Goal: Information Seeking & Learning: Learn about a topic

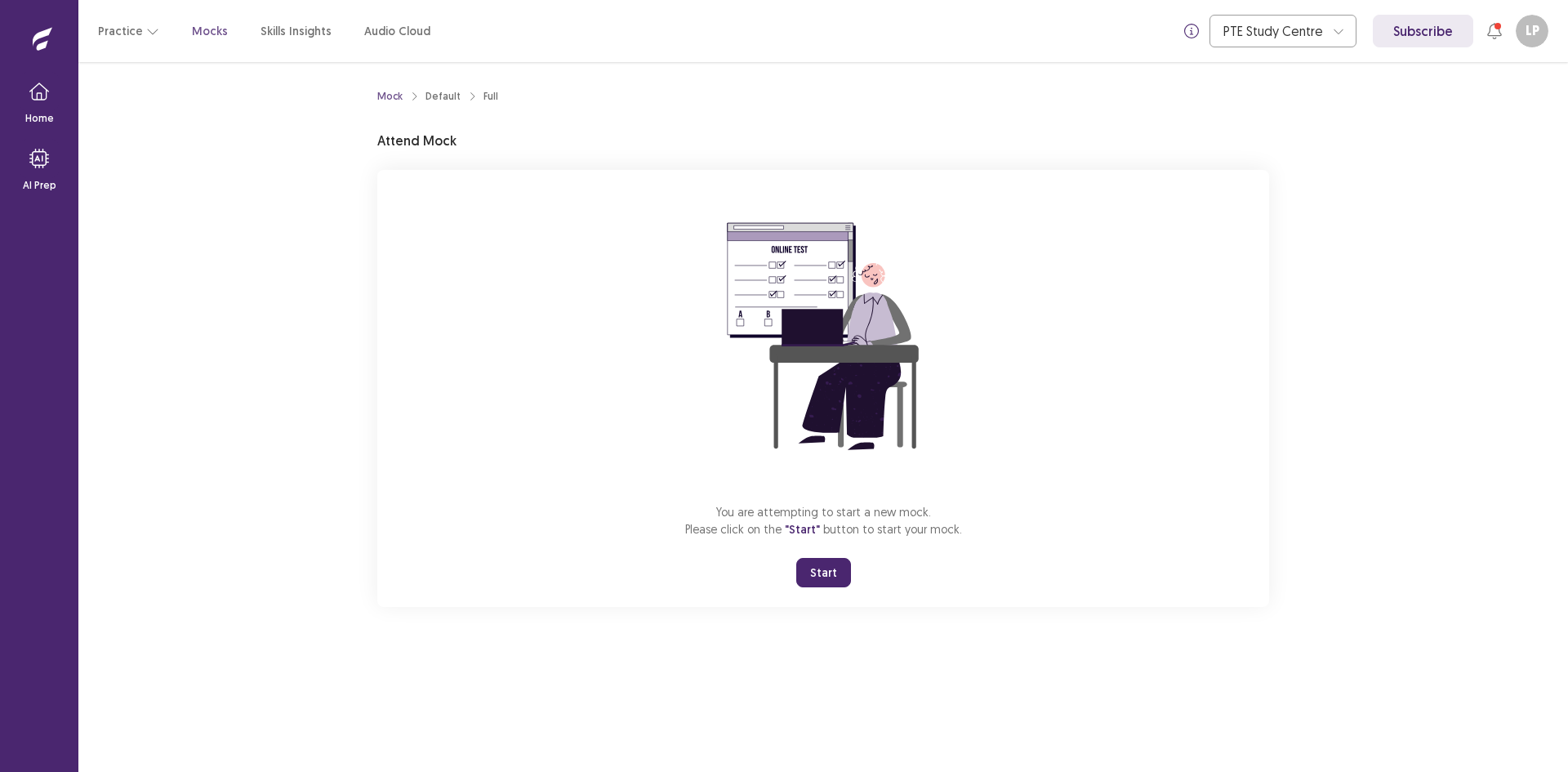
click at [812, 567] on button "Start" at bounding box center [824, 572] width 55 height 29
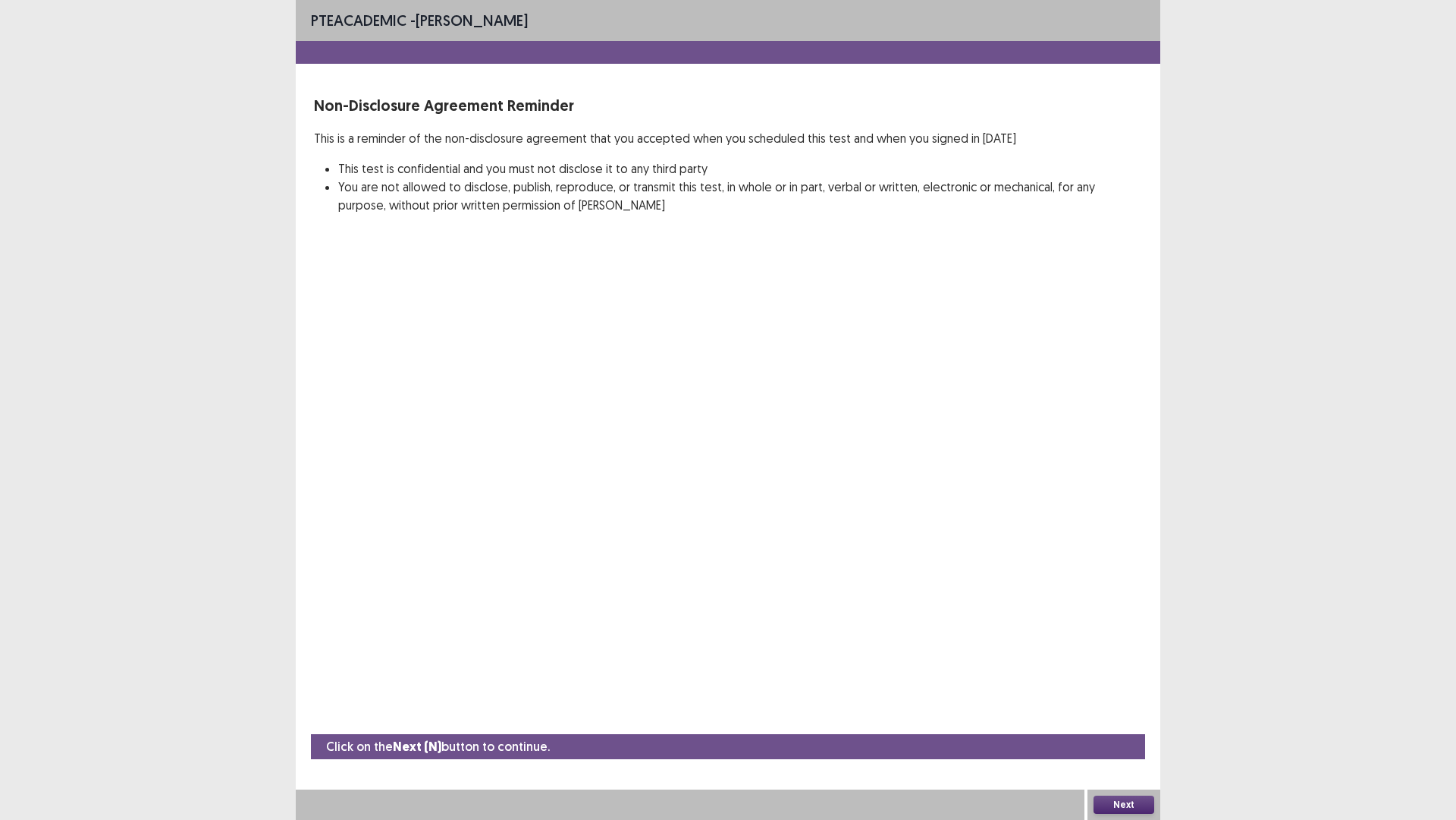
click at [1134, 716] on button "Next" at bounding box center [1125, 804] width 61 height 18
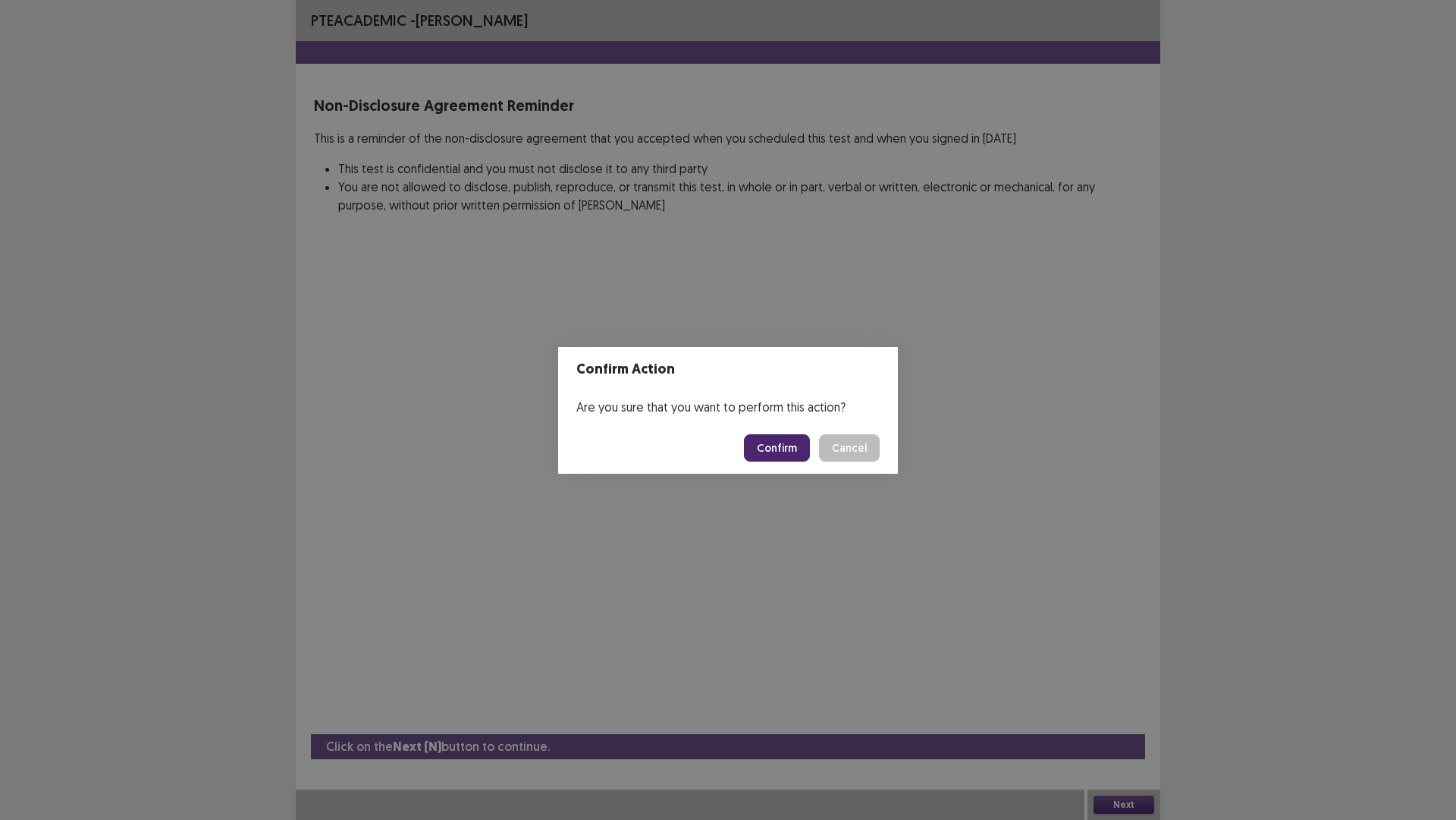
click at [773, 450] on button "Confirm" at bounding box center [777, 447] width 66 height 27
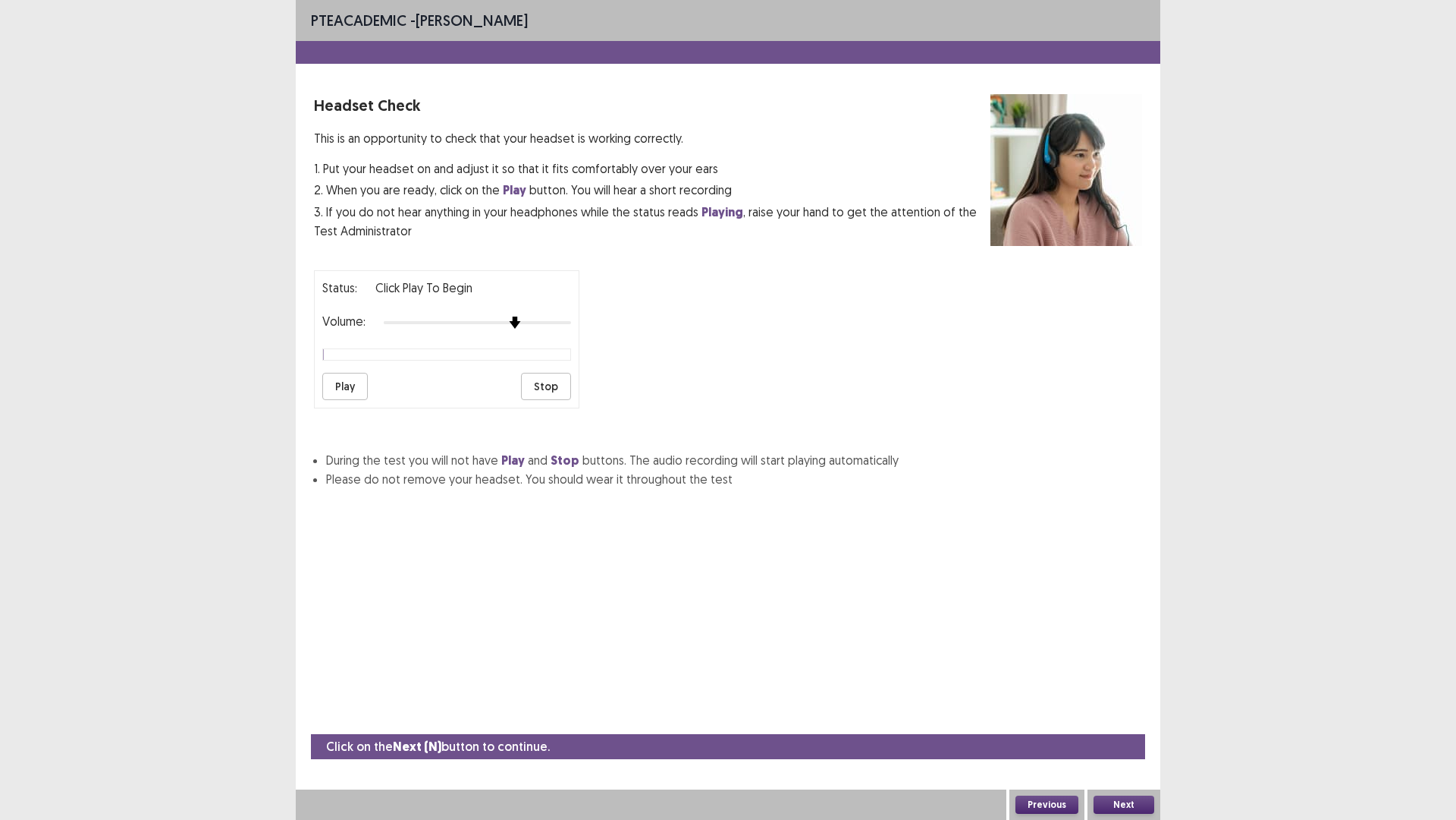
click at [514, 323] on img at bounding box center [514, 323] width 12 height 12
click at [346, 384] on button "Play" at bounding box center [345, 386] width 45 height 27
click at [573, 326] on img at bounding box center [571, 323] width 12 height 12
click at [352, 394] on button "Play" at bounding box center [345, 386] width 45 height 27
click at [1133, 716] on button "Next" at bounding box center [1125, 804] width 61 height 18
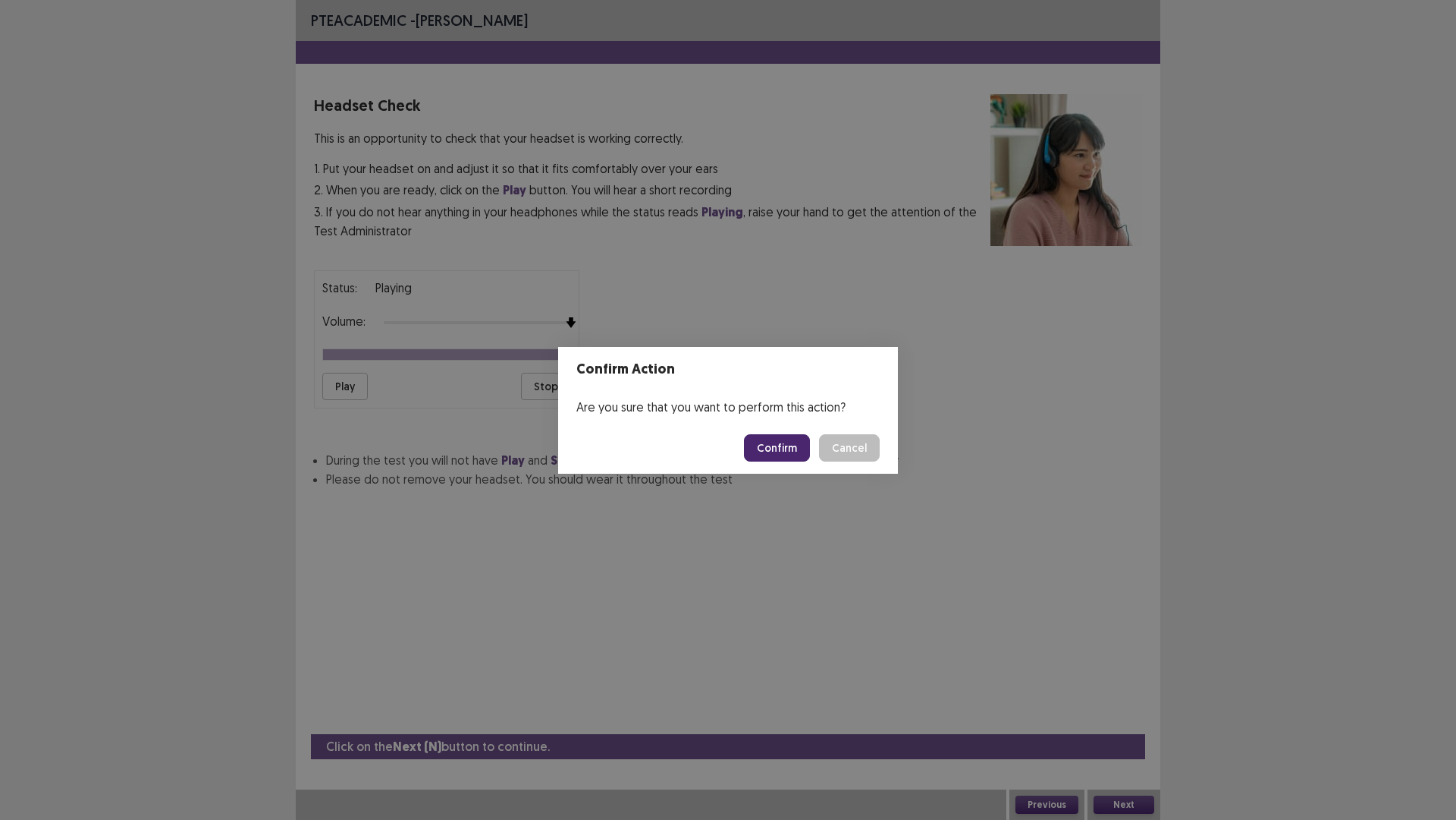
click at [776, 450] on button "Confirm" at bounding box center [777, 447] width 66 height 27
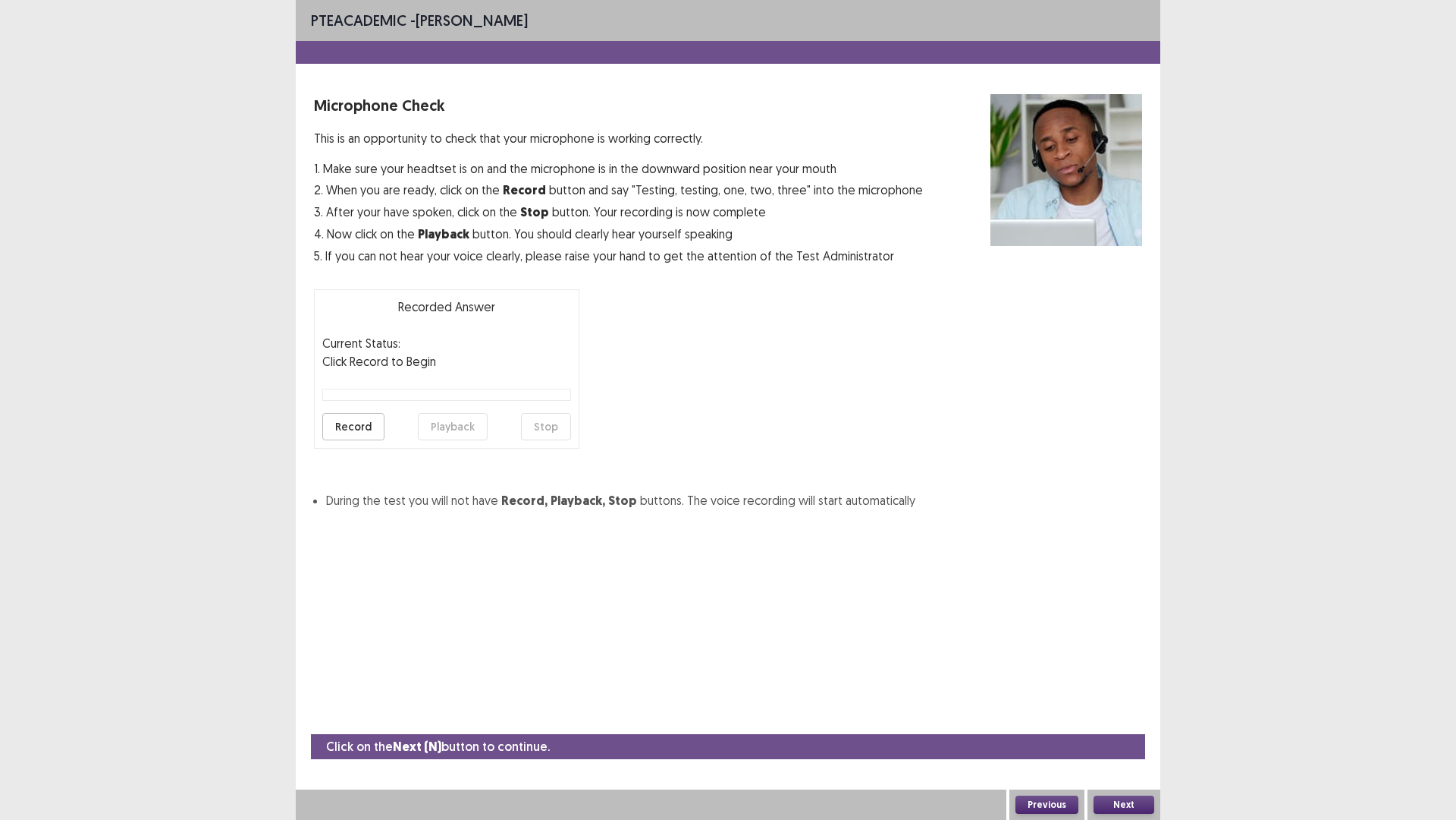
click at [346, 430] on button "Record" at bounding box center [353, 426] width 62 height 27
click at [545, 434] on button "Stop" at bounding box center [546, 426] width 50 height 27
click at [467, 431] on button "Playback" at bounding box center [453, 426] width 70 height 27
click at [358, 429] on button "Record" at bounding box center [353, 426] width 62 height 27
click at [544, 434] on button "Stop" at bounding box center [546, 426] width 50 height 27
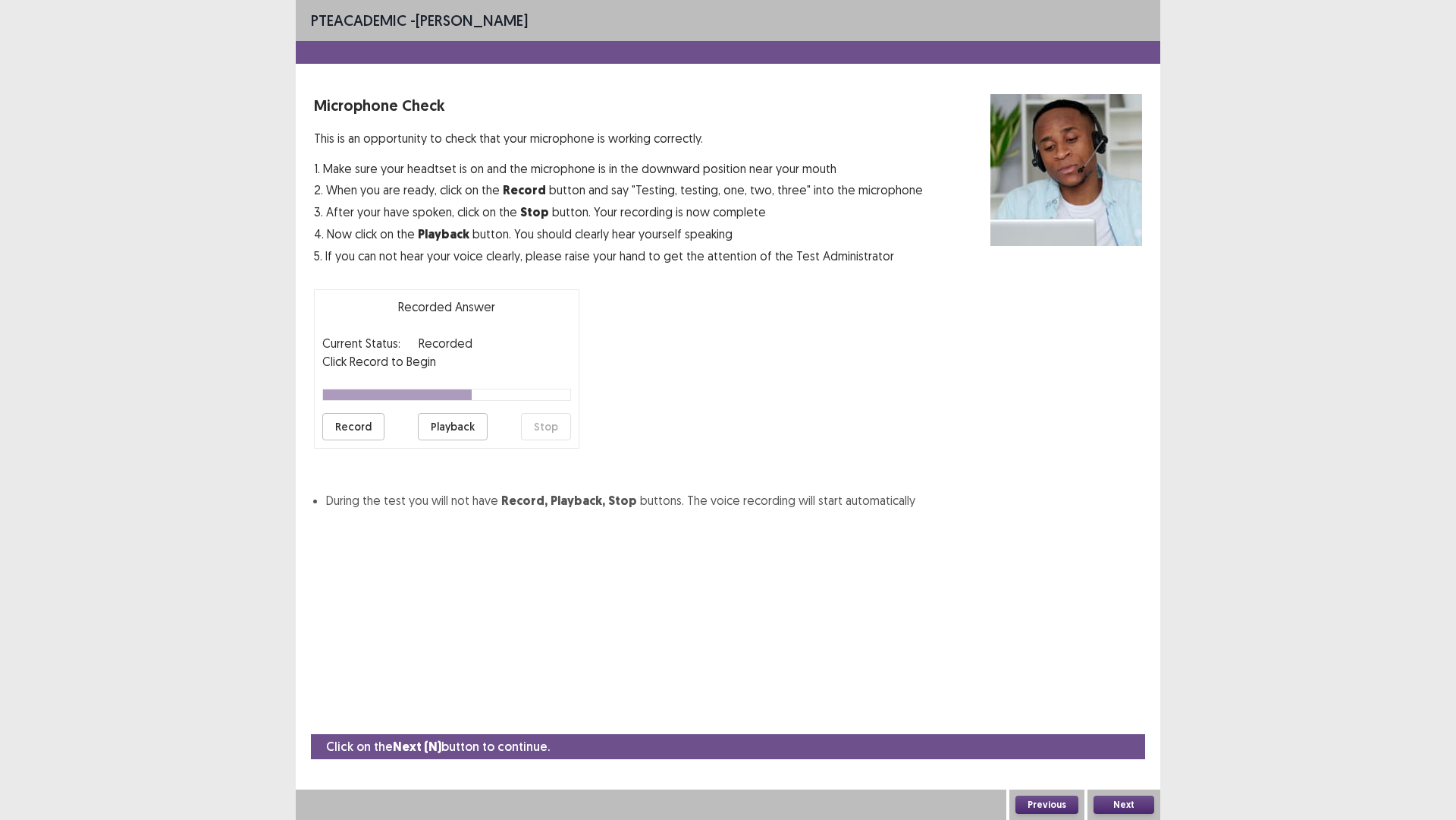
click at [440, 426] on button "Playback" at bounding box center [453, 426] width 70 height 27
click at [359, 435] on button "Record" at bounding box center [353, 426] width 62 height 27
click at [545, 422] on button "Stop" at bounding box center [546, 426] width 50 height 27
click at [463, 426] on button "Playback" at bounding box center [453, 426] width 70 height 27
click at [365, 428] on button "Record" at bounding box center [353, 426] width 62 height 27
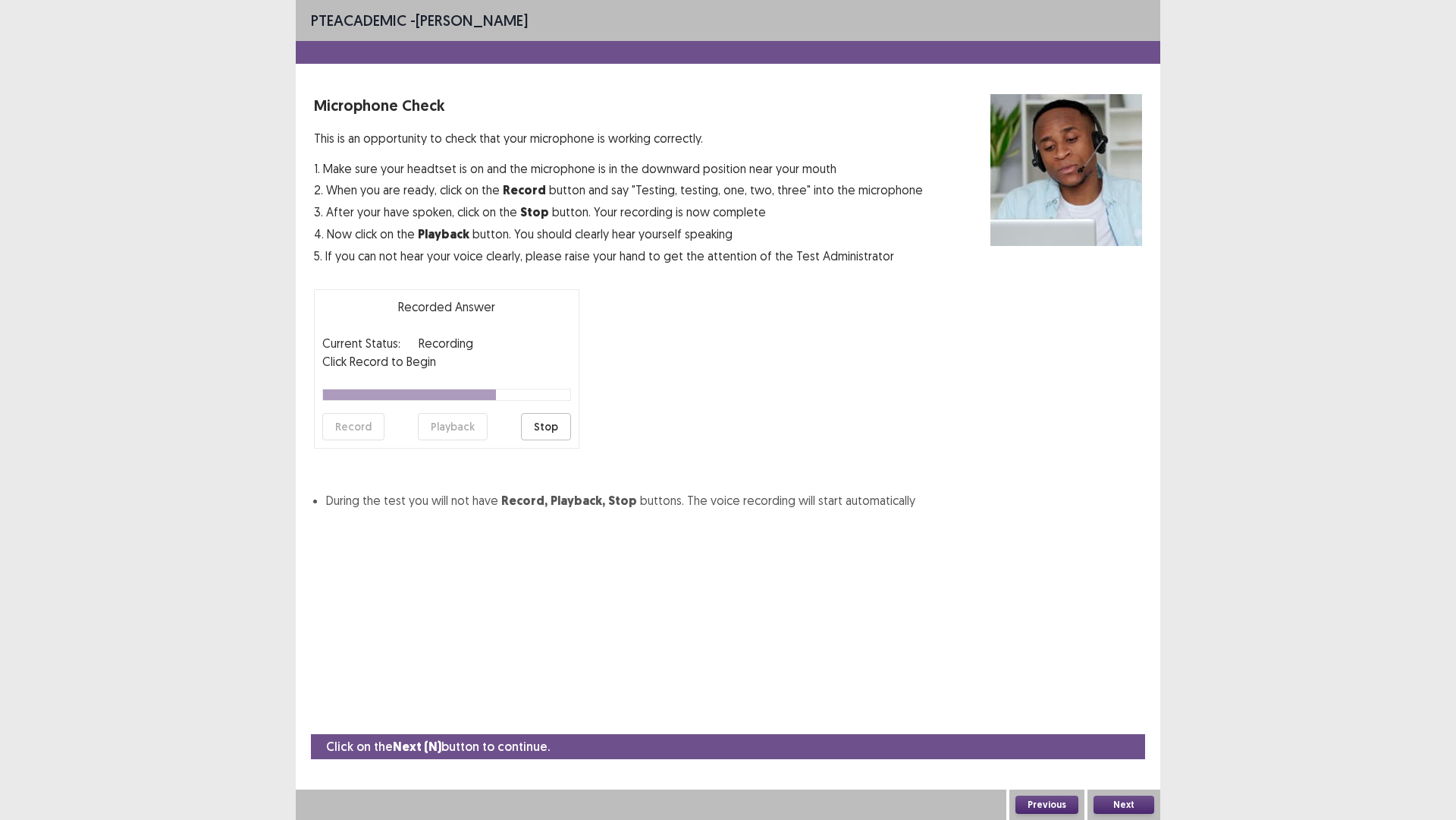
click at [543, 432] on button "Stop" at bounding box center [546, 426] width 50 height 27
click at [441, 431] on button "Playback" at bounding box center [453, 426] width 70 height 27
click at [1125, 716] on button "Next" at bounding box center [1125, 804] width 61 height 18
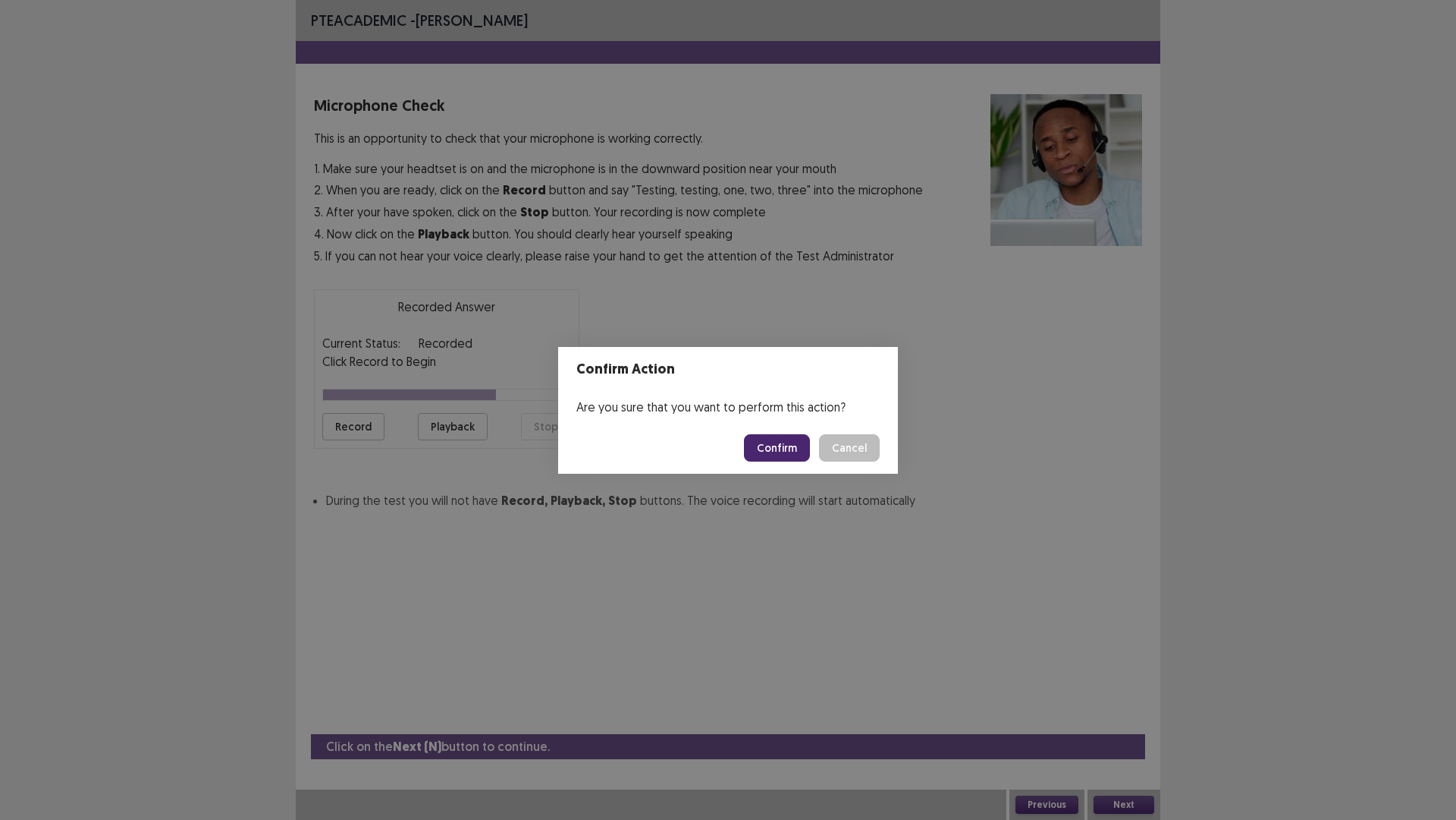
click at [796, 450] on button "Confirm" at bounding box center [777, 447] width 66 height 27
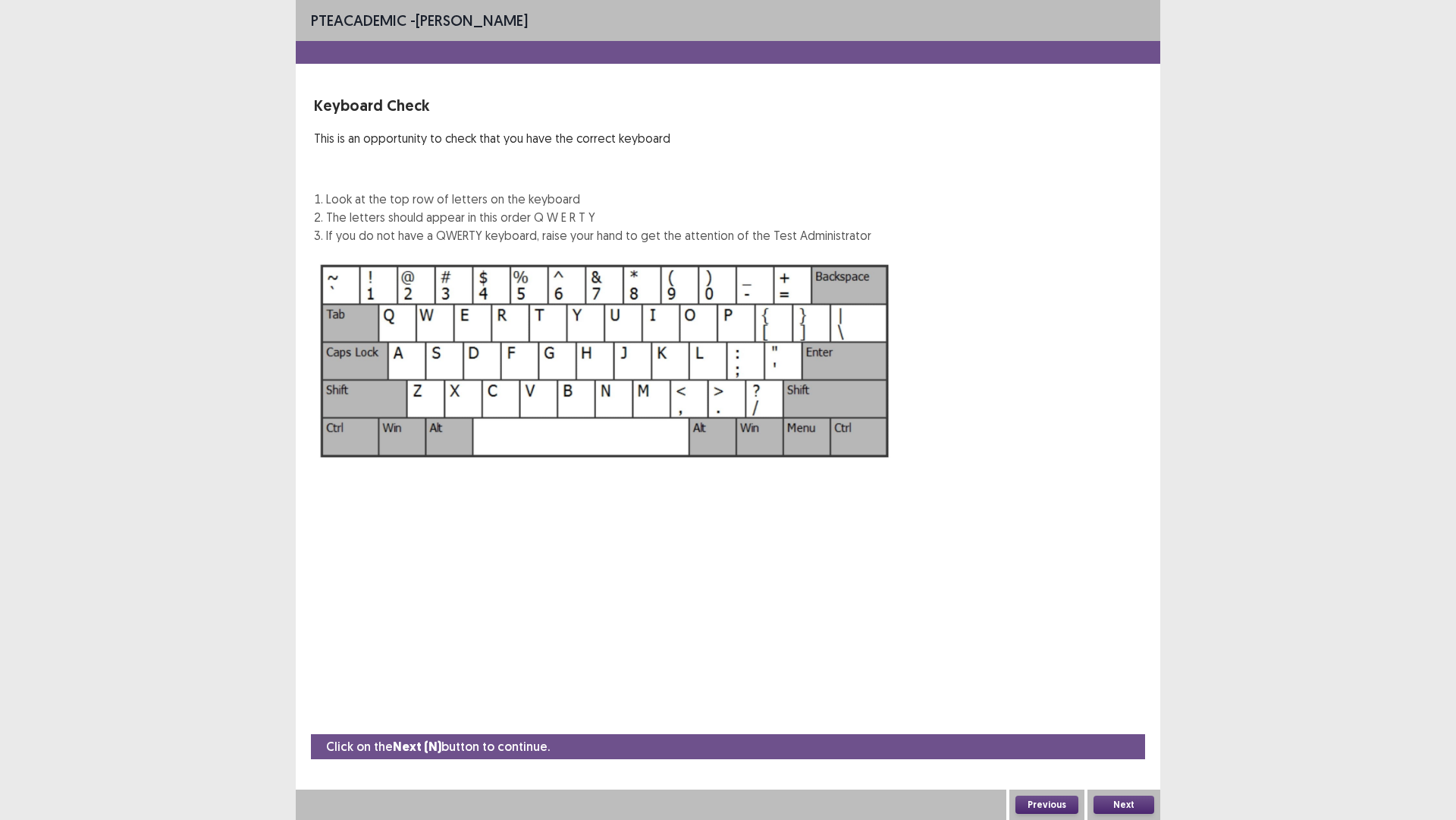
click at [1142, 716] on button "Next" at bounding box center [1125, 804] width 61 height 18
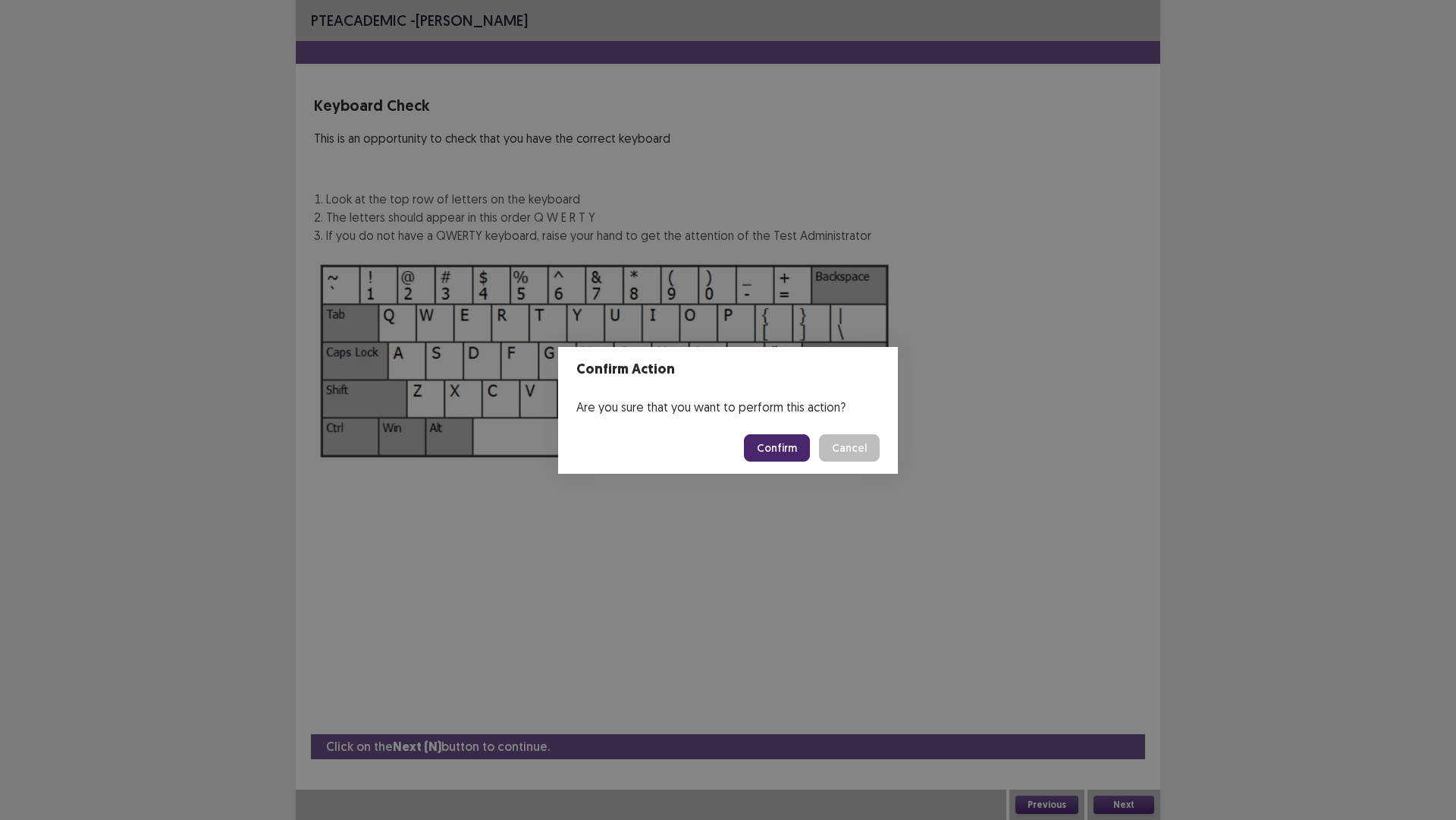
click at [777, 442] on button "Confirm" at bounding box center [777, 447] width 66 height 27
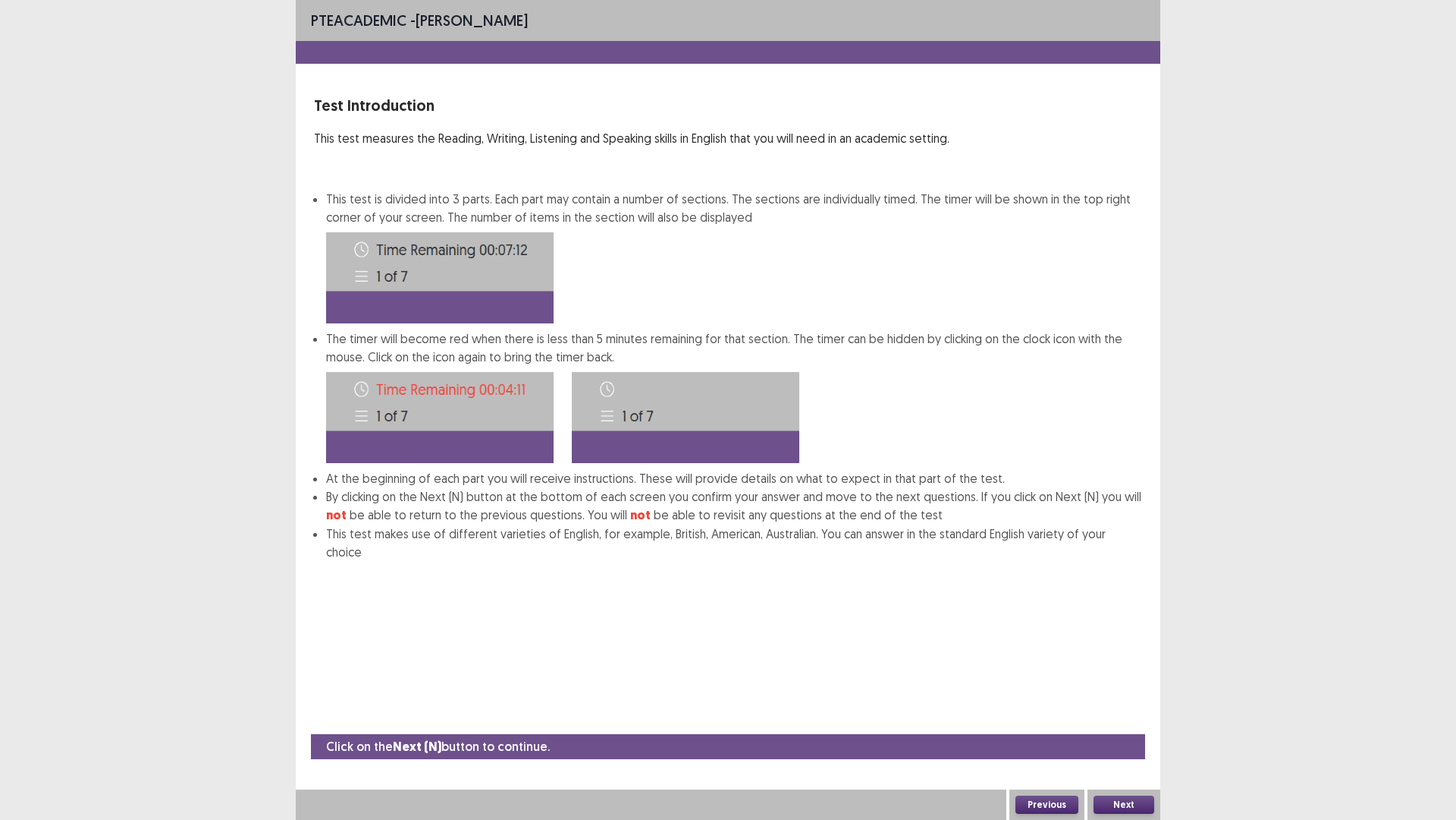
click at [1123, 716] on button "Next" at bounding box center [1125, 804] width 61 height 18
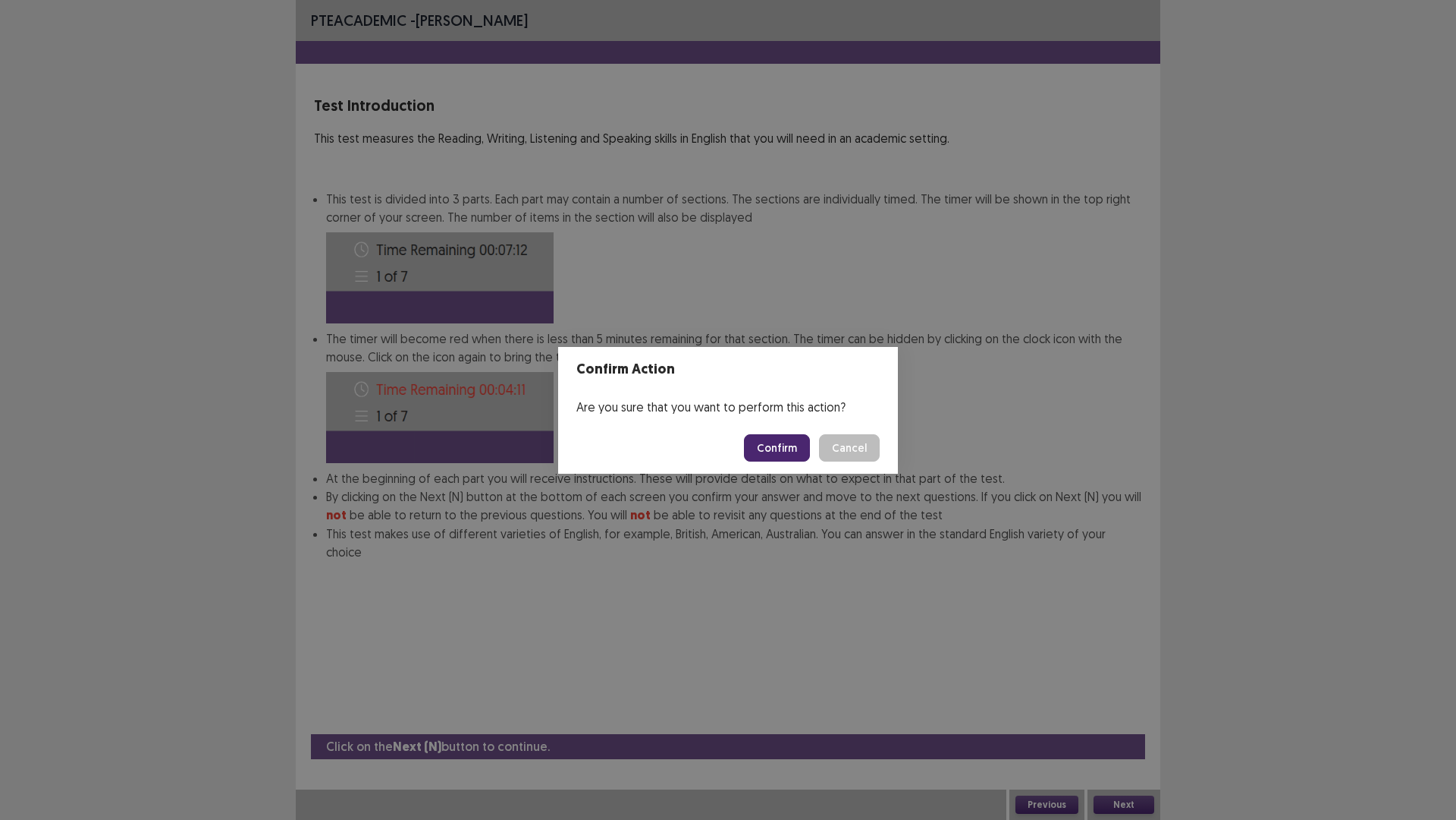
click at [788, 441] on button "Confirm" at bounding box center [777, 447] width 66 height 27
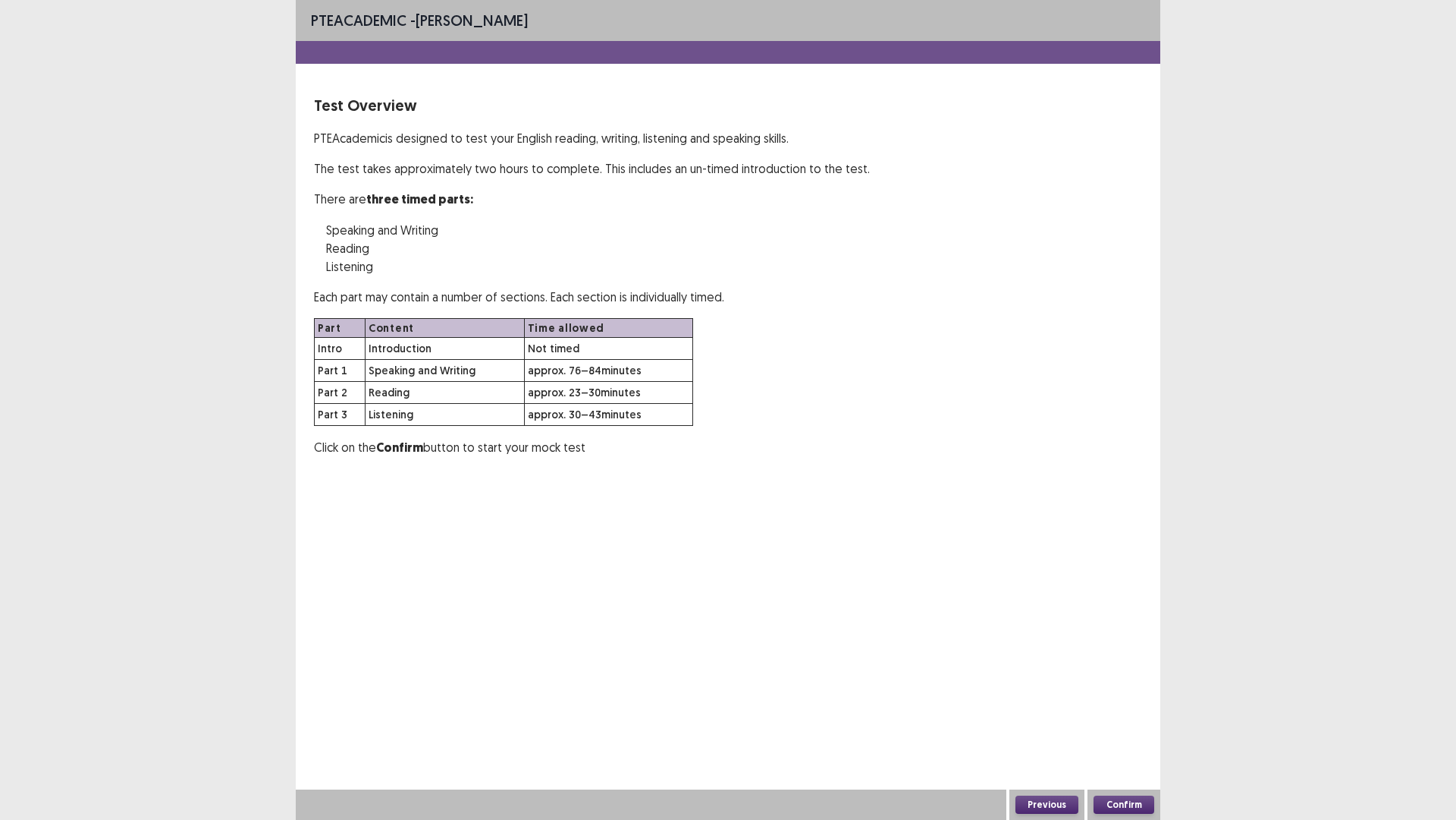
click at [1123, 716] on button "Confirm" at bounding box center [1125, 804] width 61 height 18
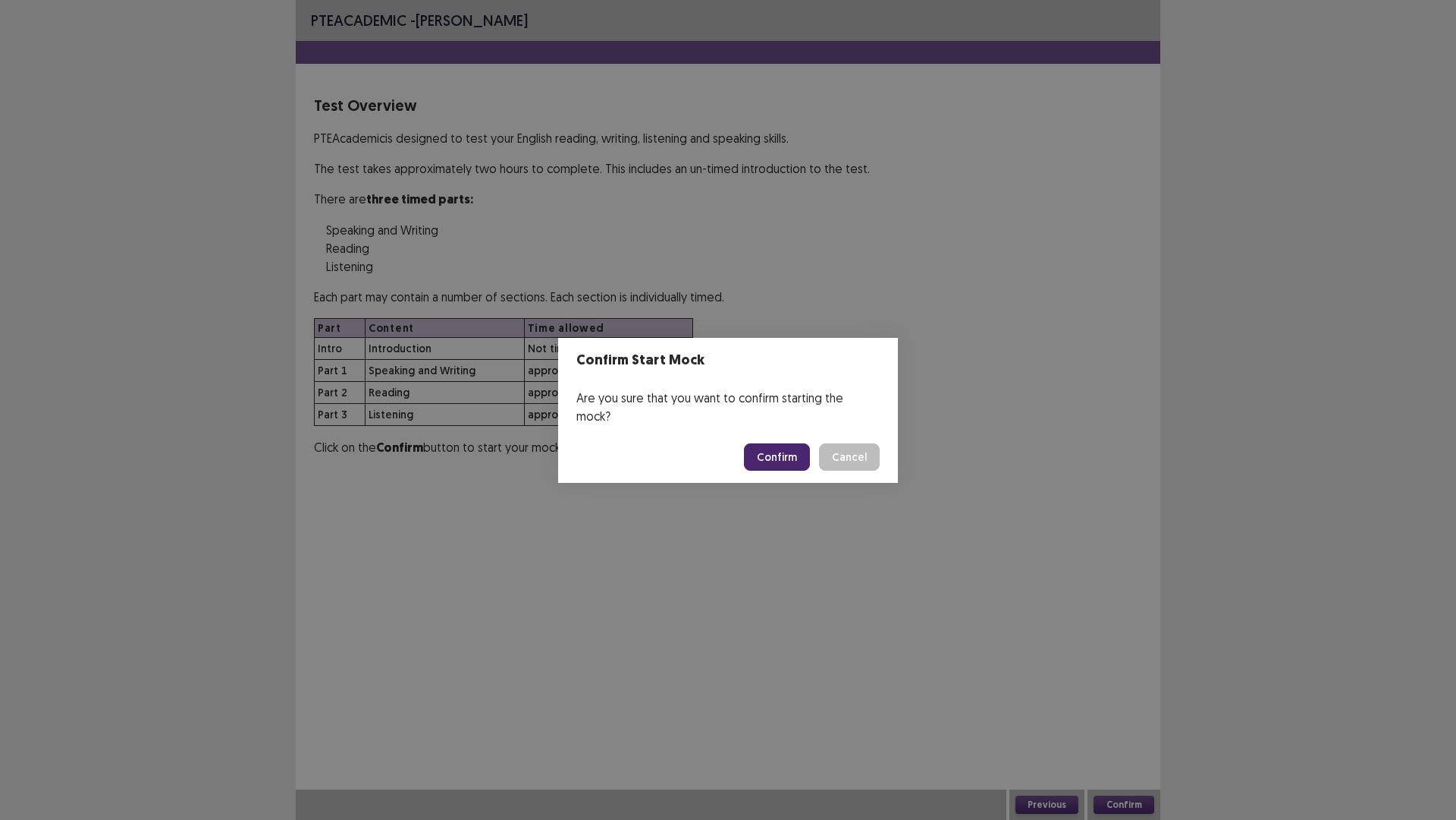
click at [782, 449] on button "Confirm" at bounding box center [777, 456] width 66 height 27
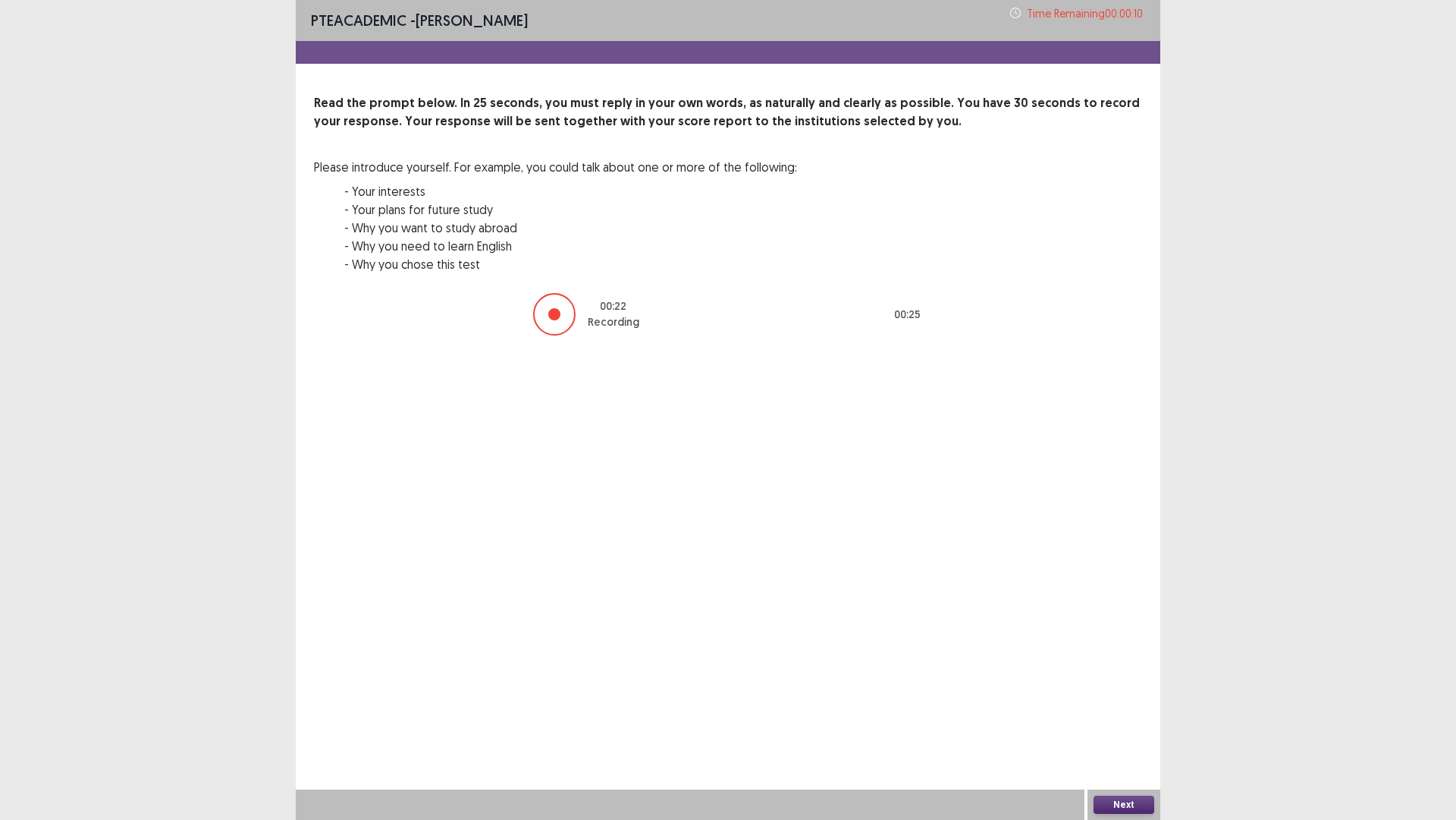
click at [1133, 716] on button "Next" at bounding box center [1125, 804] width 61 height 18
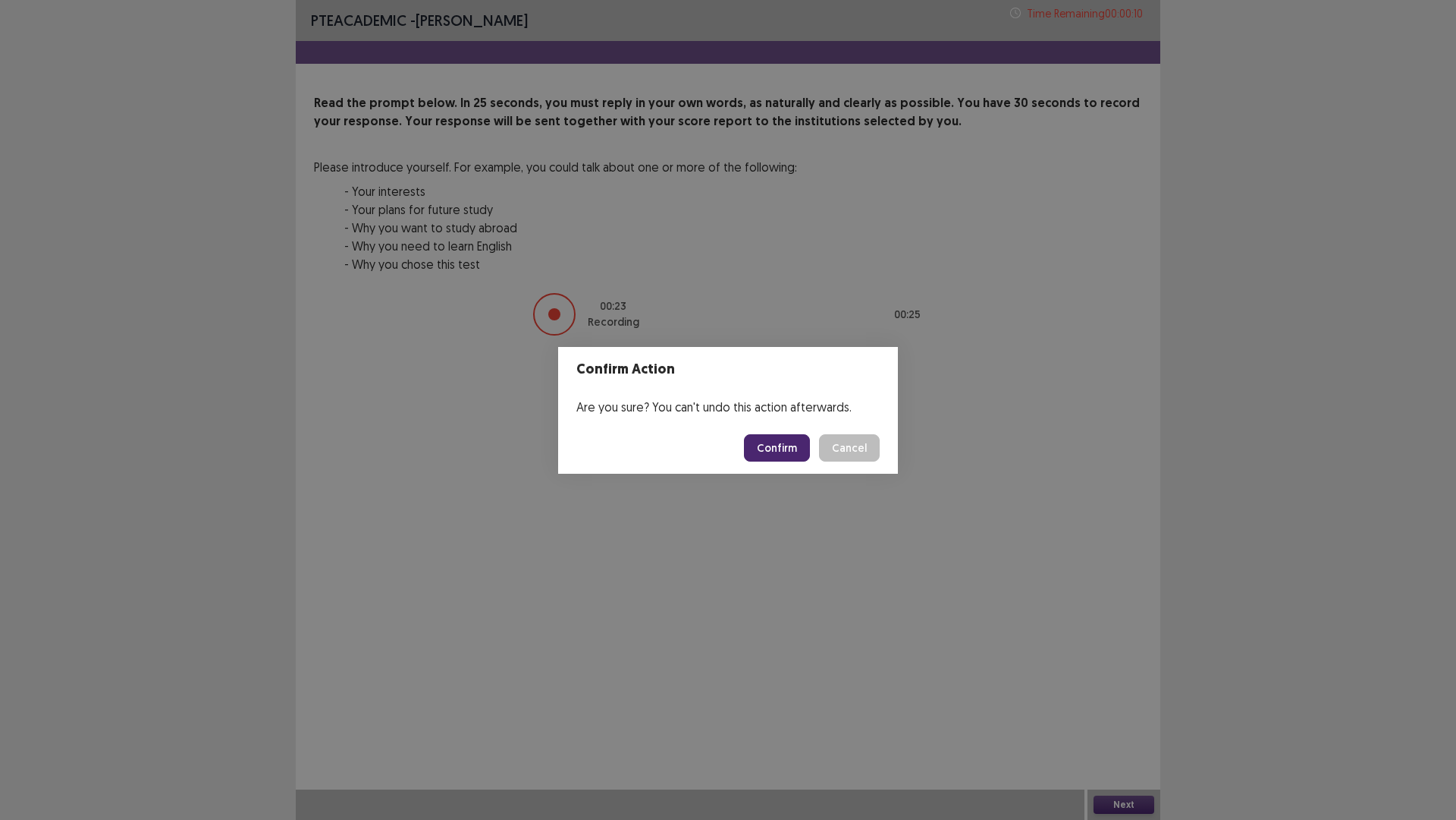
click at [777, 442] on button "Confirm" at bounding box center [777, 447] width 66 height 27
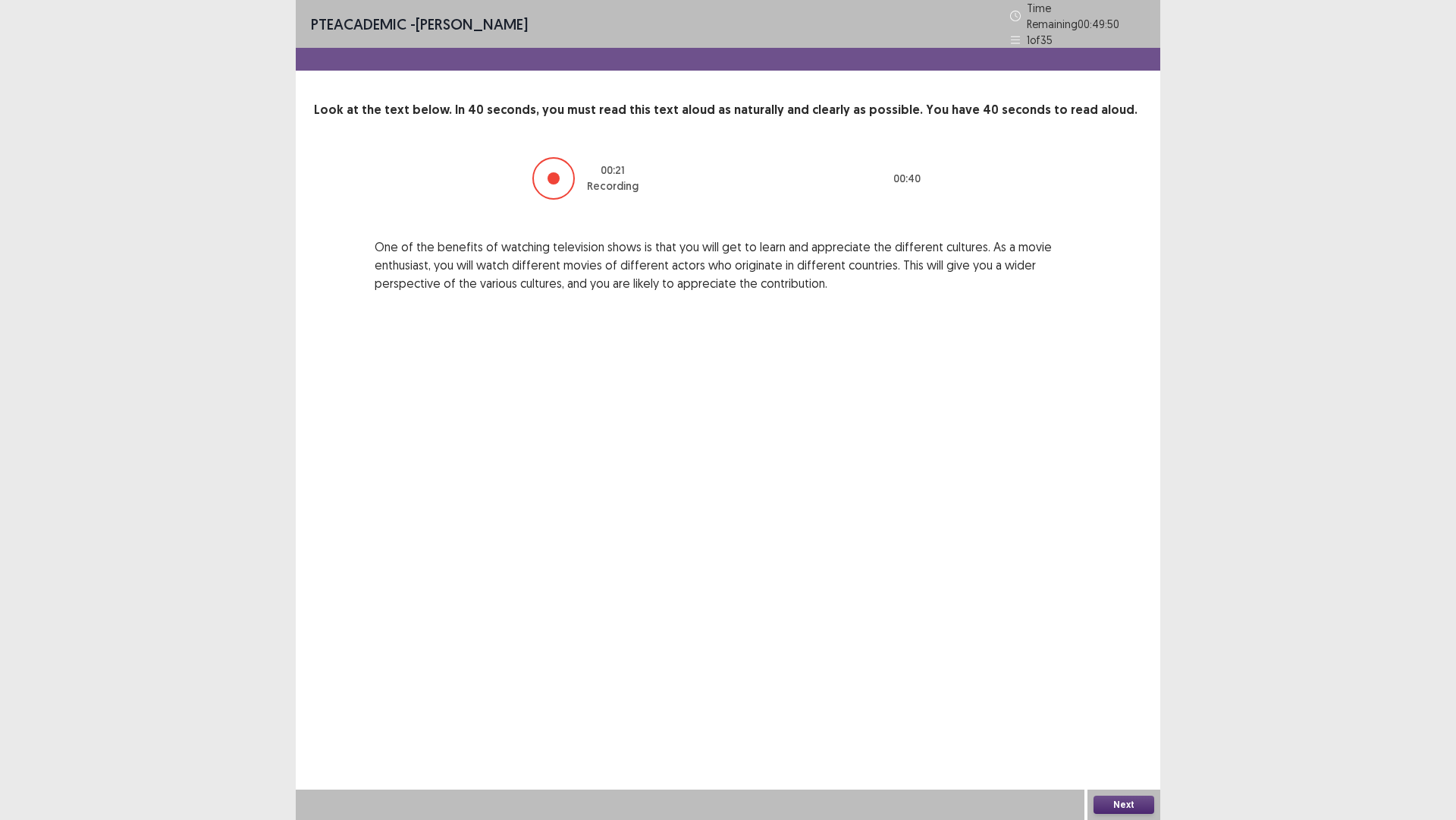
click at [1147, 716] on button "Next" at bounding box center [1125, 804] width 61 height 18
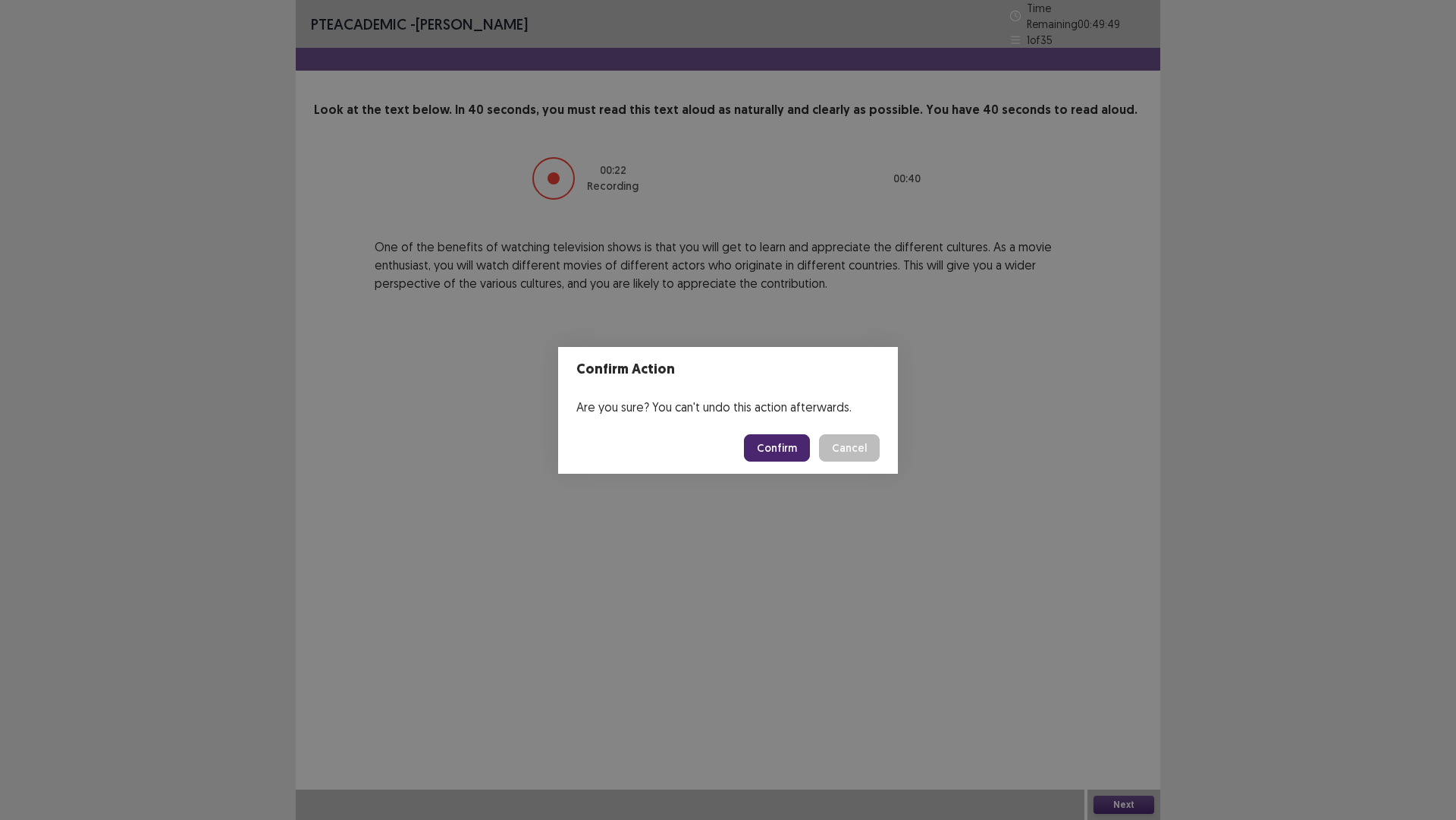
click at [794, 441] on button "Confirm" at bounding box center [777, 447] width 66 height 27
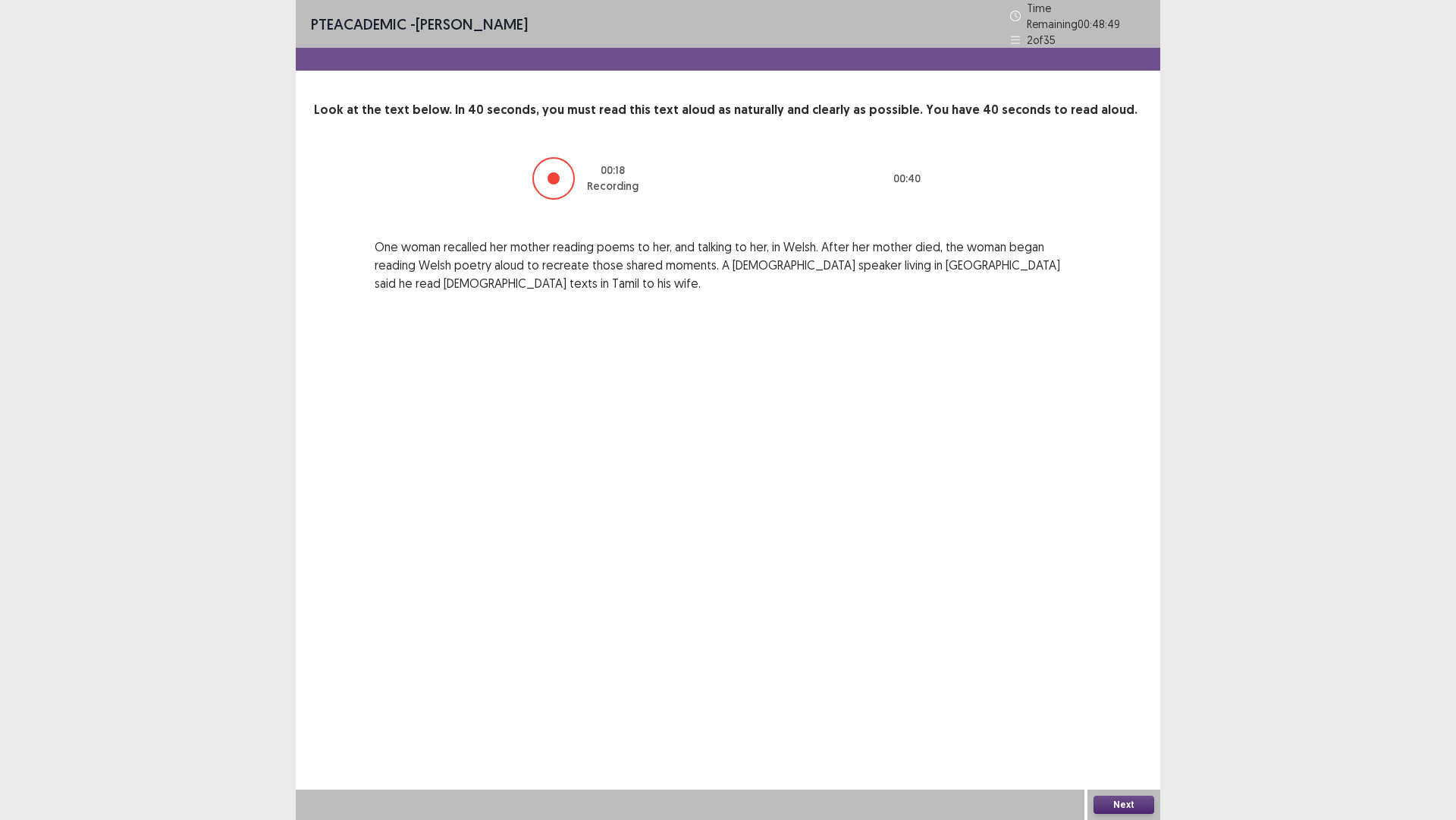
click at [1130, 716] on button "Next" at bounding box center [1125, 804] width 61 height 18
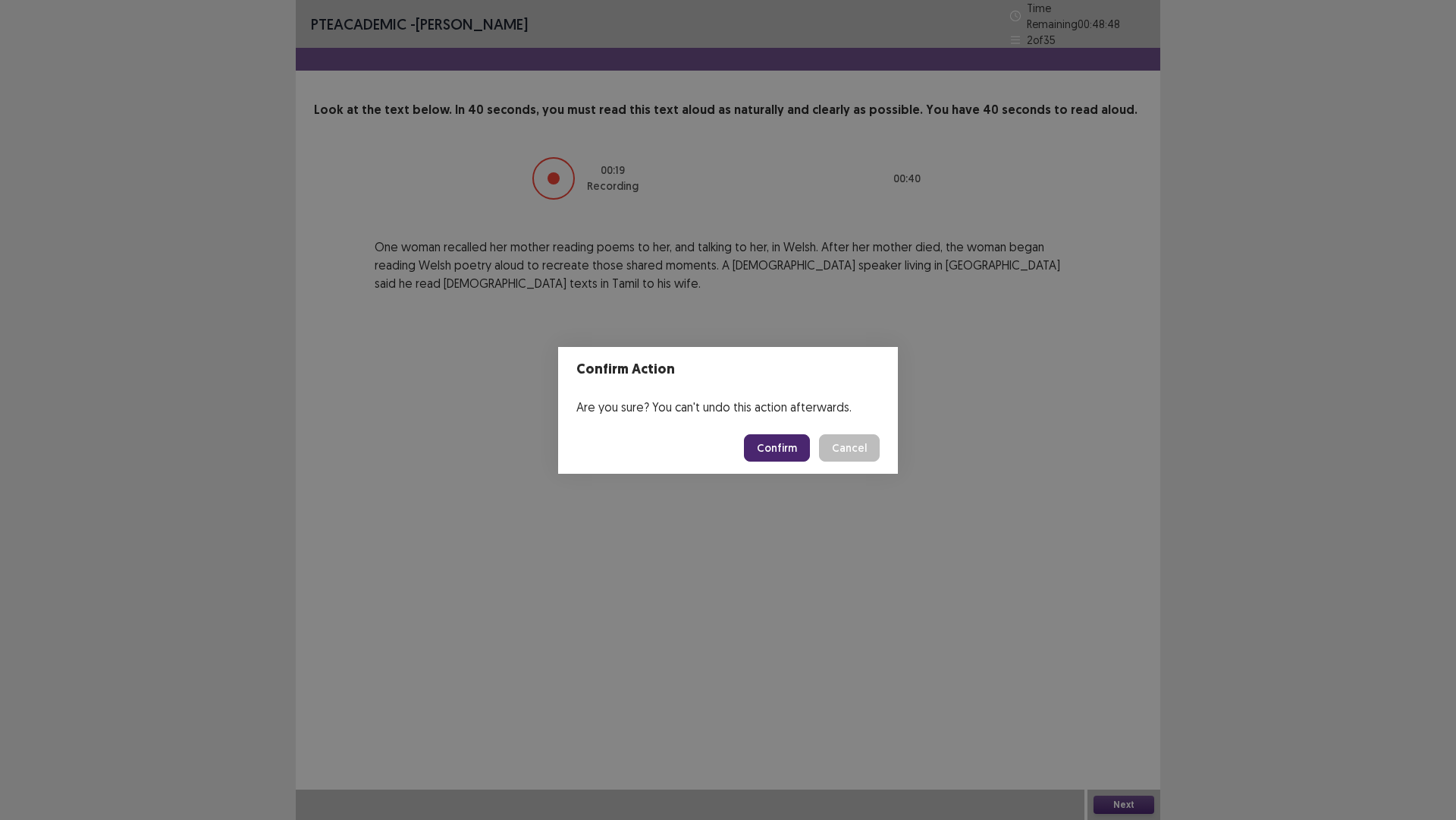
click at [771, 445] on button "Confirm" at bounding box center [777, 447] width 66 height 27
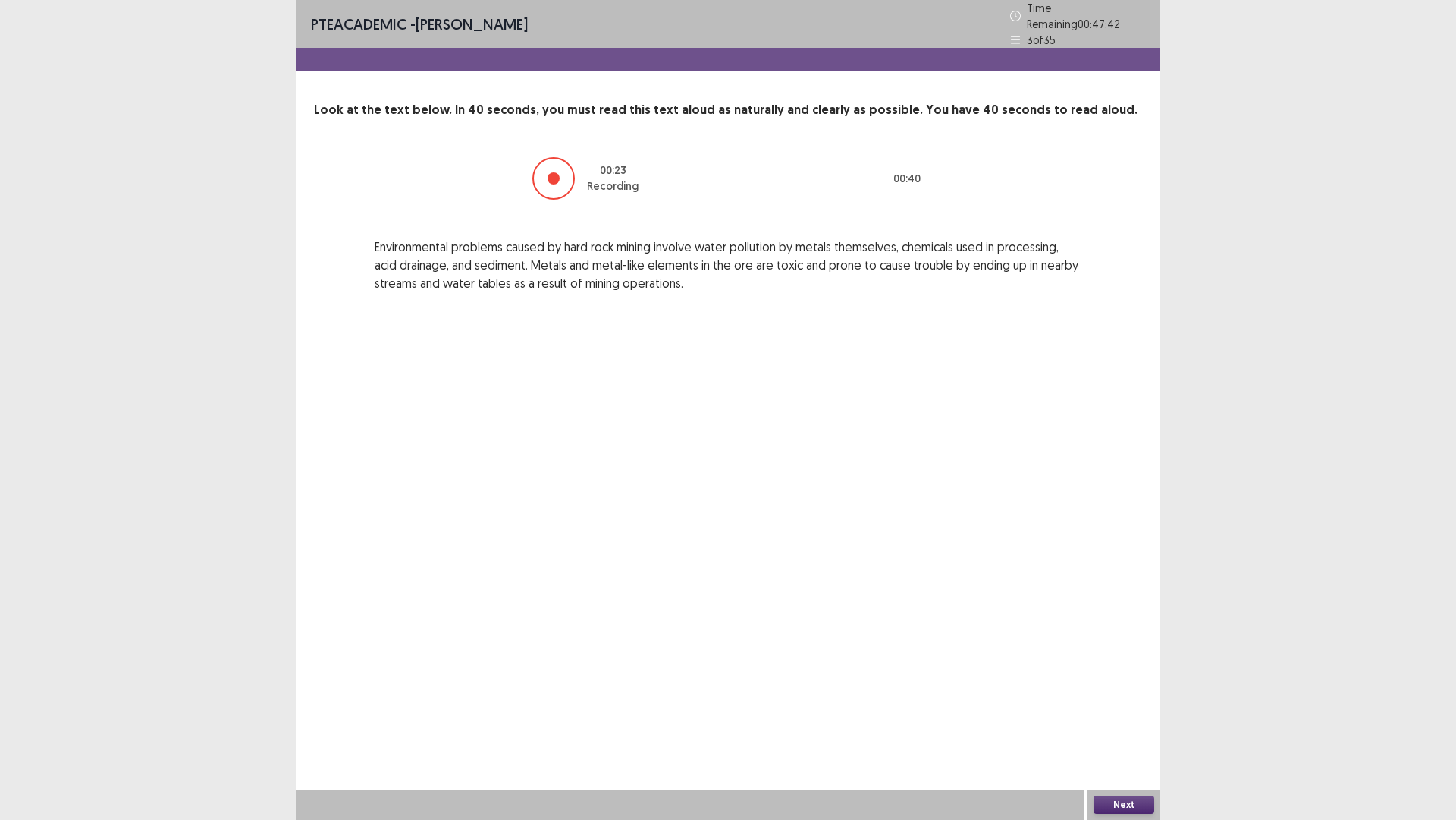
click at [1110, 716] on button "Next" at bounding box center [1125, 804] width 61 height 18
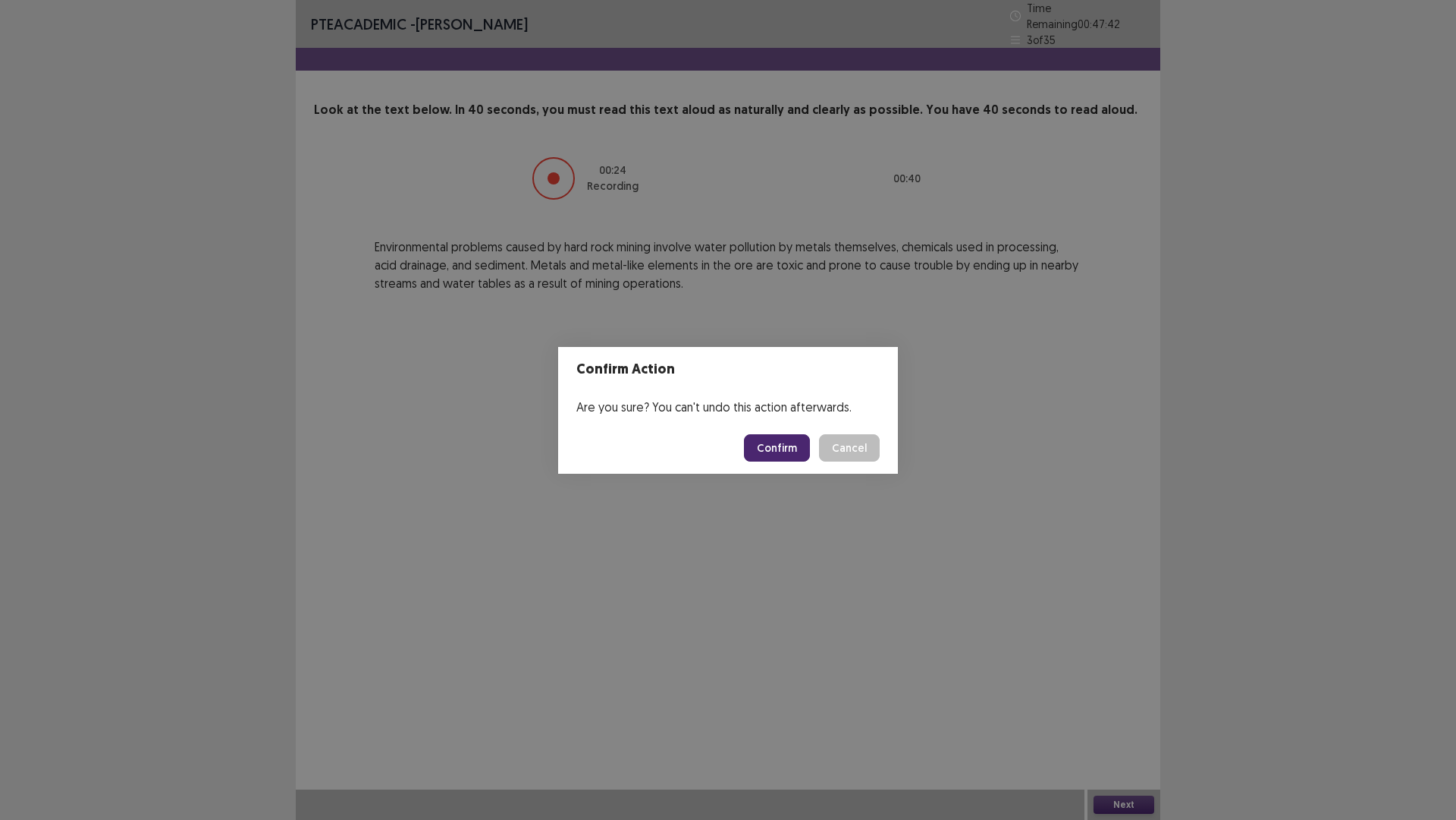
click at [786, 454] on button "Confirm" at bounding box center [777, 447] width 66 height 27
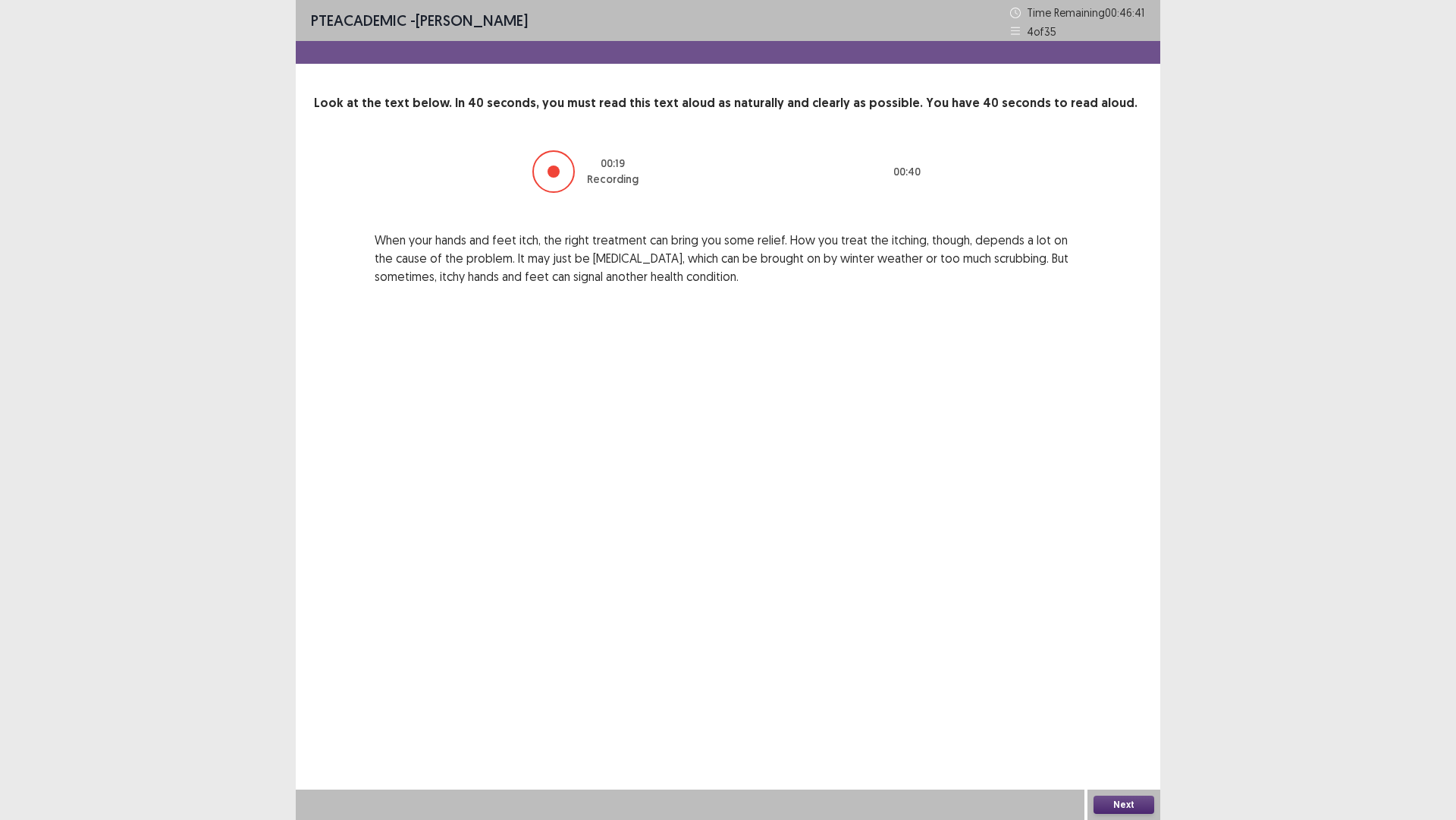
click at [1110, 716] on button "Next" at bounding box center [1125, 804] width 61 height 18
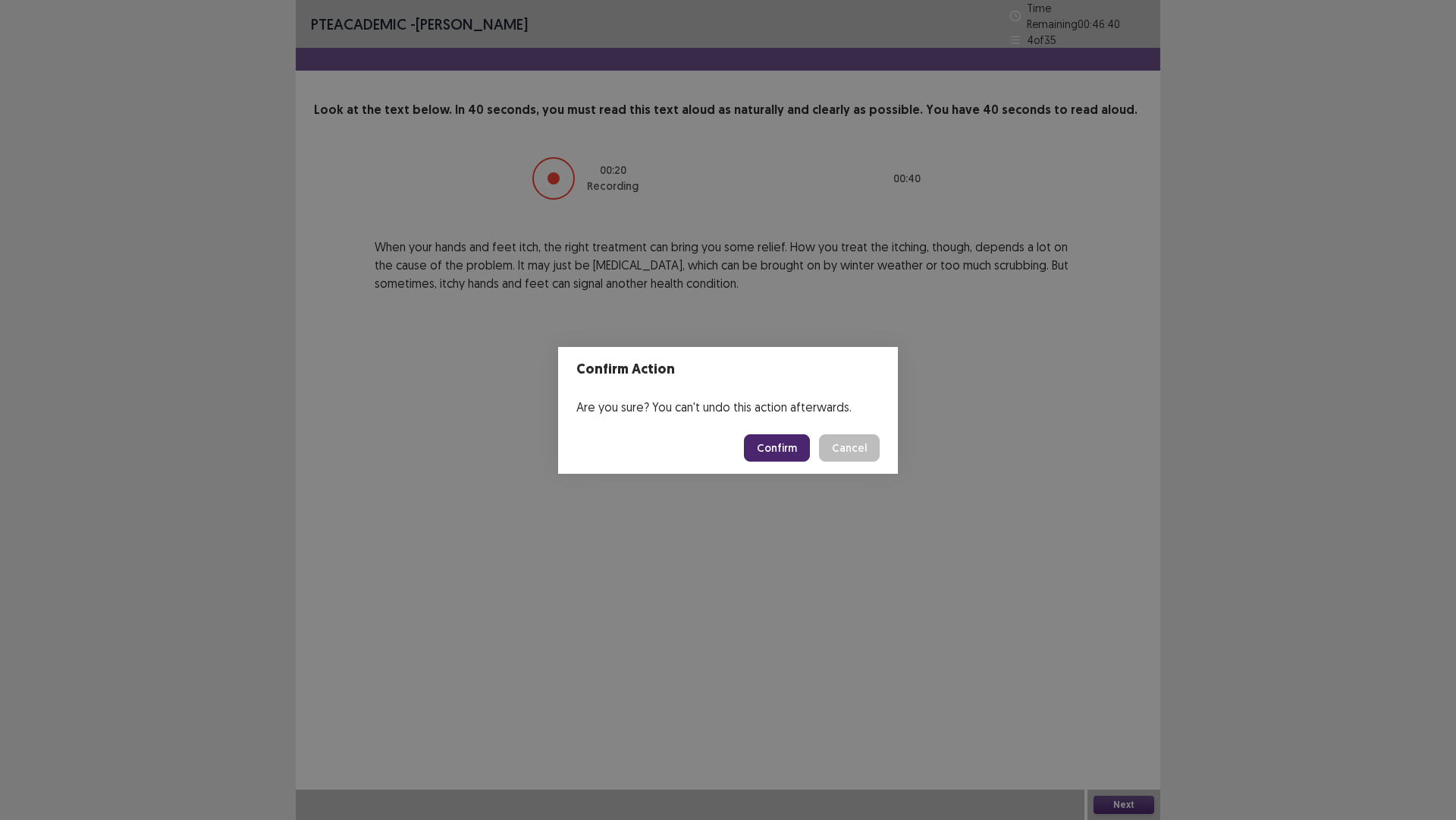
click at [791, 445] on button "Confirm" at bounding box center [777, 447] width 66 height 27
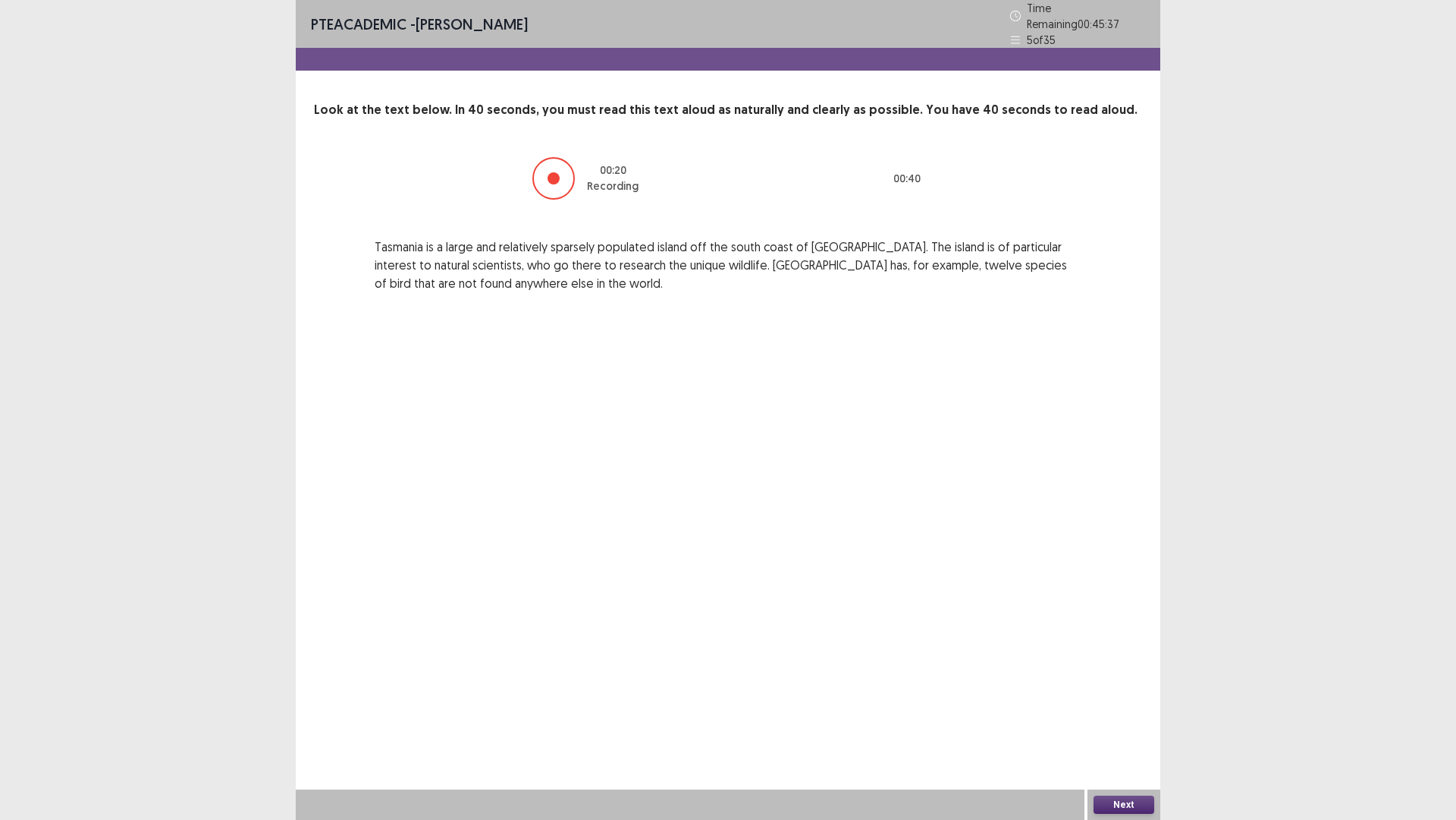
click at [1118, 716] on button "Next" at bounding box center [1125, 804] width 61 height 18
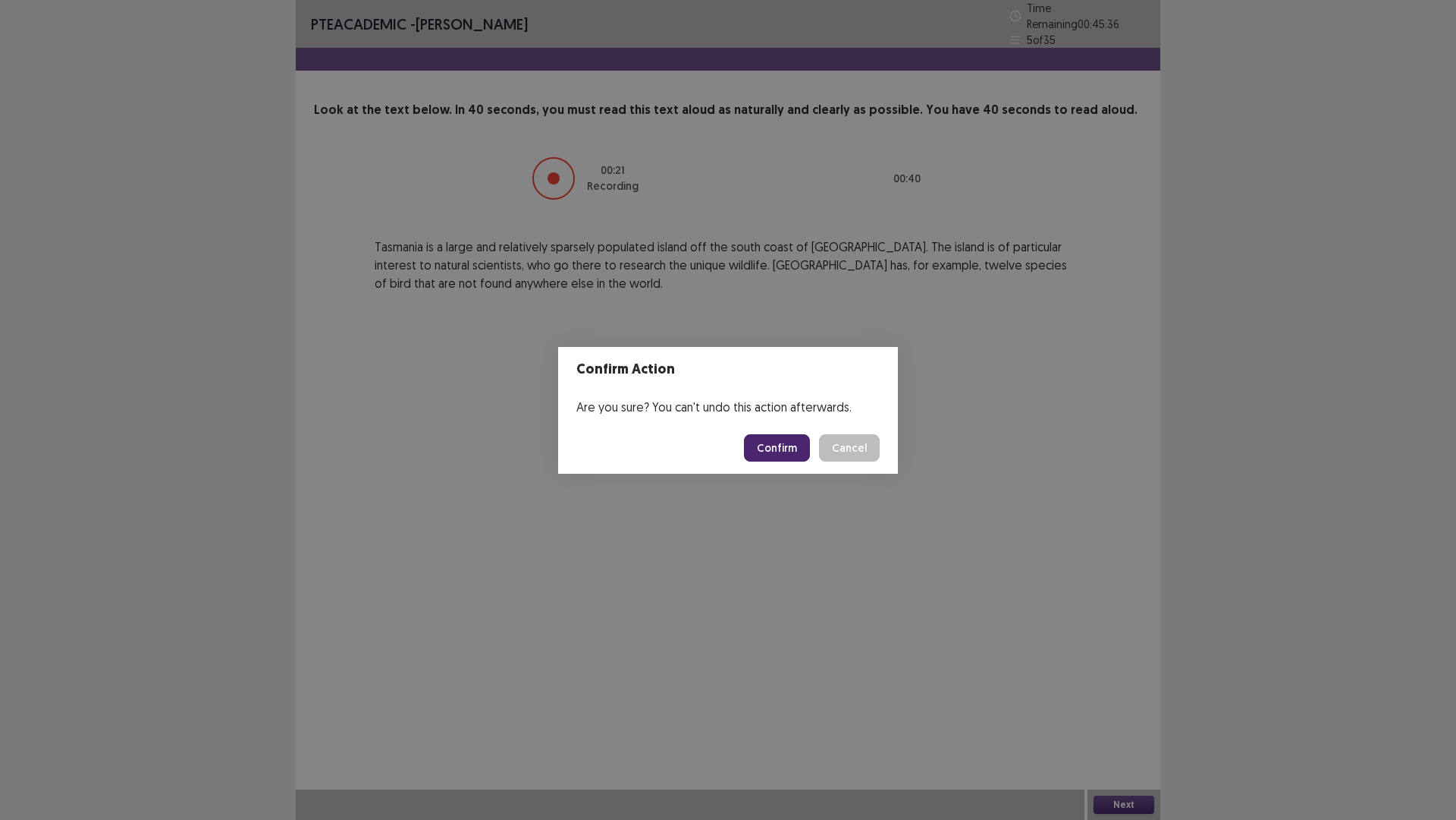
click at [771, 447] on button "Confirm" at bounding box center [777, 447] width 66 height 27
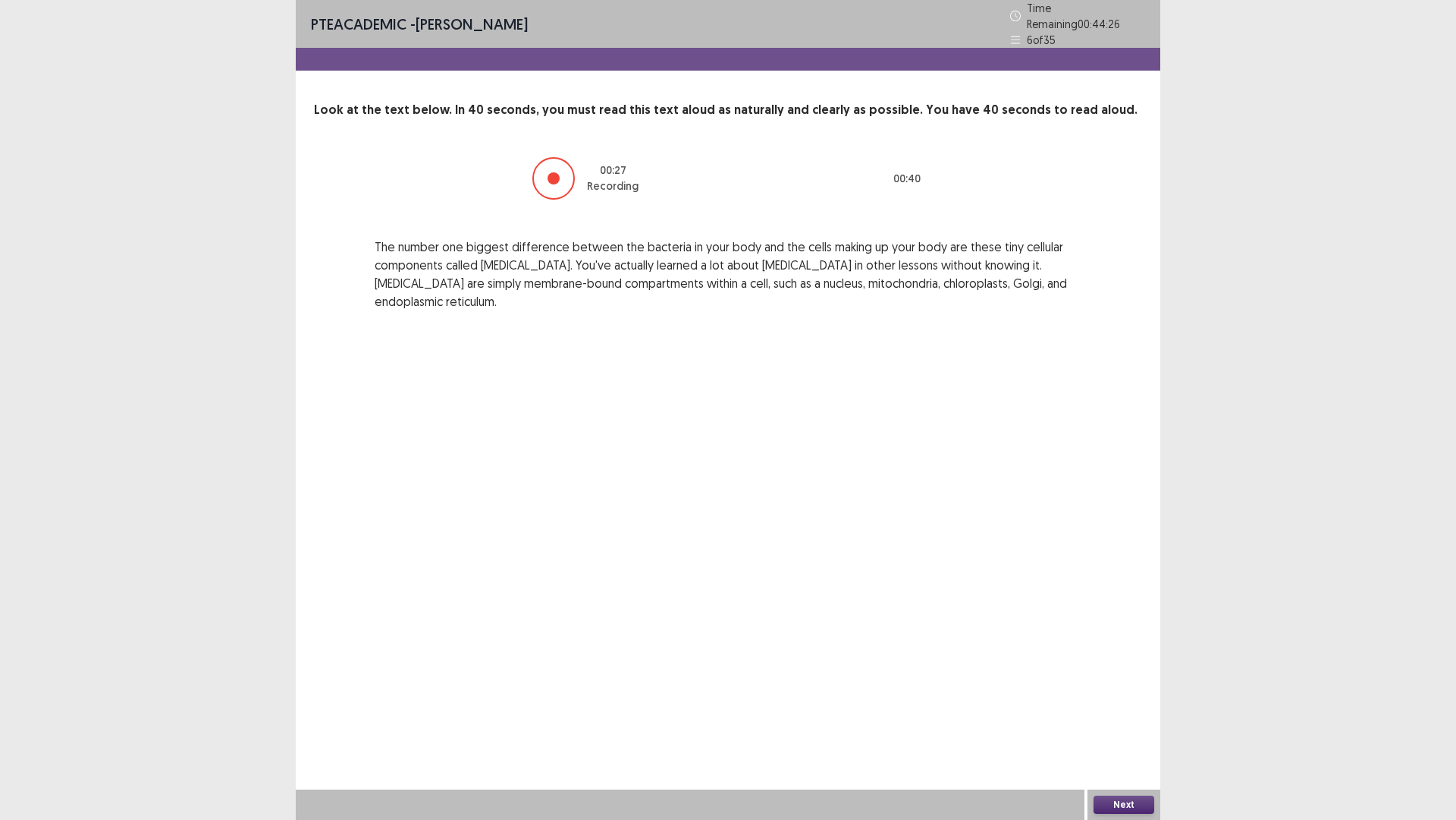
click at [1096, 716] on button "Next" at bounding box center [1125, 804] width 61 height 18
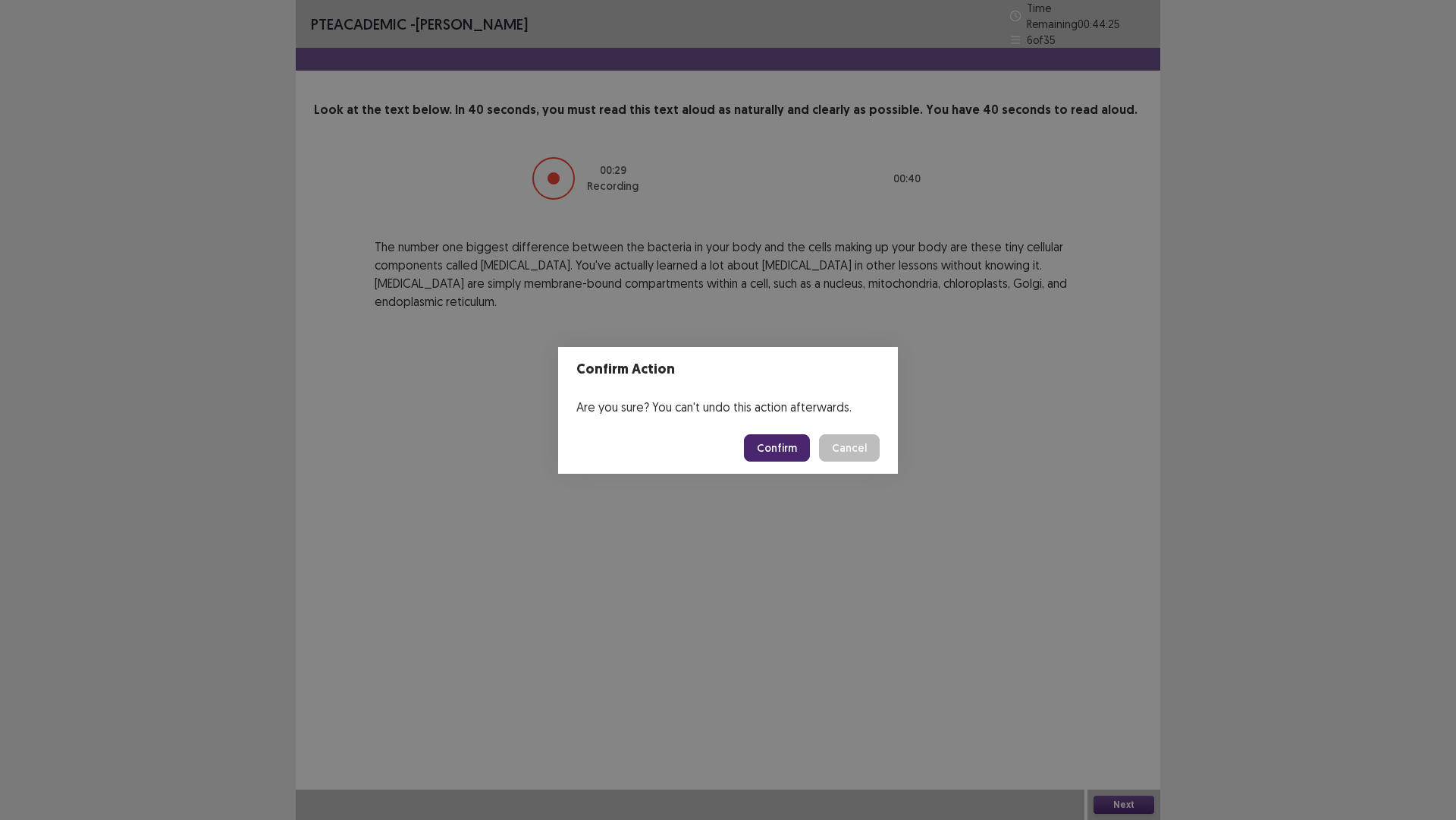
click at [778, 443] on button "Confirm" at bounding box center [777, 447] width 66 height 27
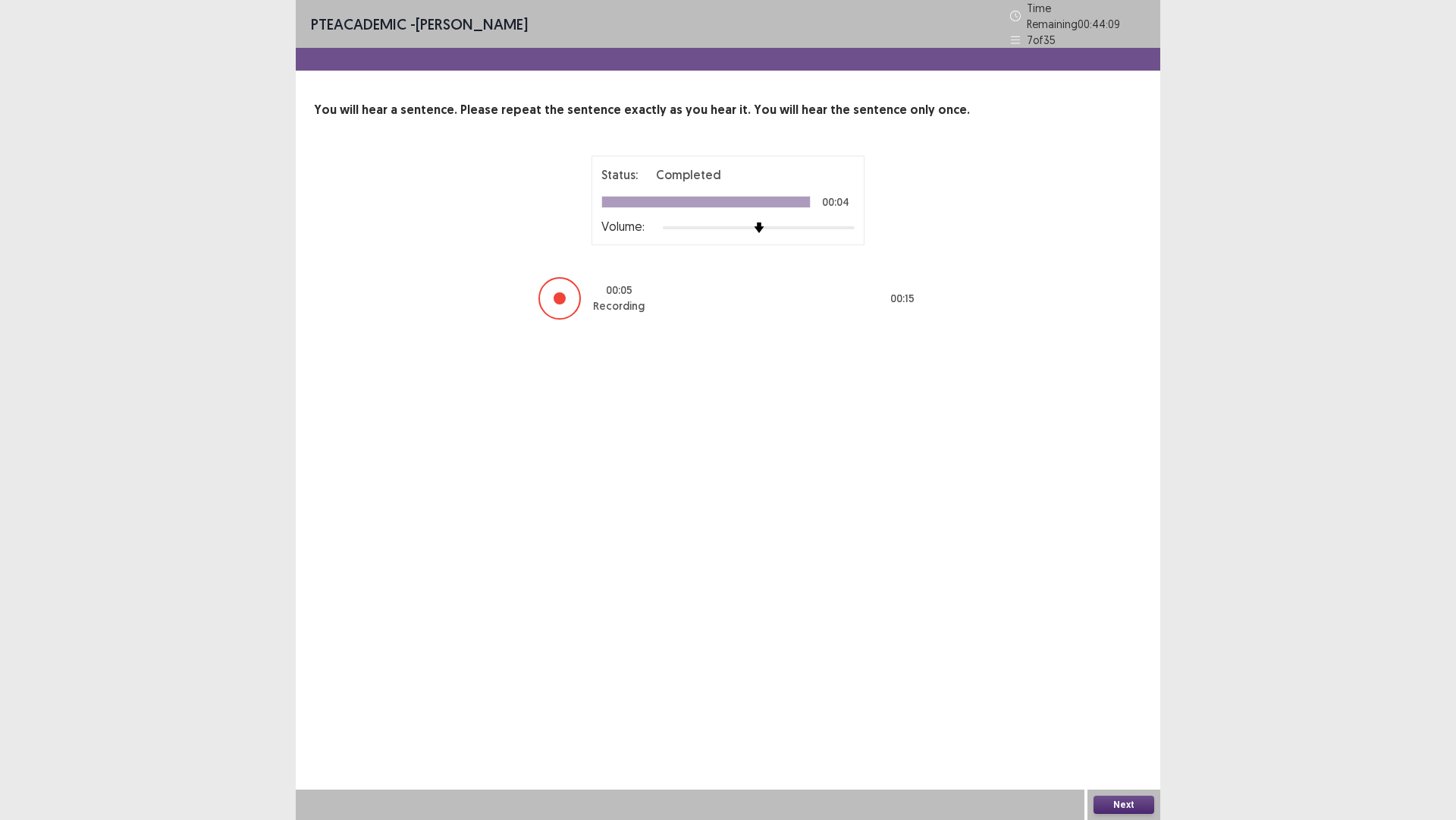
click at [1109, 716] on button "Next" at bounding box center [1125, 804] width 61 height 18
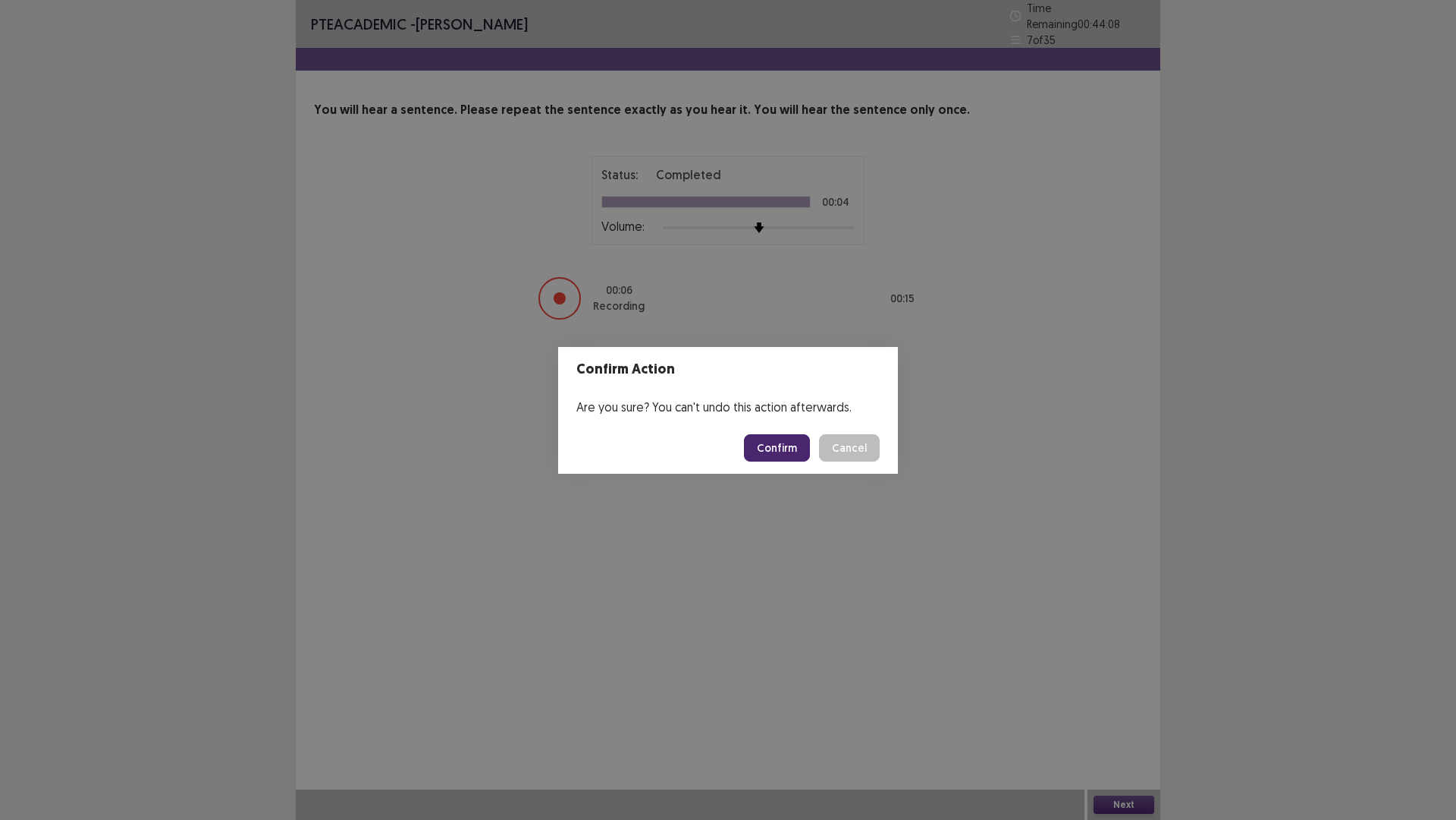
click at [814, 450] on div "Confirm Cancel" at bounding box center [811, 447] width 136 height 27
click at [797, 450] on button "Confirm" at bounding box center [777, 447] width 66 height 27
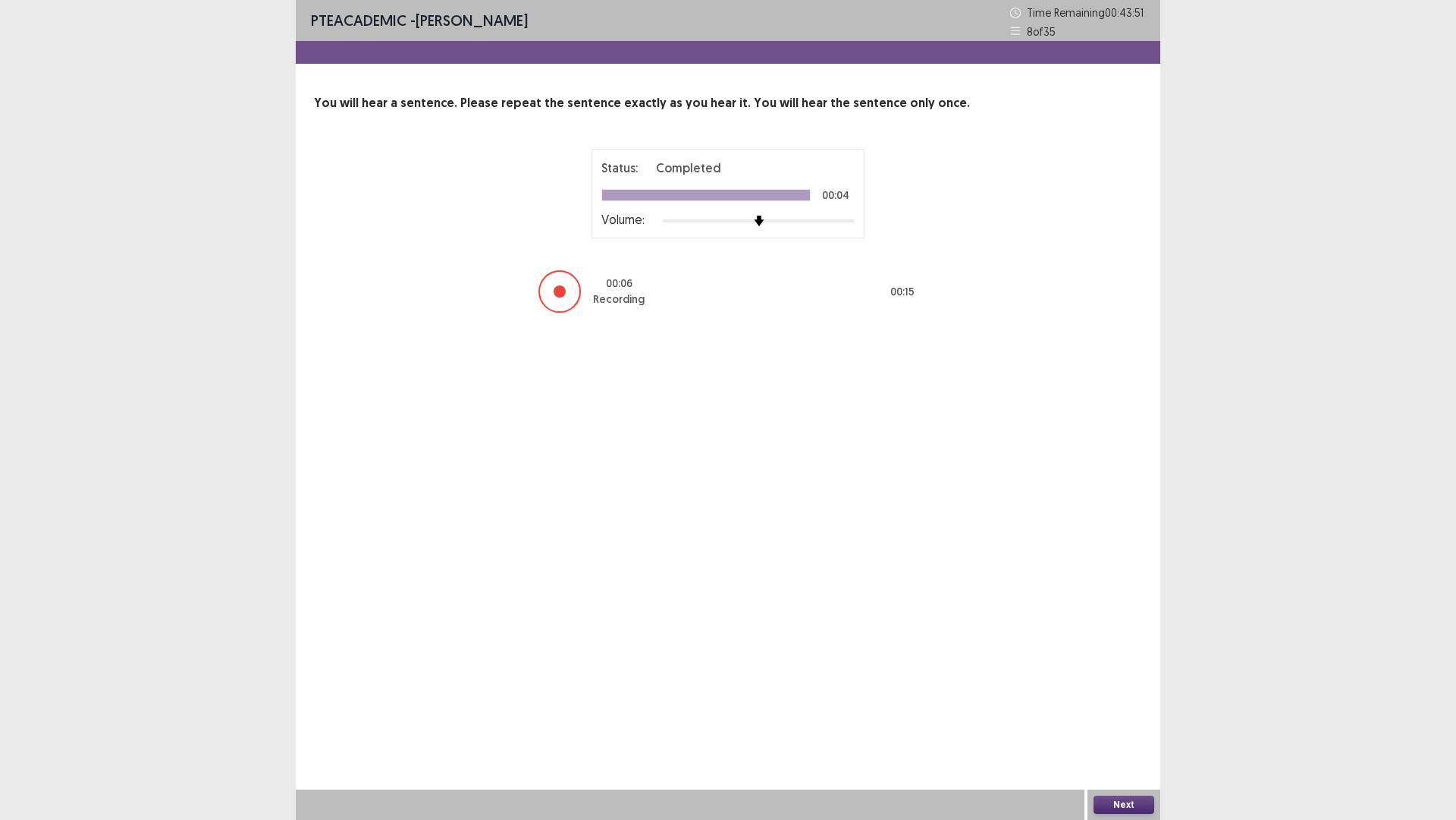
click at [1124, 716] on button "Next" at bounding box center [1125, 804] width 61 height 18
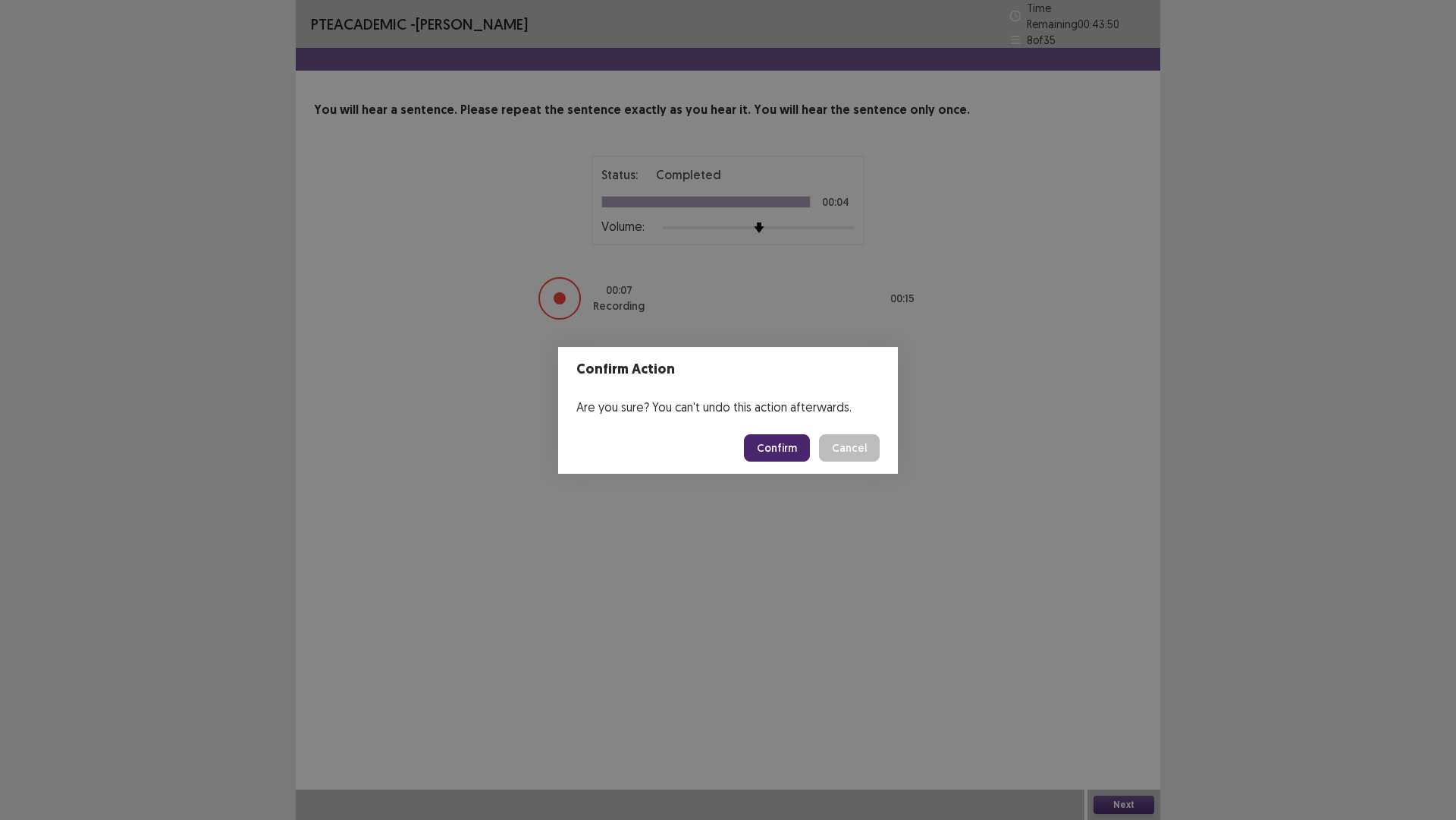
click at [782, 455] on button "Confirm" at bounding box center [777, 447] width 66 height 27
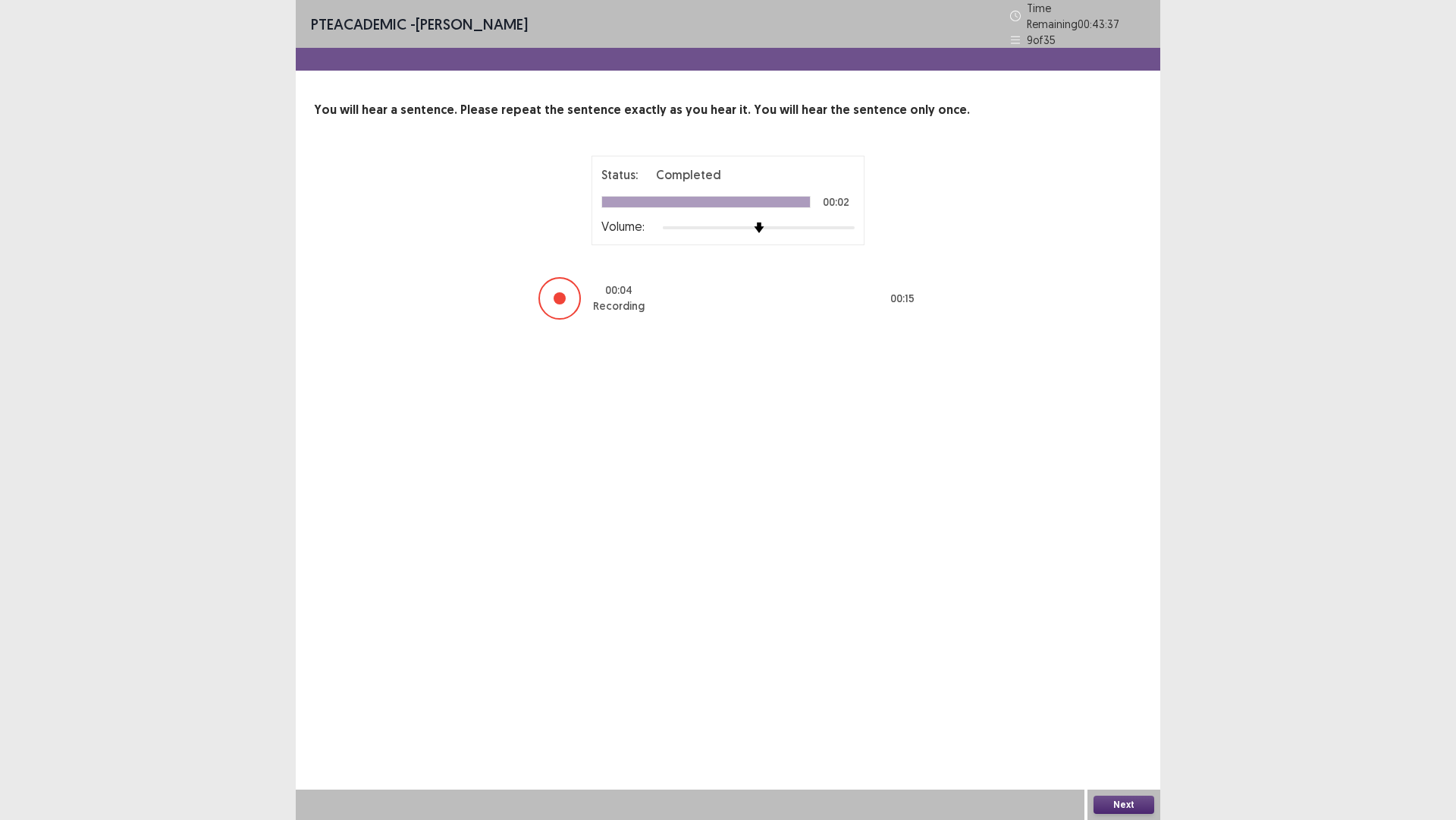
click at [1123, 716] on button "Next" at bounding box center [1125, 804] width 61 height 18
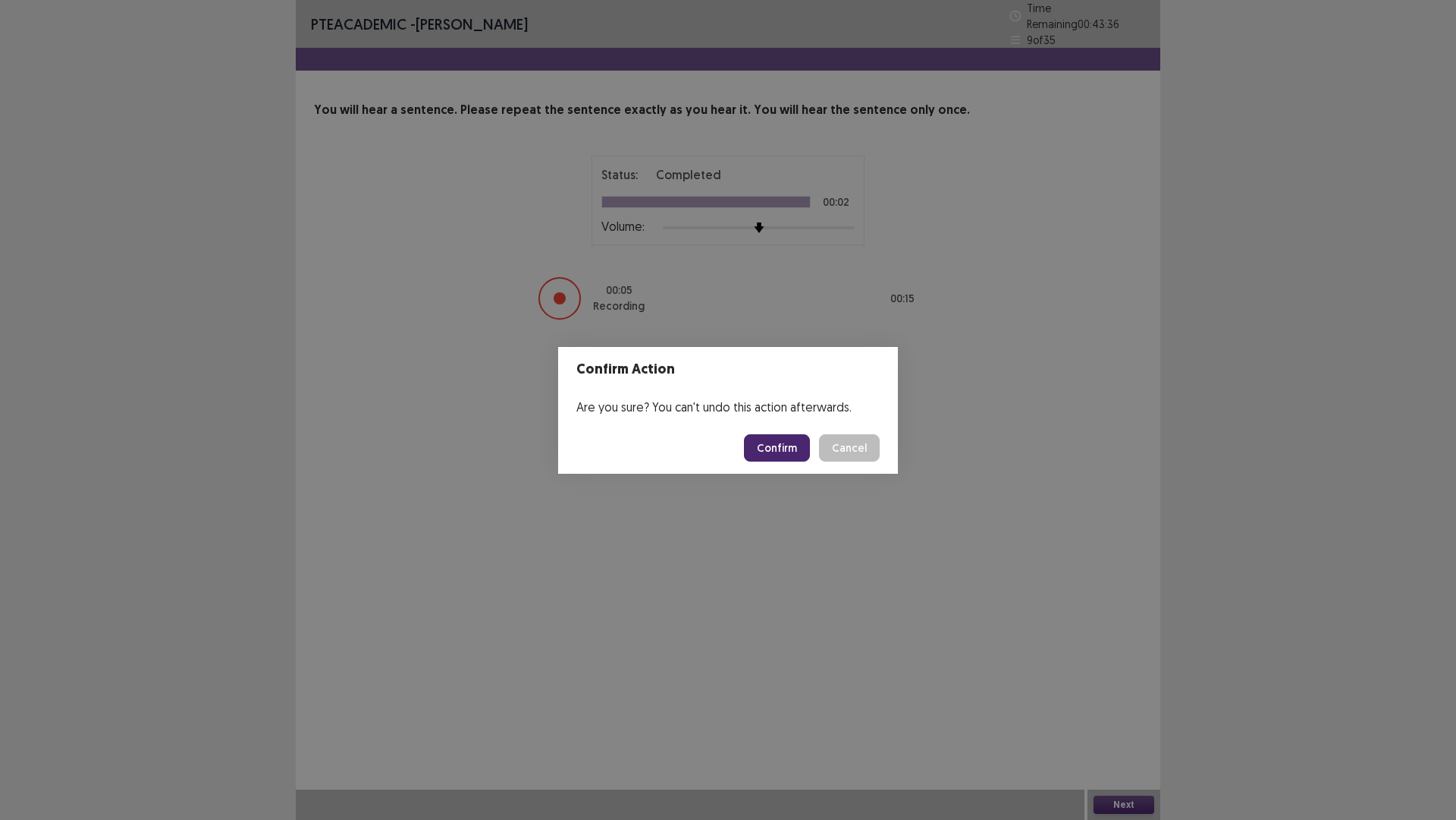
click at [777, 453] on button "Confirm" at bounding box center [777, 447] width 66 height 27
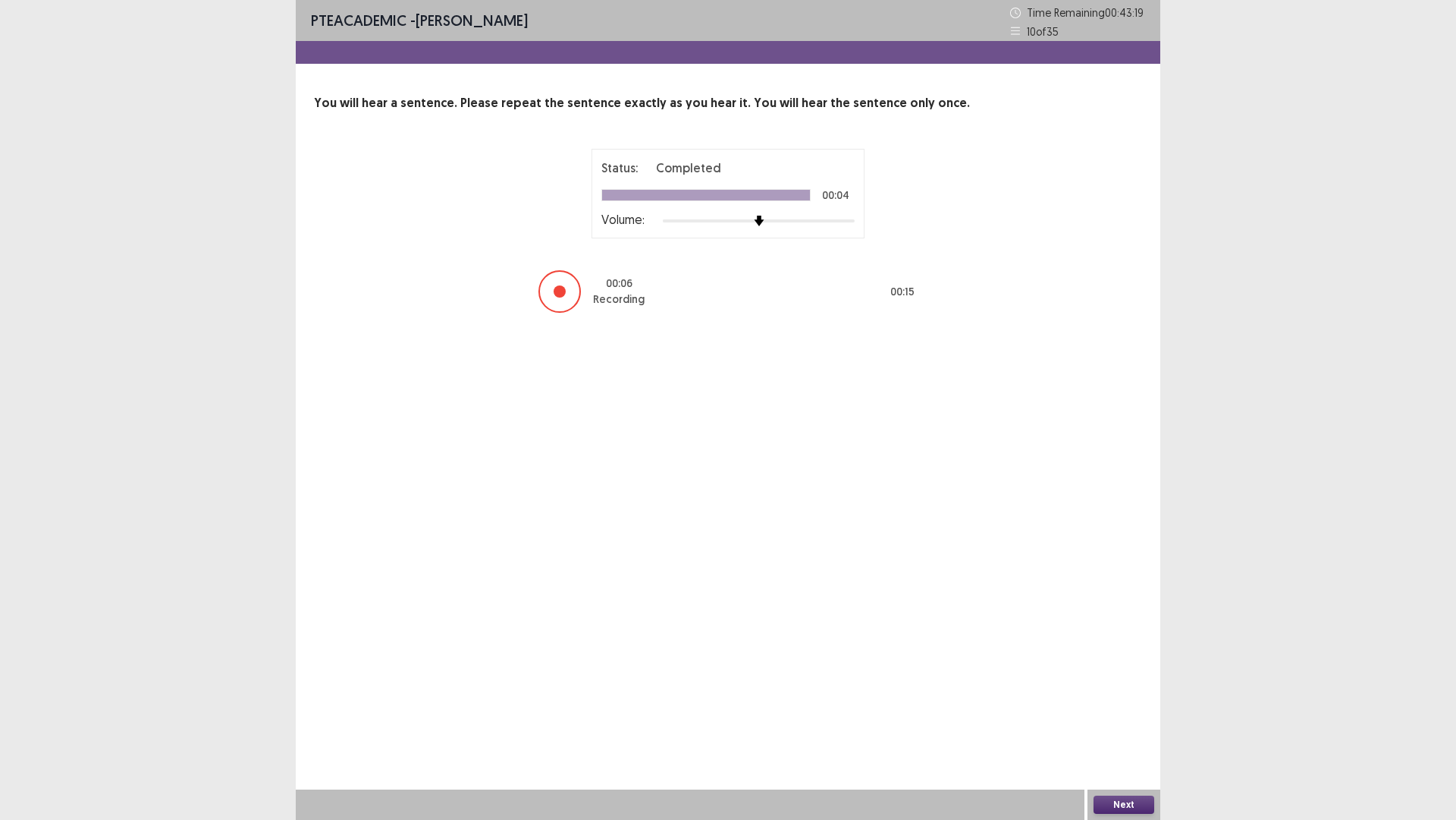
click at [1123, 716] on button "Next" at bounding box center [1125, 804] width 61 height 18
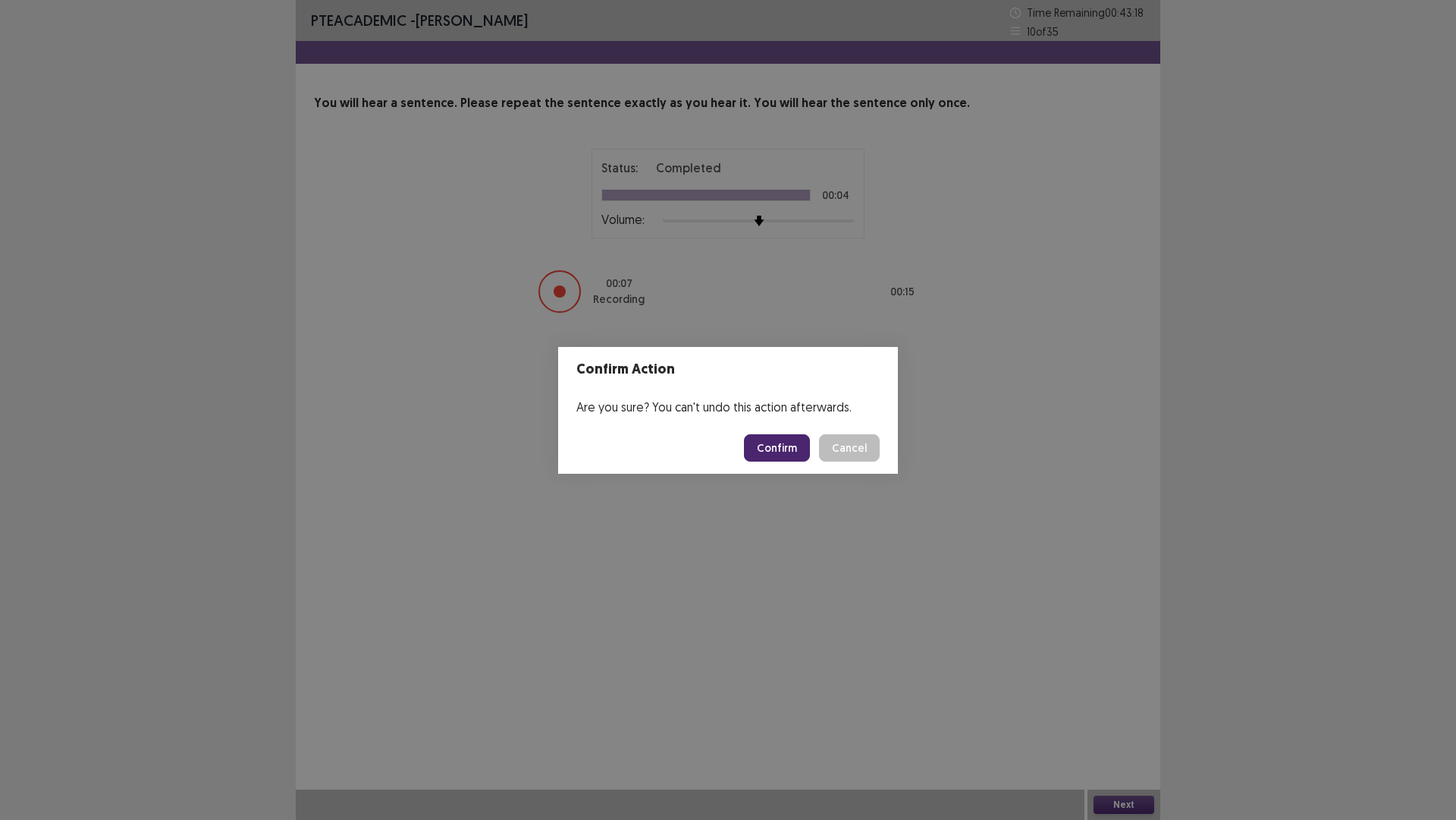
click at [754, 450] on button "Confirm" at bounding box center [777, 447] width 66 height 27
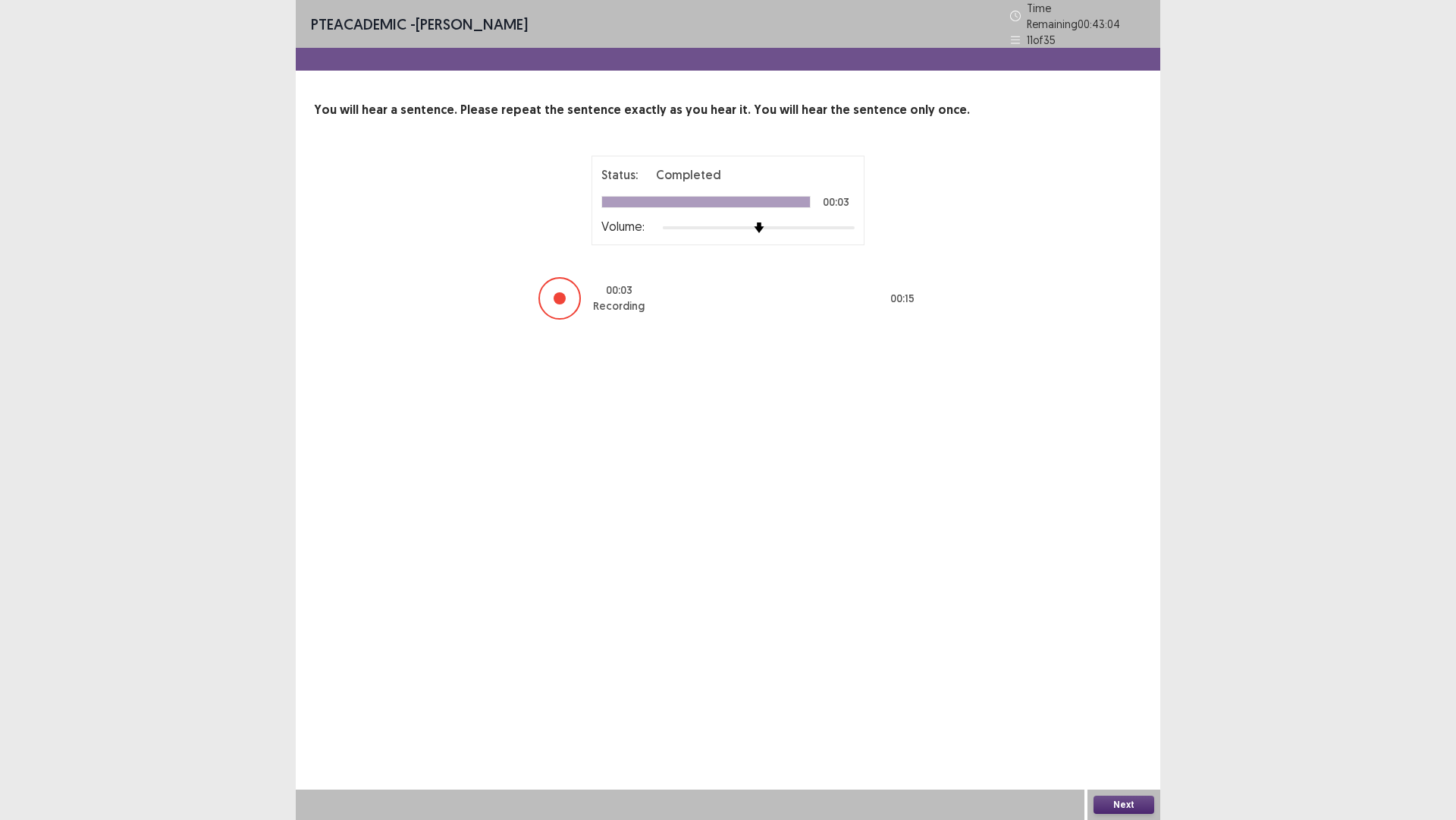
click at [1117, 716] on button "Next" at bounding box center [1125, 804] width 61 height 18
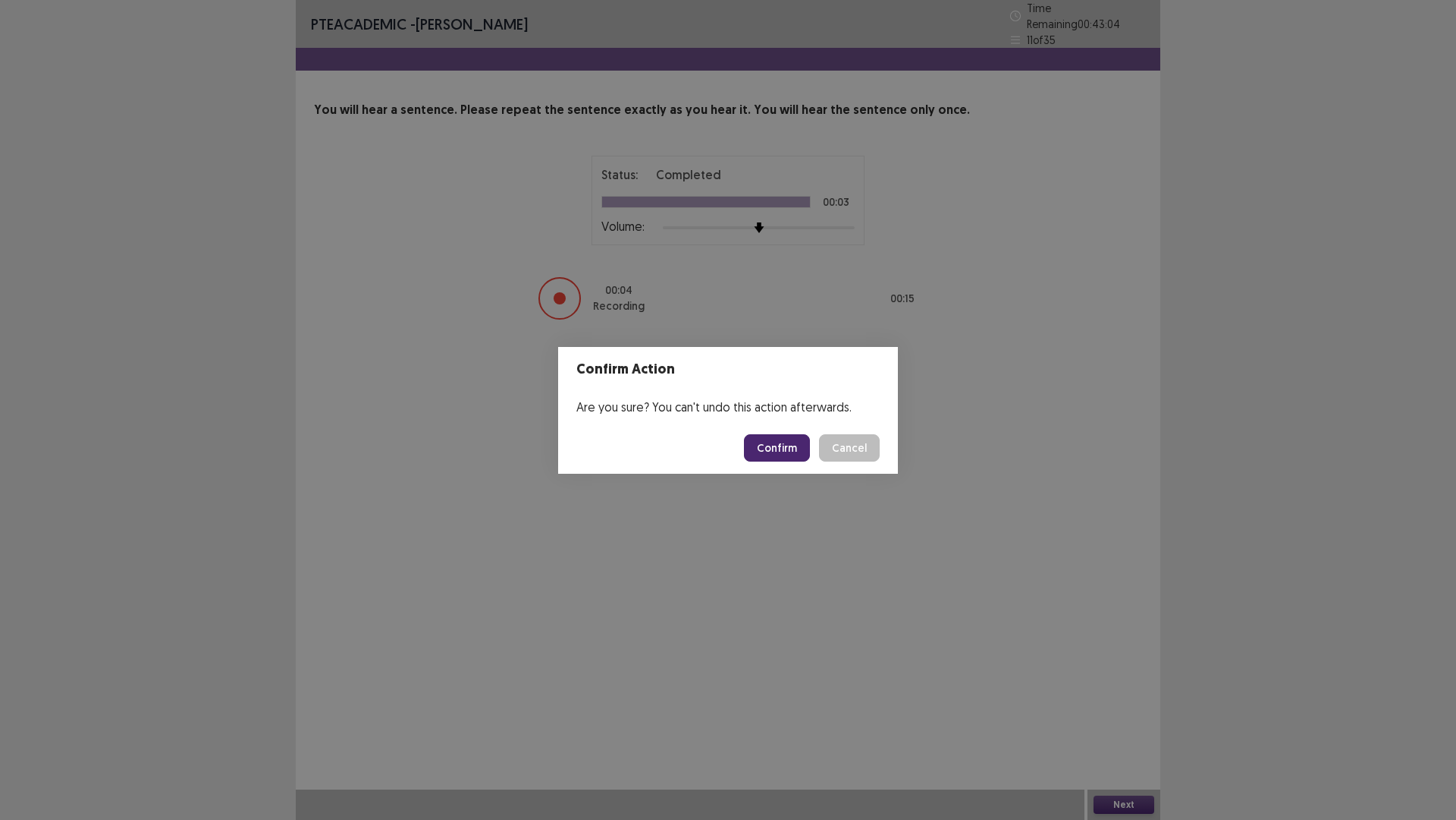
click at [802, 454] on button "Confirm" at bounding box center [777, 447] width 66 height 27
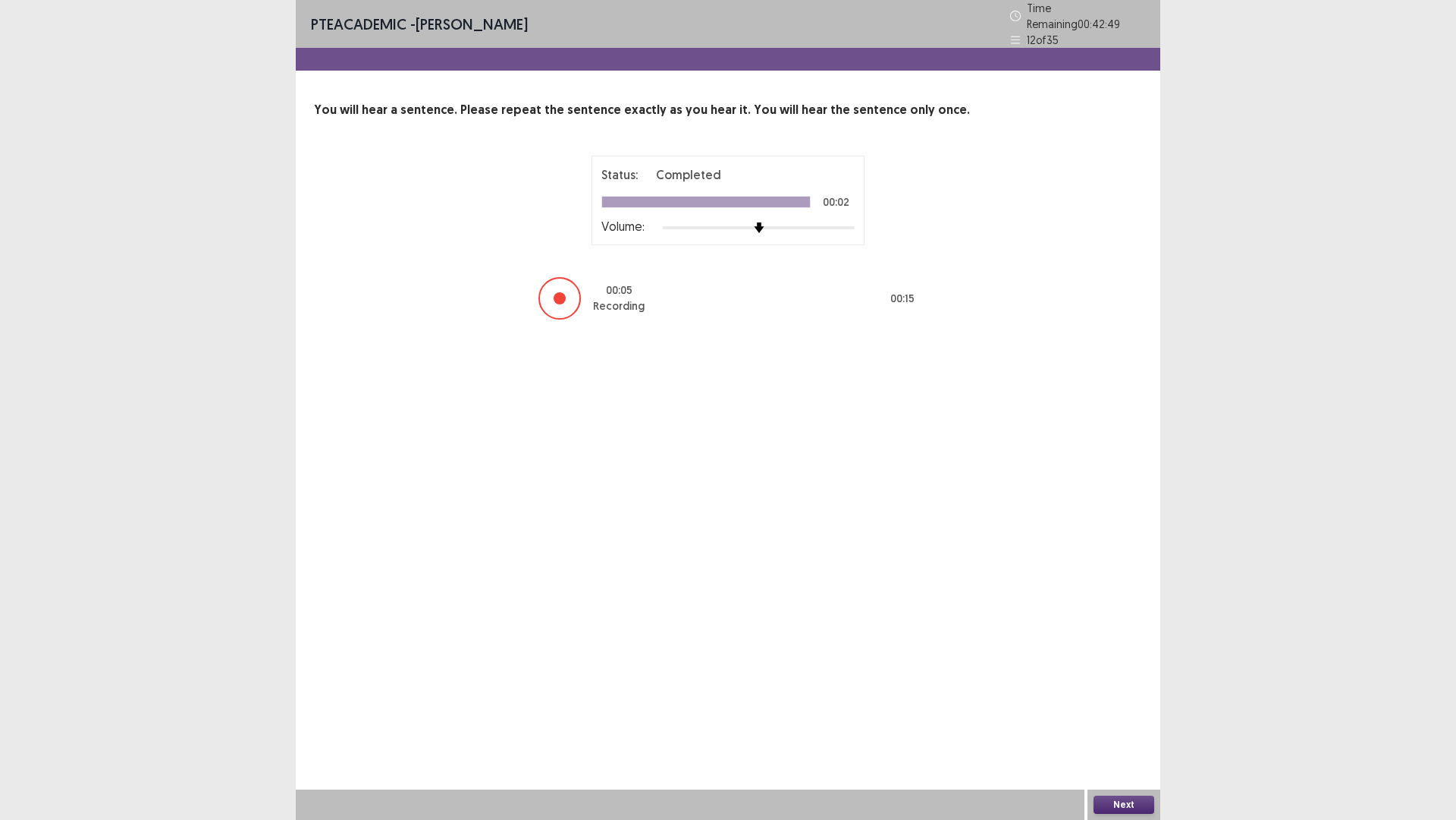
click at [1130, 716] on button "Next" at bounding box center [1125, 804] width 61 height 18
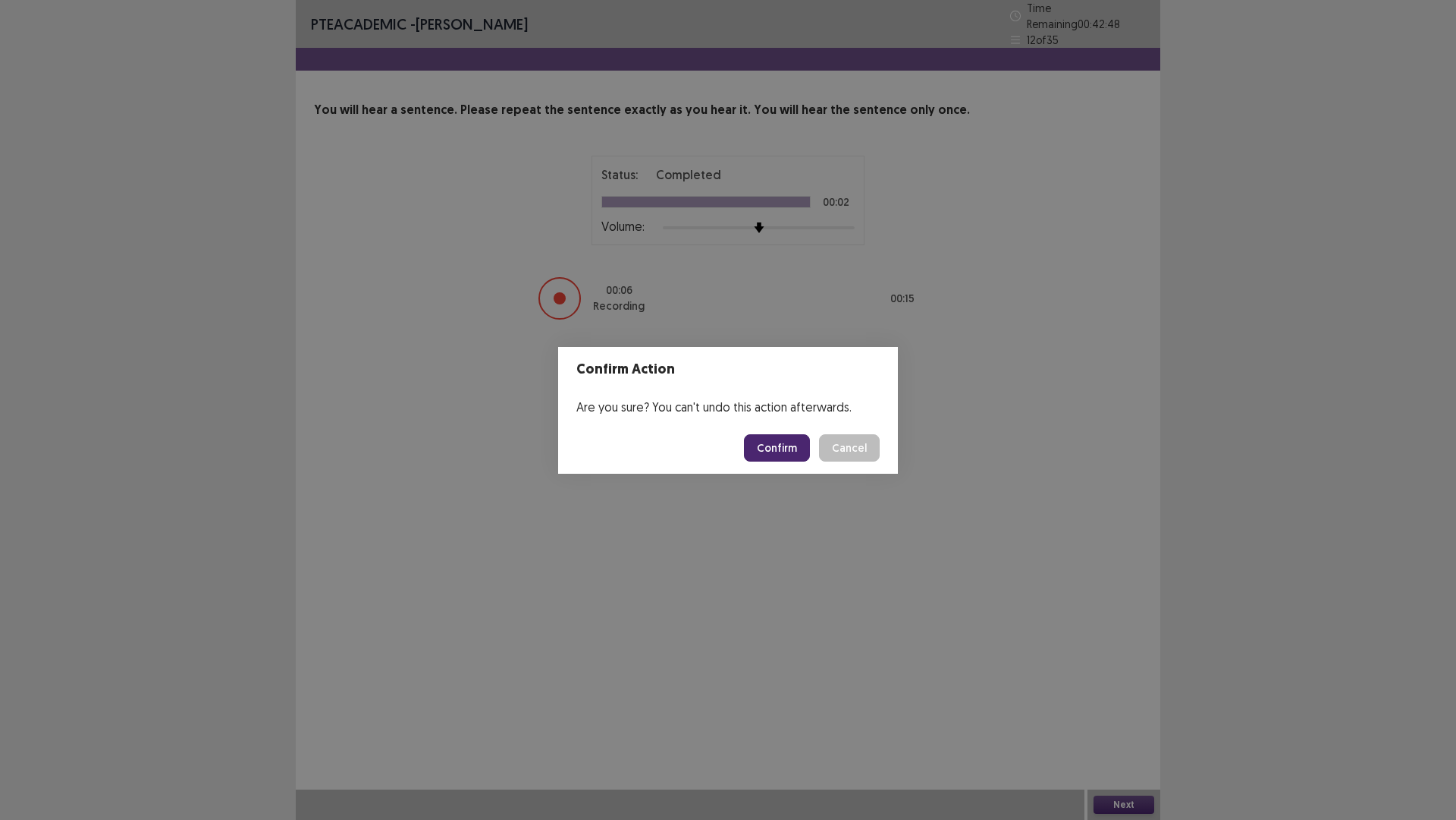
click at [774, 446] on button "Confirm" at bounding box center [777, 447] width 66 height 27
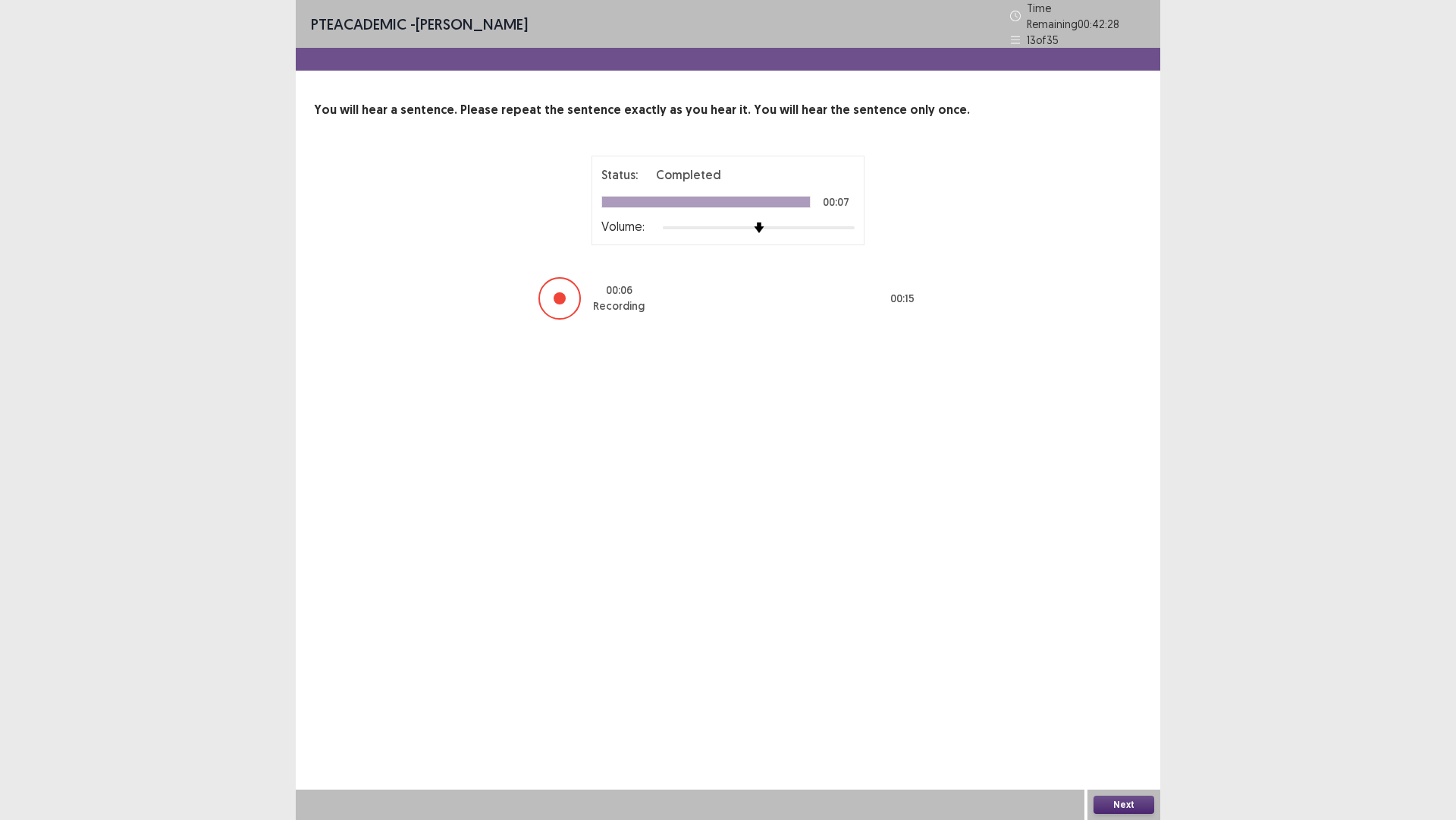
click at [1123, 716] on button "Next" at bounding box center [1125, 804] width 61 height 18
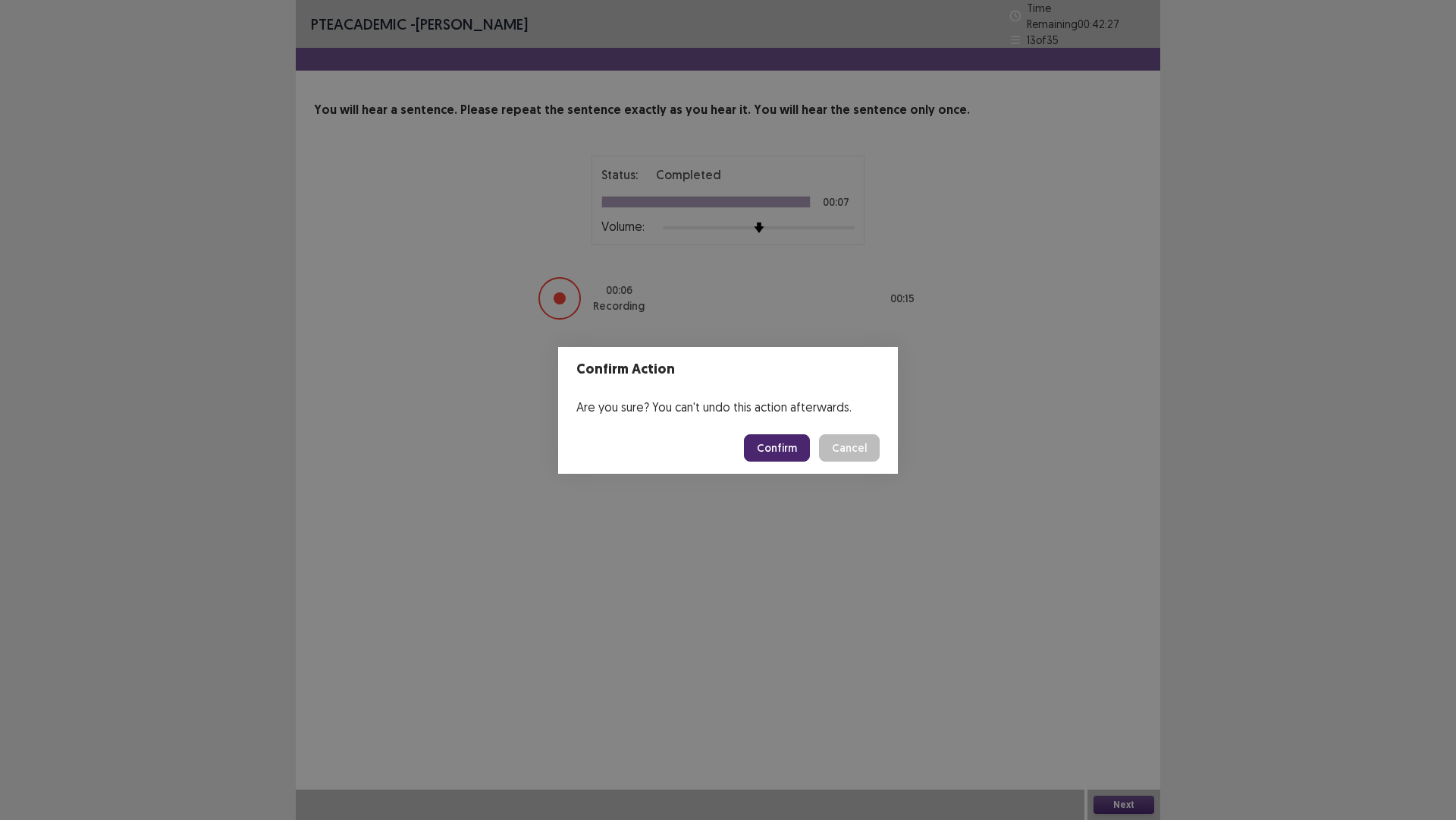
click at [773, 447] on button "Confirm" at bounding box center [777, 447] width 66 height 27
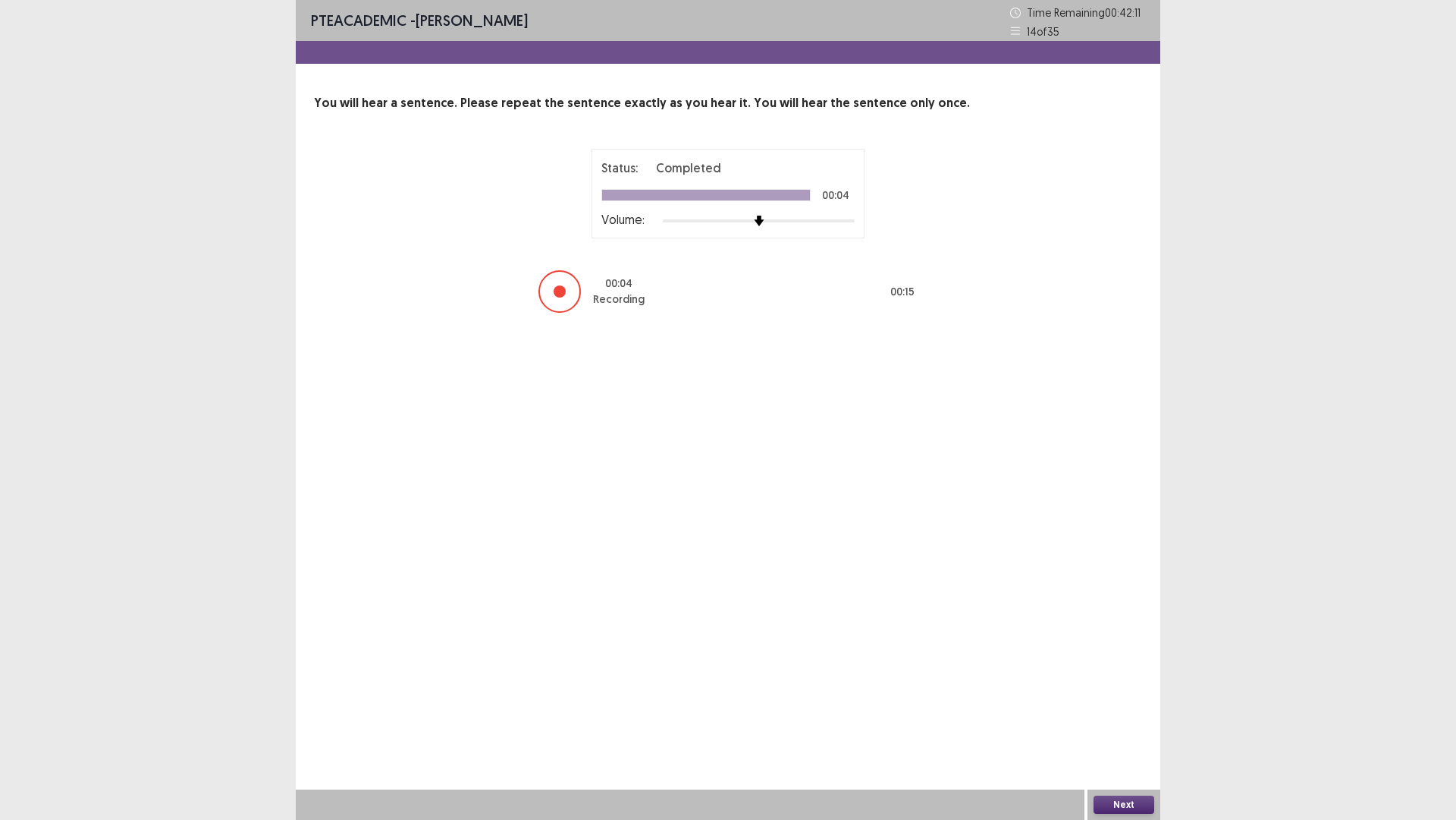
click at [1110, 716] on button "Next" at bounding box center [1125, 804] width 61 height 18
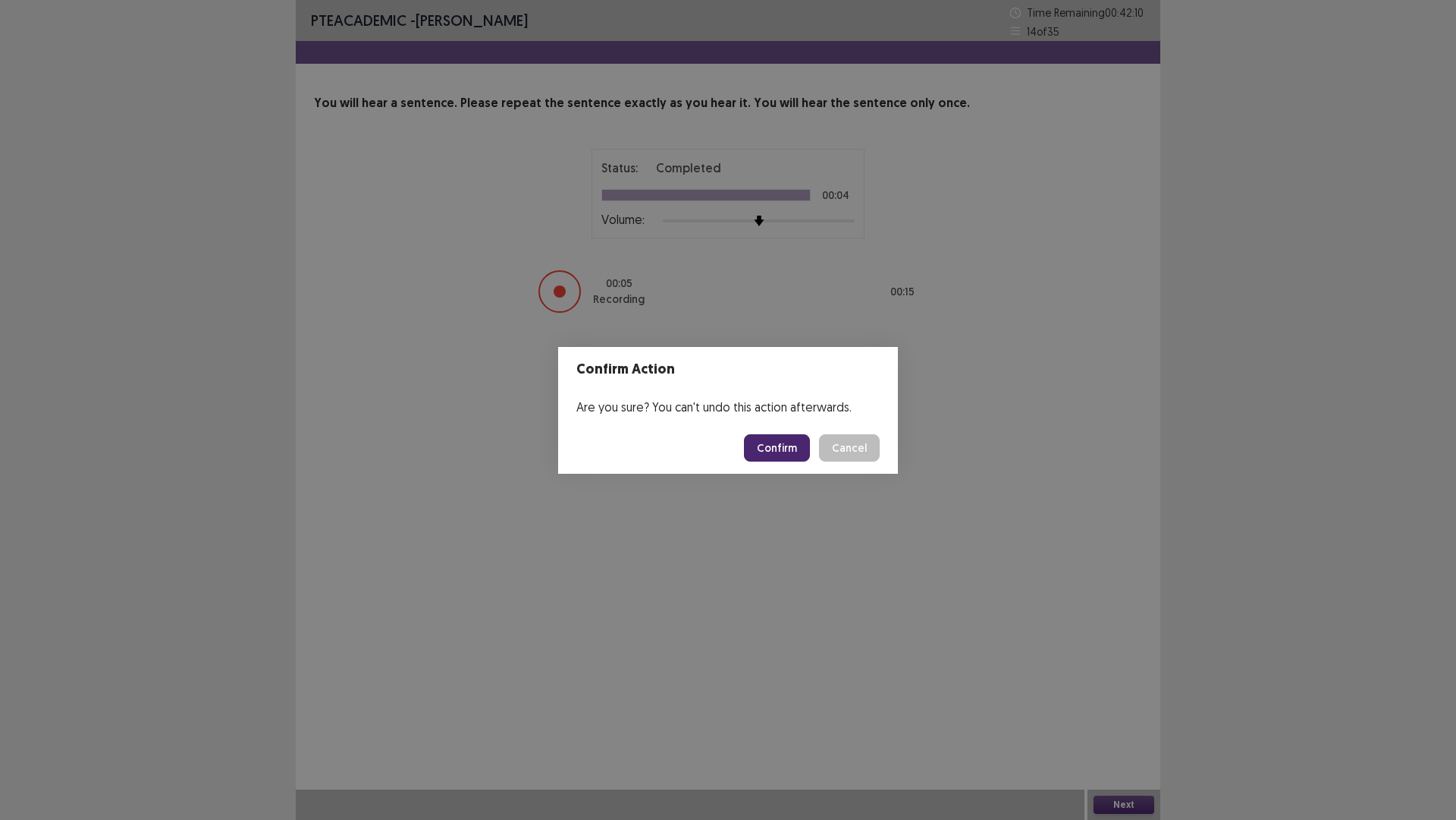
click at [769, 445] on button "Confirm" at bounding box center [777, 447] width 66 height 27
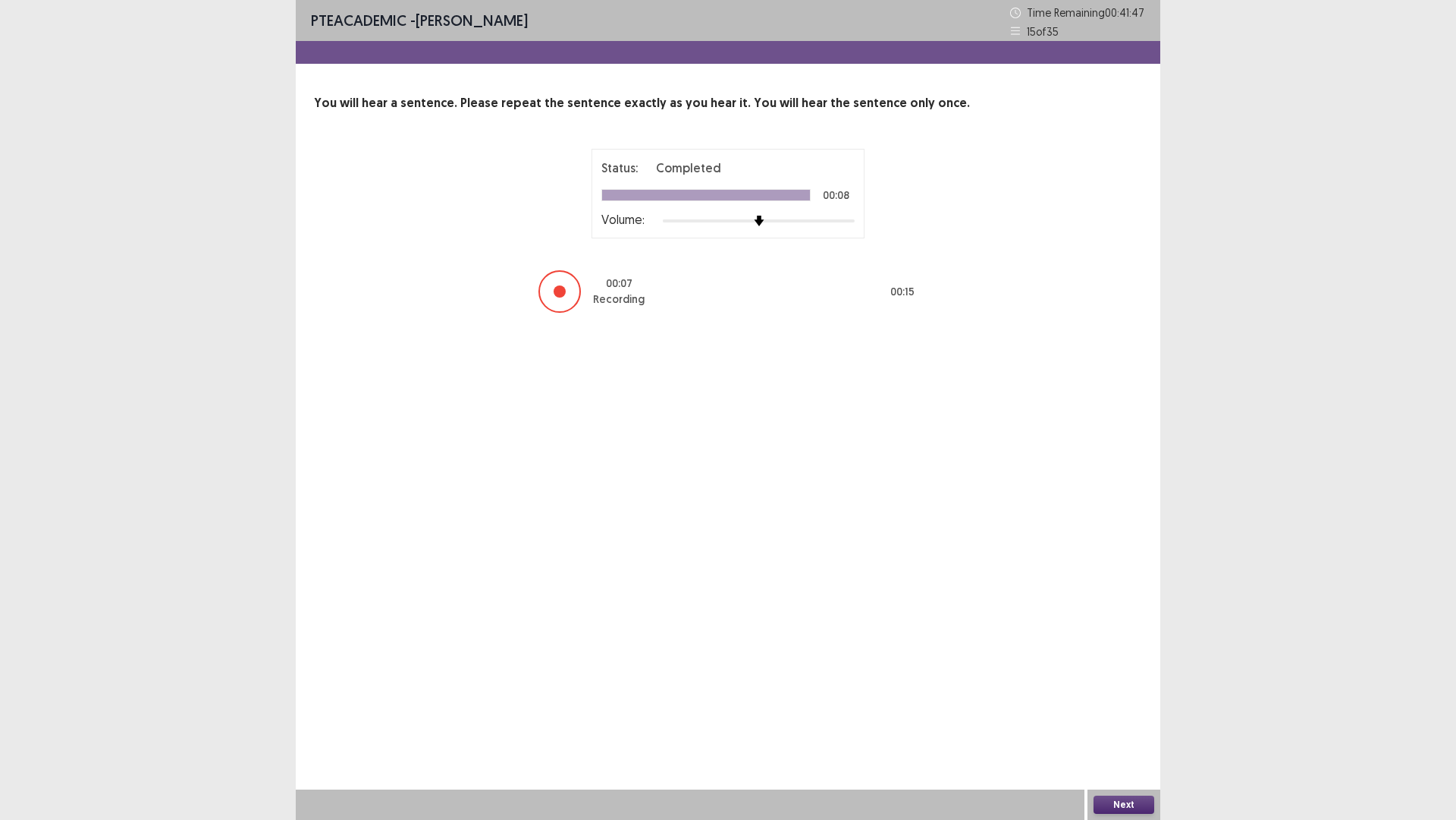
click at [1121, 716] on button "Next" at bounding box center [1125, 804] width 61 height 18
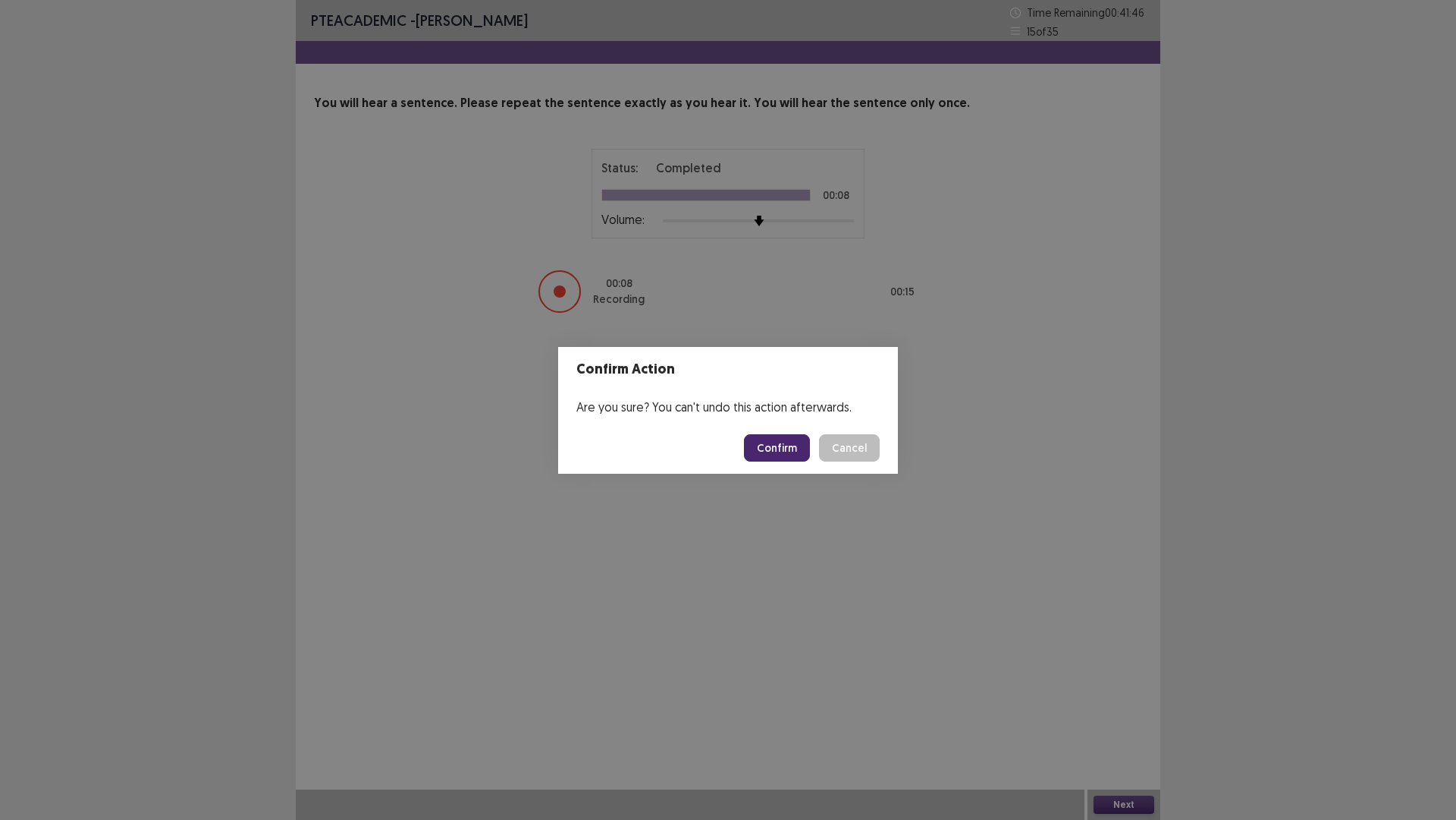
click at [798, 450] on button "Confirm" at bounding box center [777, 447] width 66 height 27
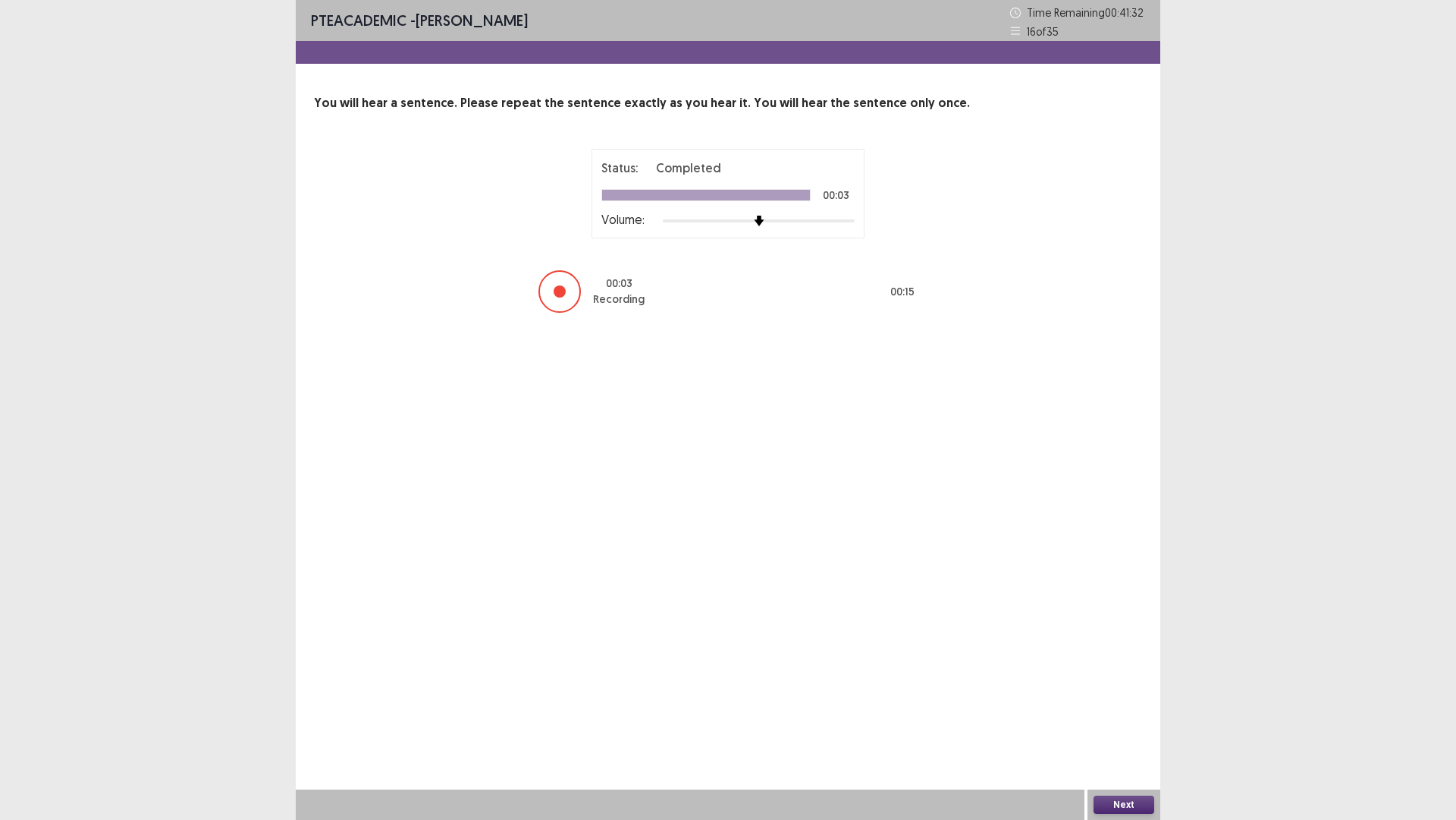
click at [1114, 716] on button "Next" at bounding box center [1125, 804] width 61 height 18
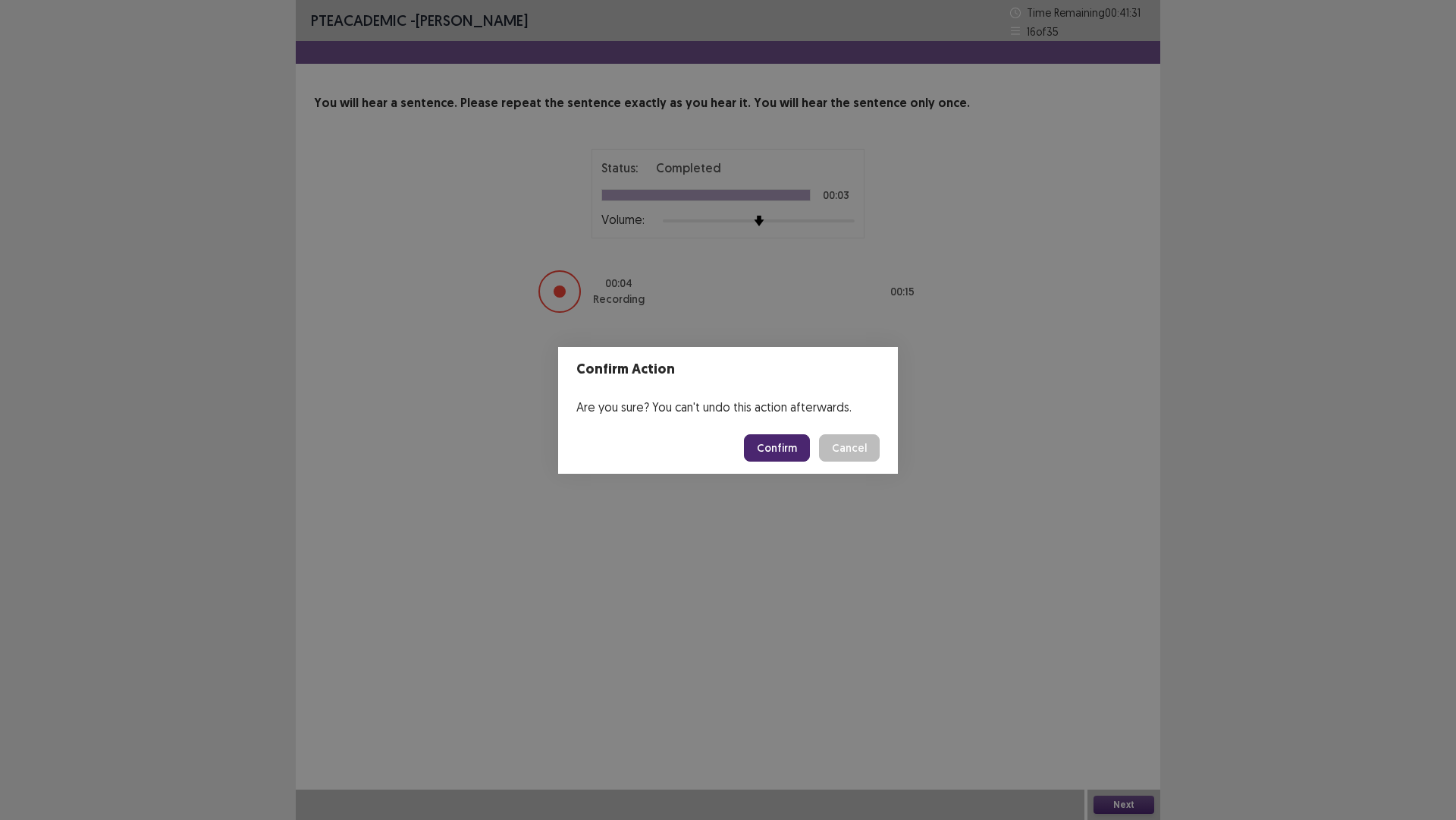
click at [774, 434] on button "Confirm" at bounding box center [777, 447] width 66 height 27
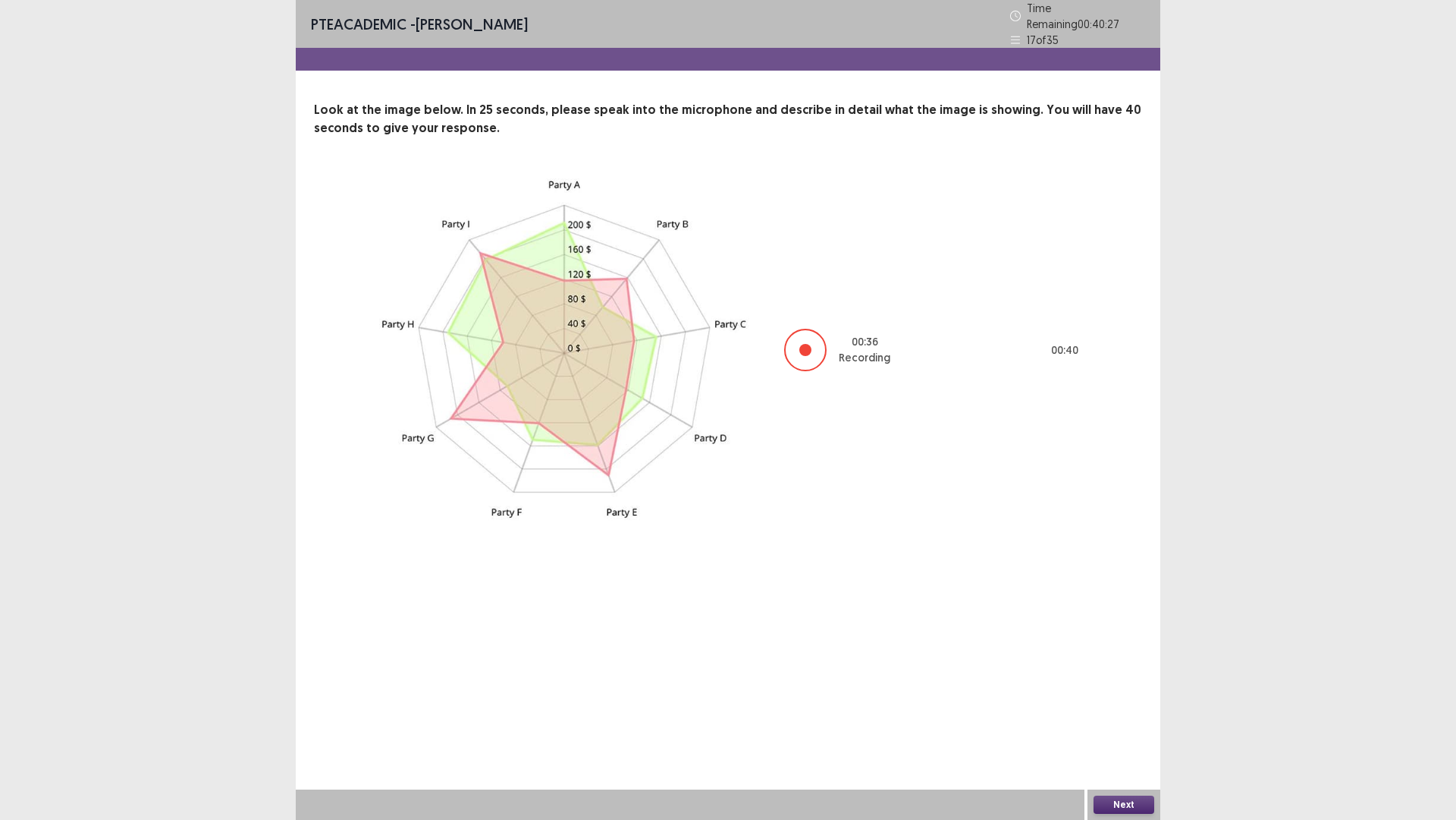
click at [1124, 716] on button "Next" at bounding box center [1125, 804] width 61 height 18
click at [787, 450] on button "Confirm" at bounding box center [777, 447] width 66 height 27
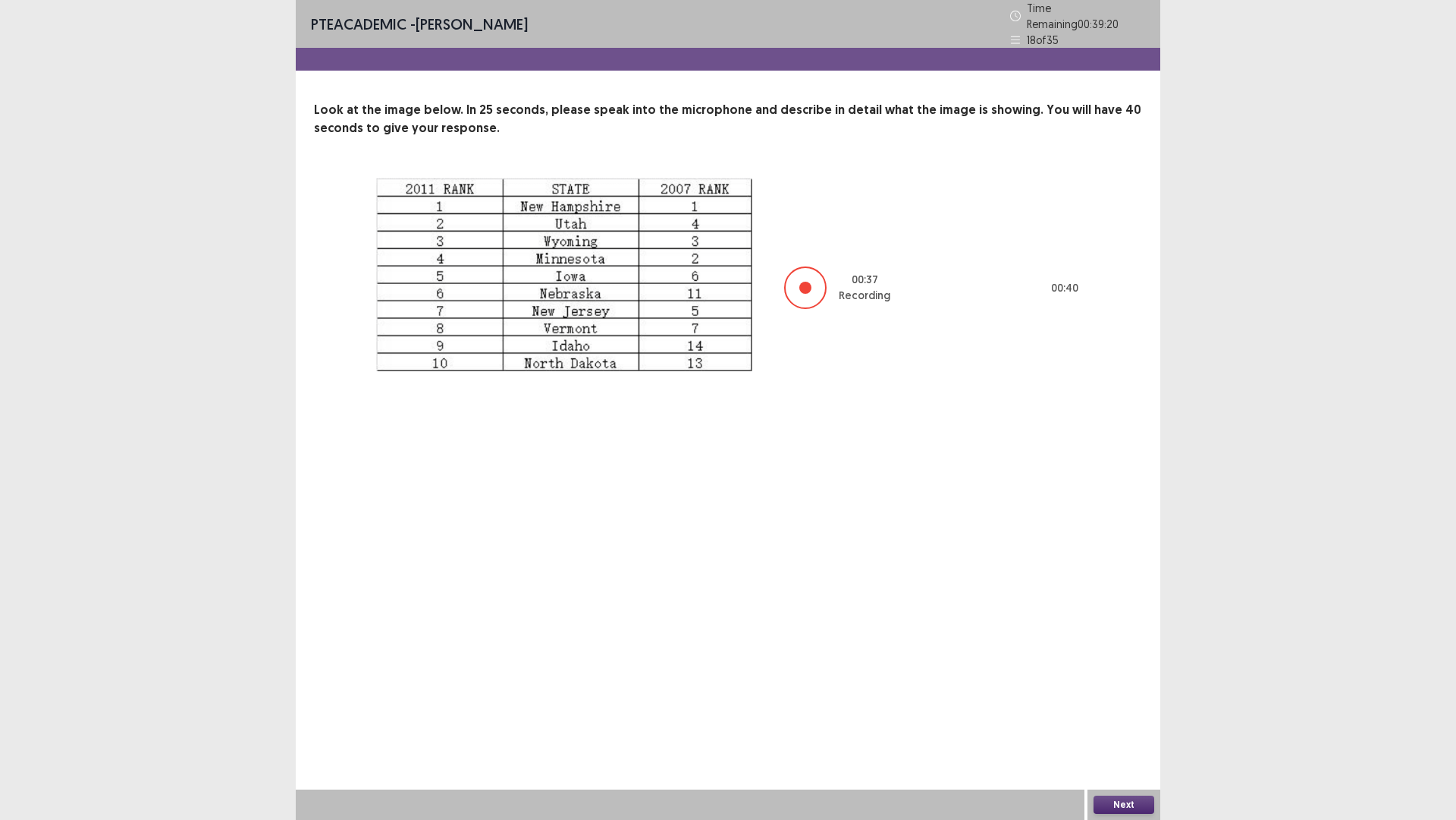
click at [1112, 716] on button "Next" at bounding box center [1125, 804] width 61 height 18
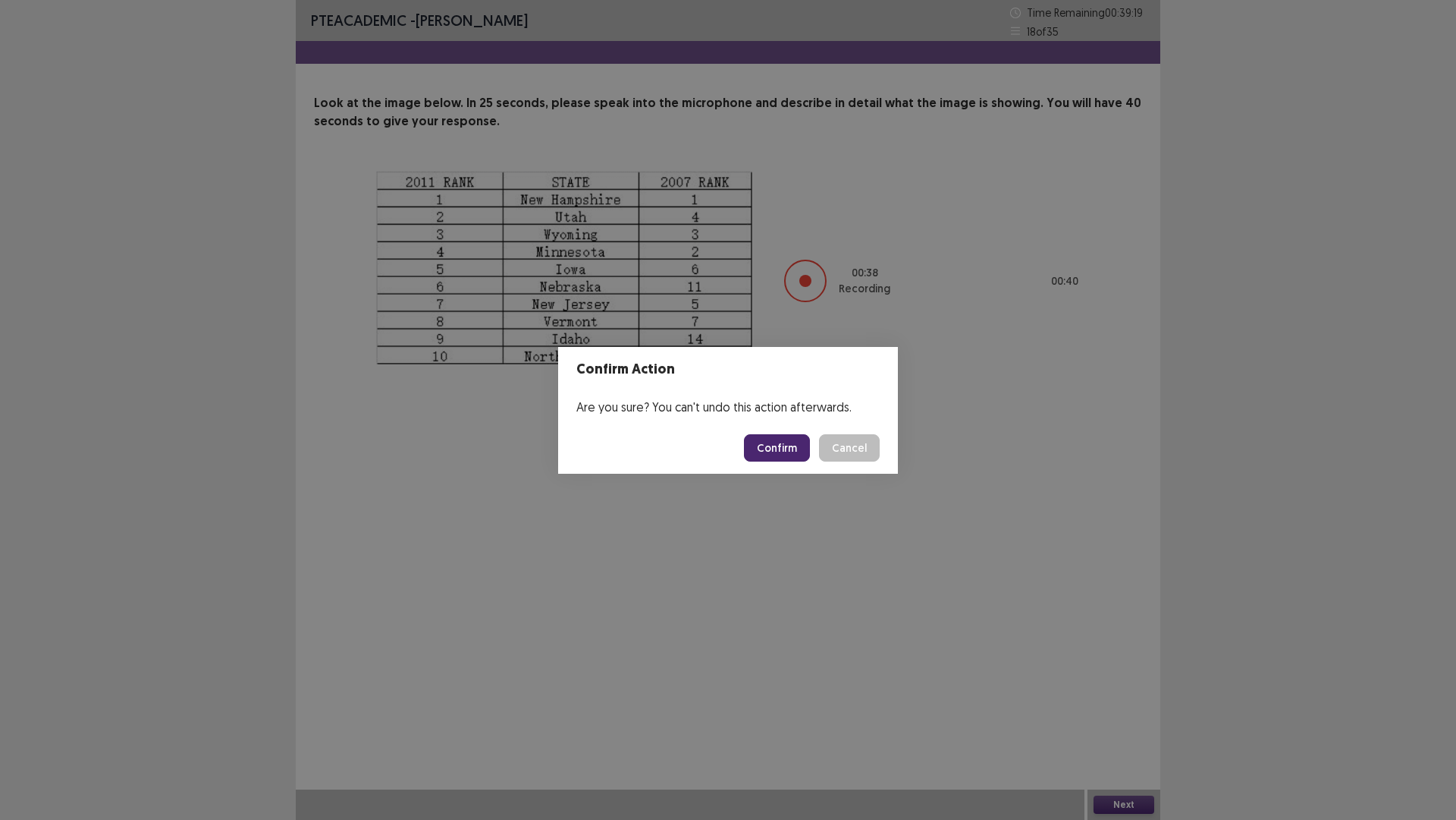
click at [773, 424] on footer "Confirm Cancel" at bounding box center [728, 447] width 340 height 52
click at [773, 441] on button "Confirm" at bounding box center [777, 447] width 66 height 27
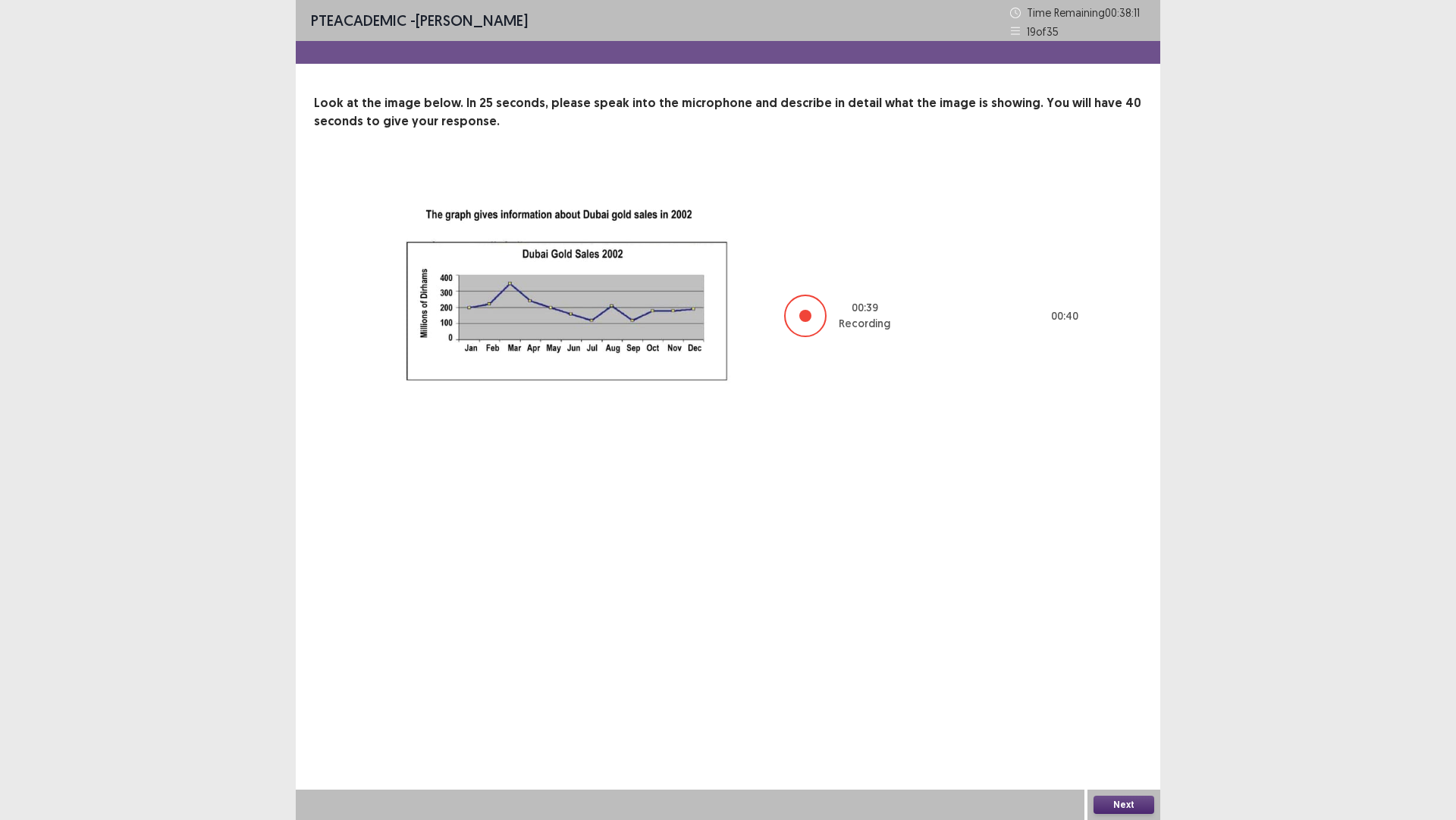
click at [1133, 716] on button "Next" at bounding box center [1125, 804] width 61 height 18
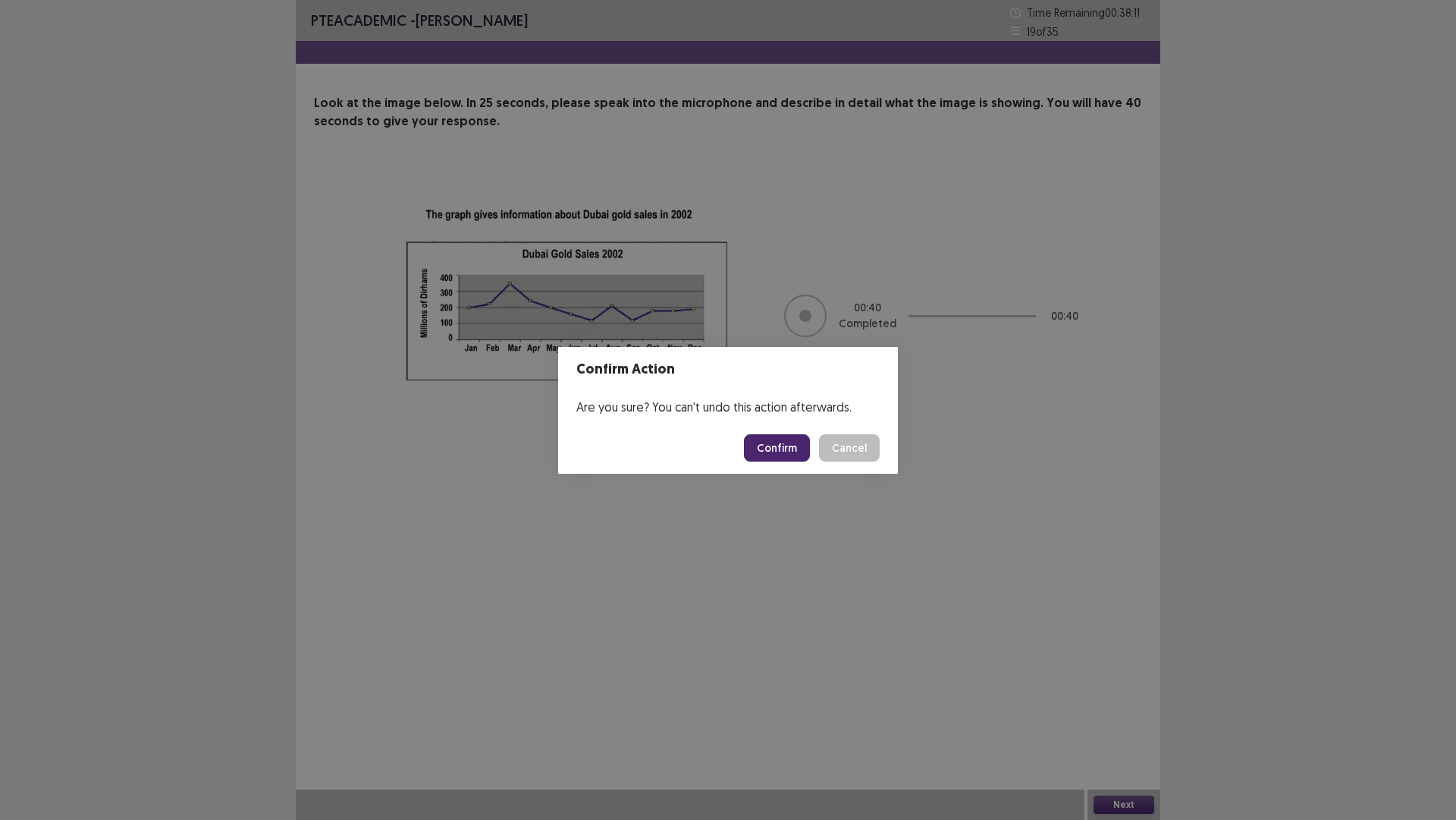
click at [801, 451] on button "Confirm" at bounding box center [777, 447] width 66 height 27
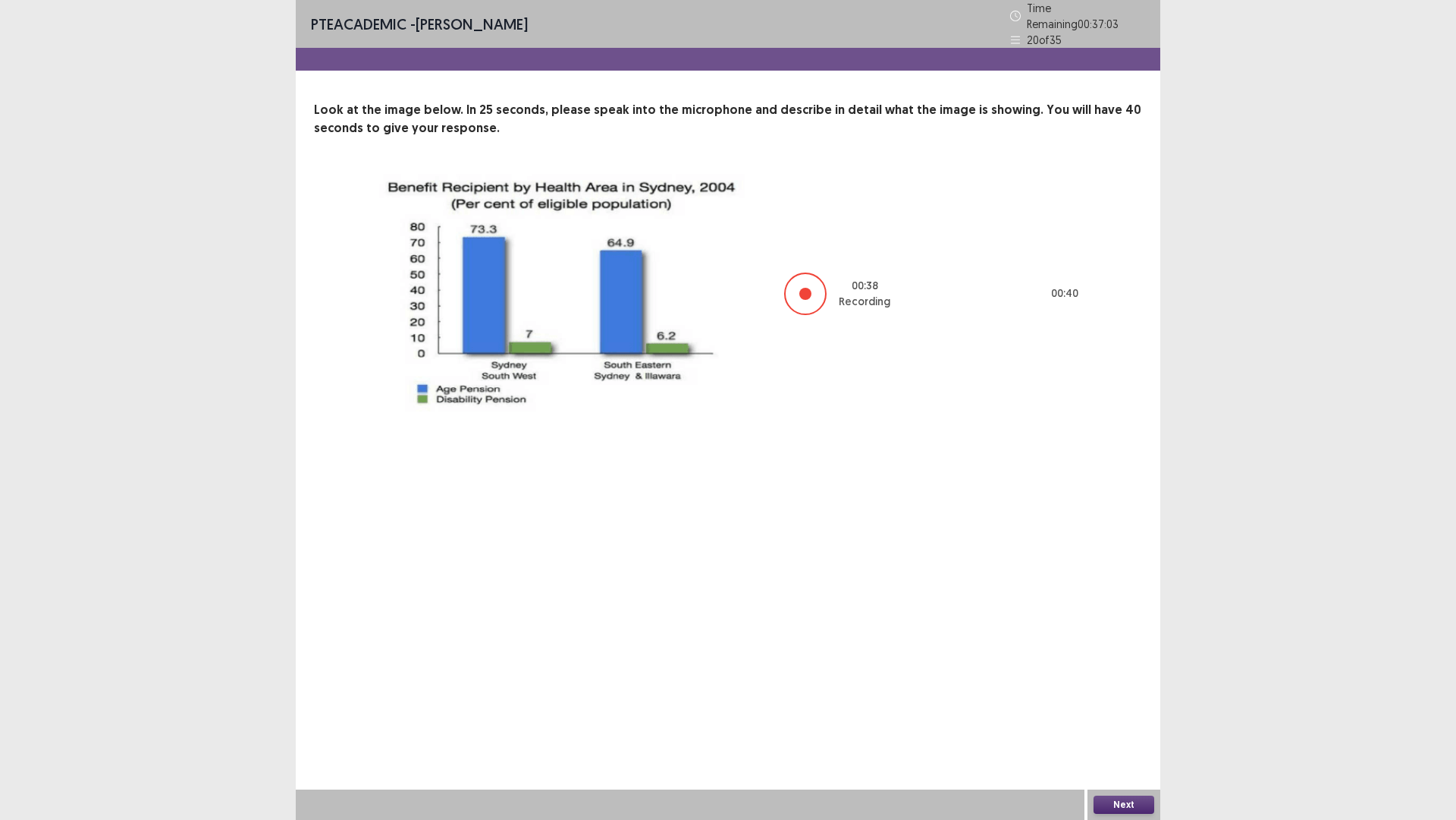
click at [1136, 716] on button "Next" at bounding box center [1125, 804] width 61 height 18
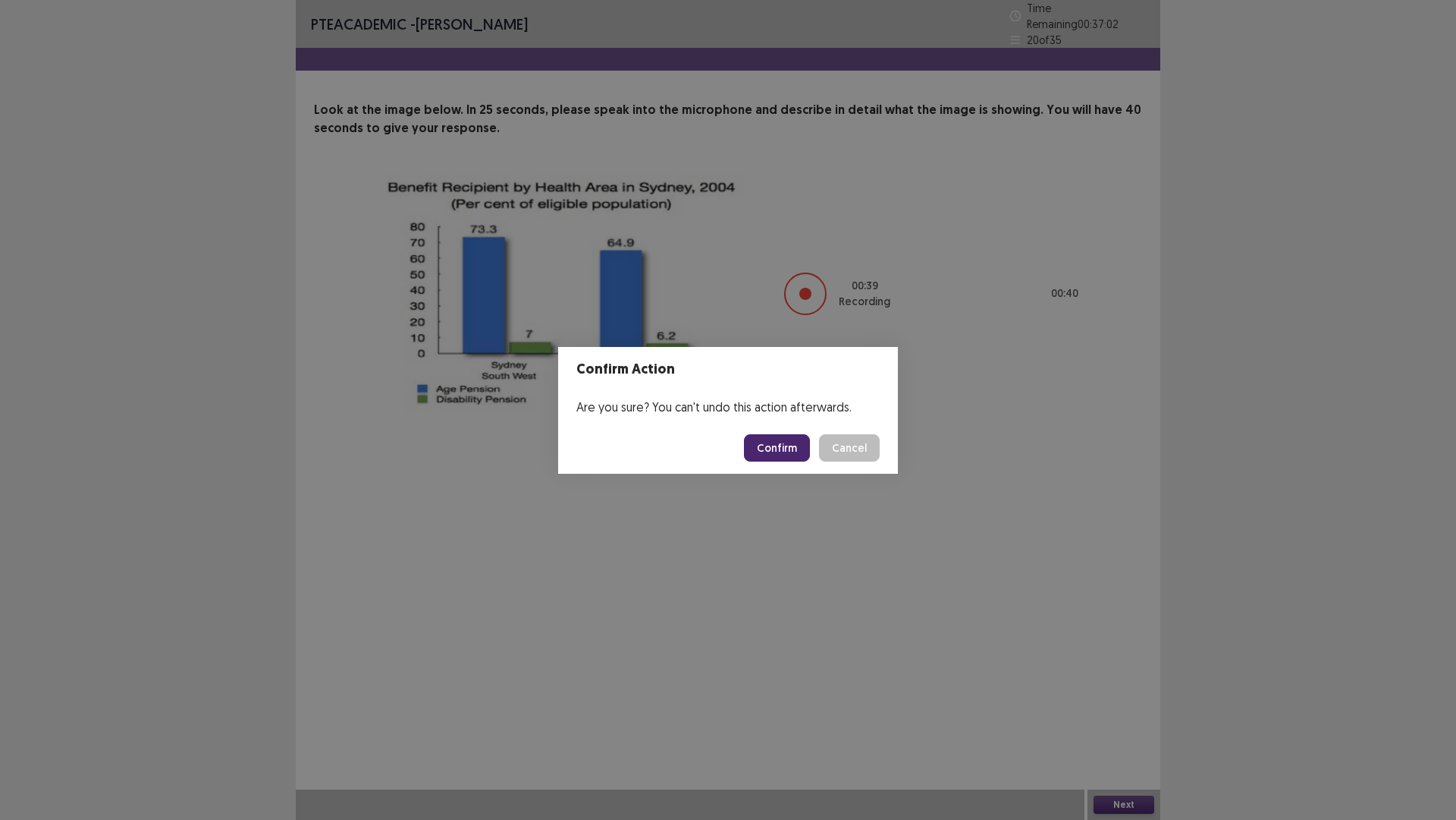
click at [773, 442] on button "Confirm" at bounding box center [777, 447] width 66 height 27
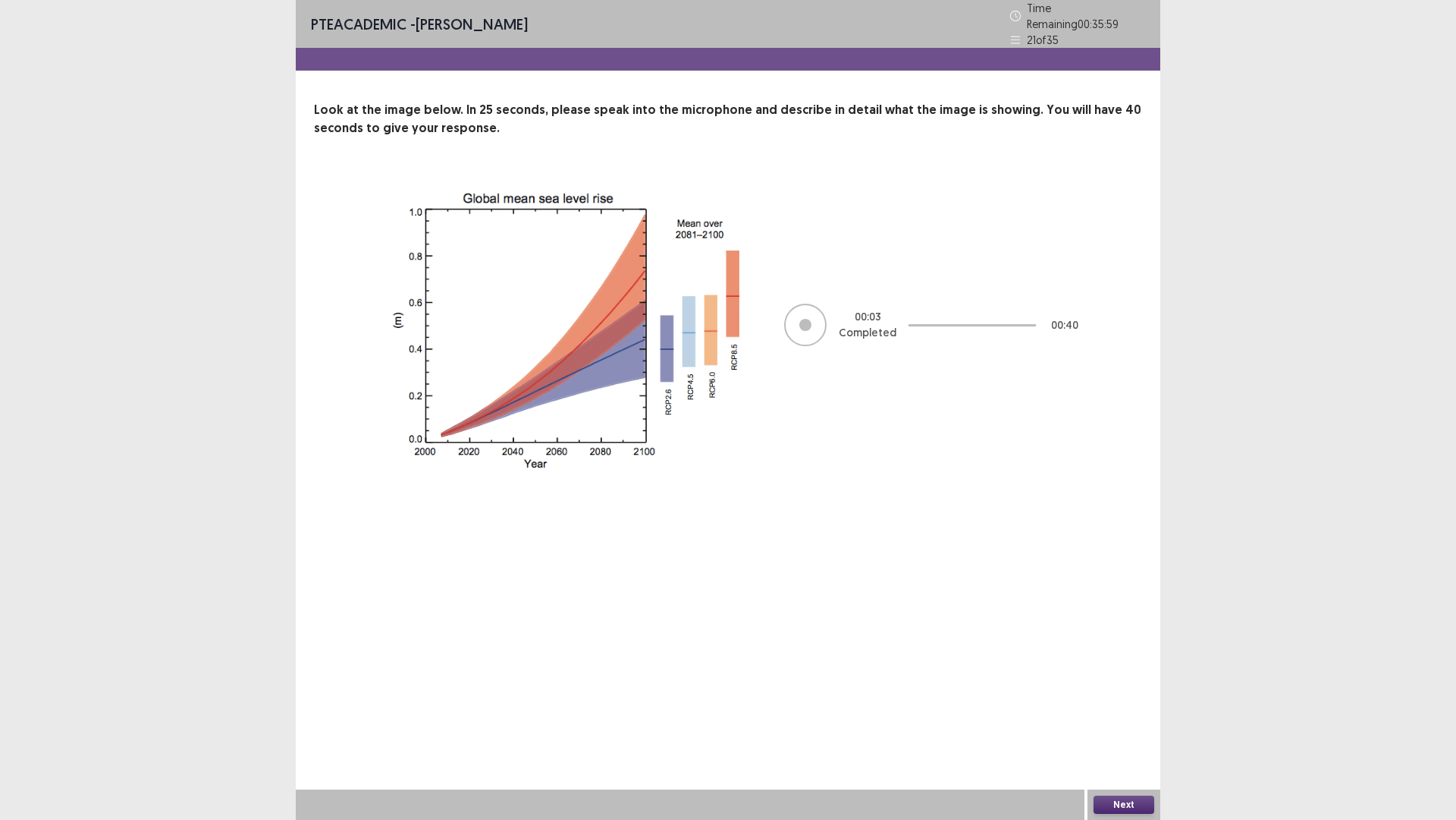
drag, startPoint x: 1191, startPoint y: 798, endPoint x: 1115, endPoint y: 802, distance: 76.1
click at [1115, 716] on button "Next" at bounding box center [1125, 804] width 61 height 18
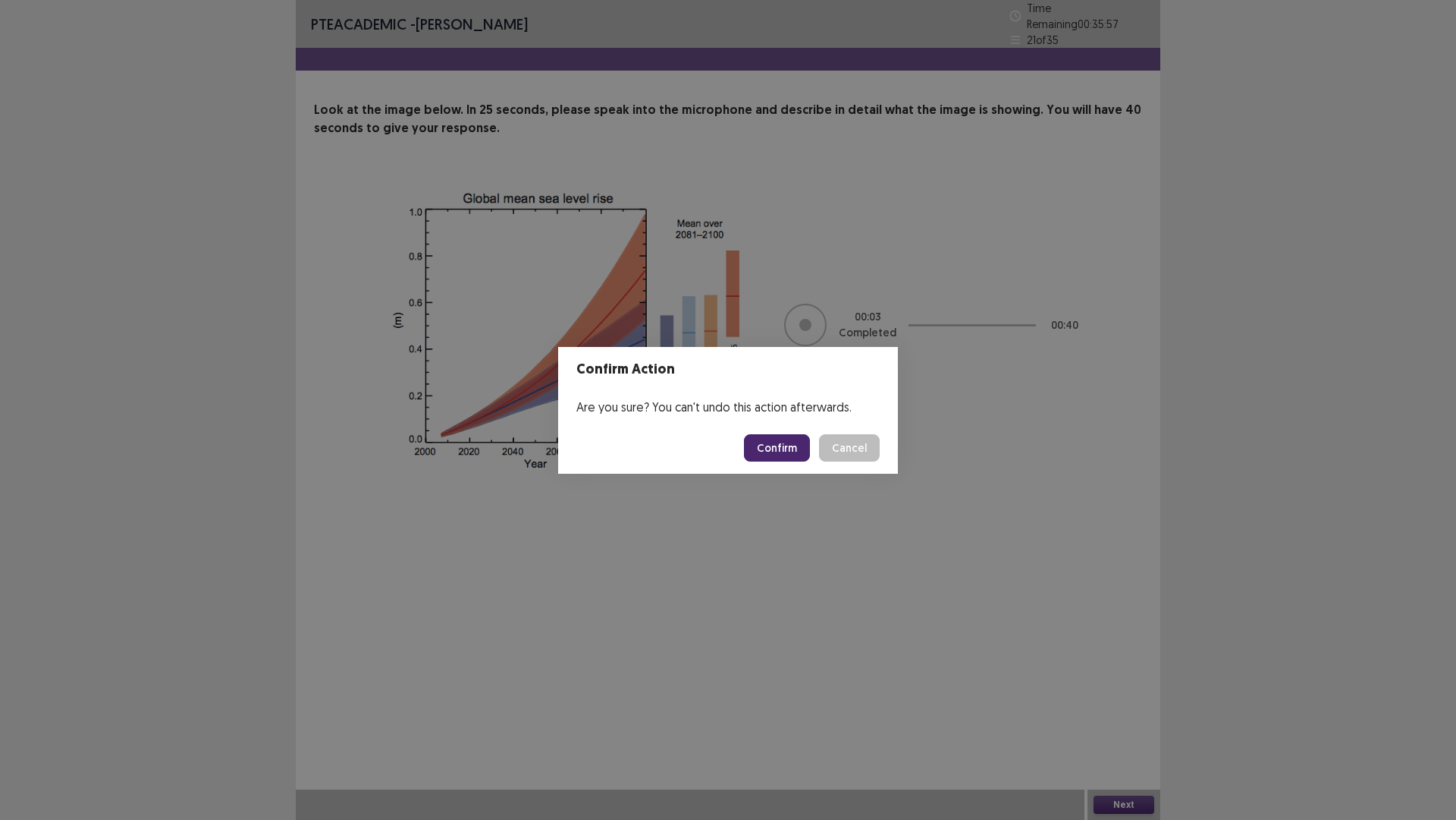
click at [800, 445] on button "Confirm" at bounding box center [777, 447] width 66 height 27
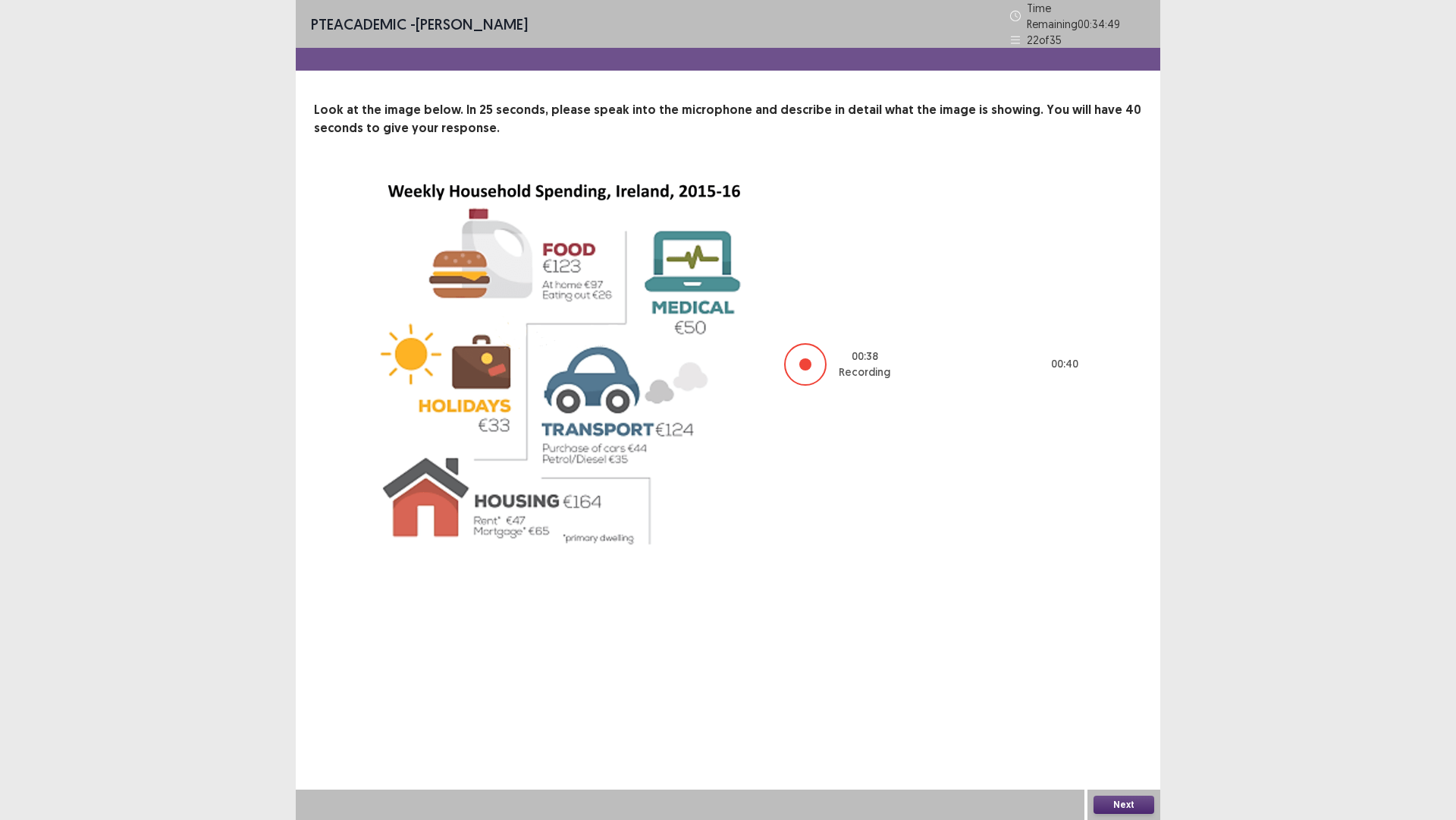
click at [1106, 716] on button "Next" at bounding box center [1125, 804] width 61 height 18
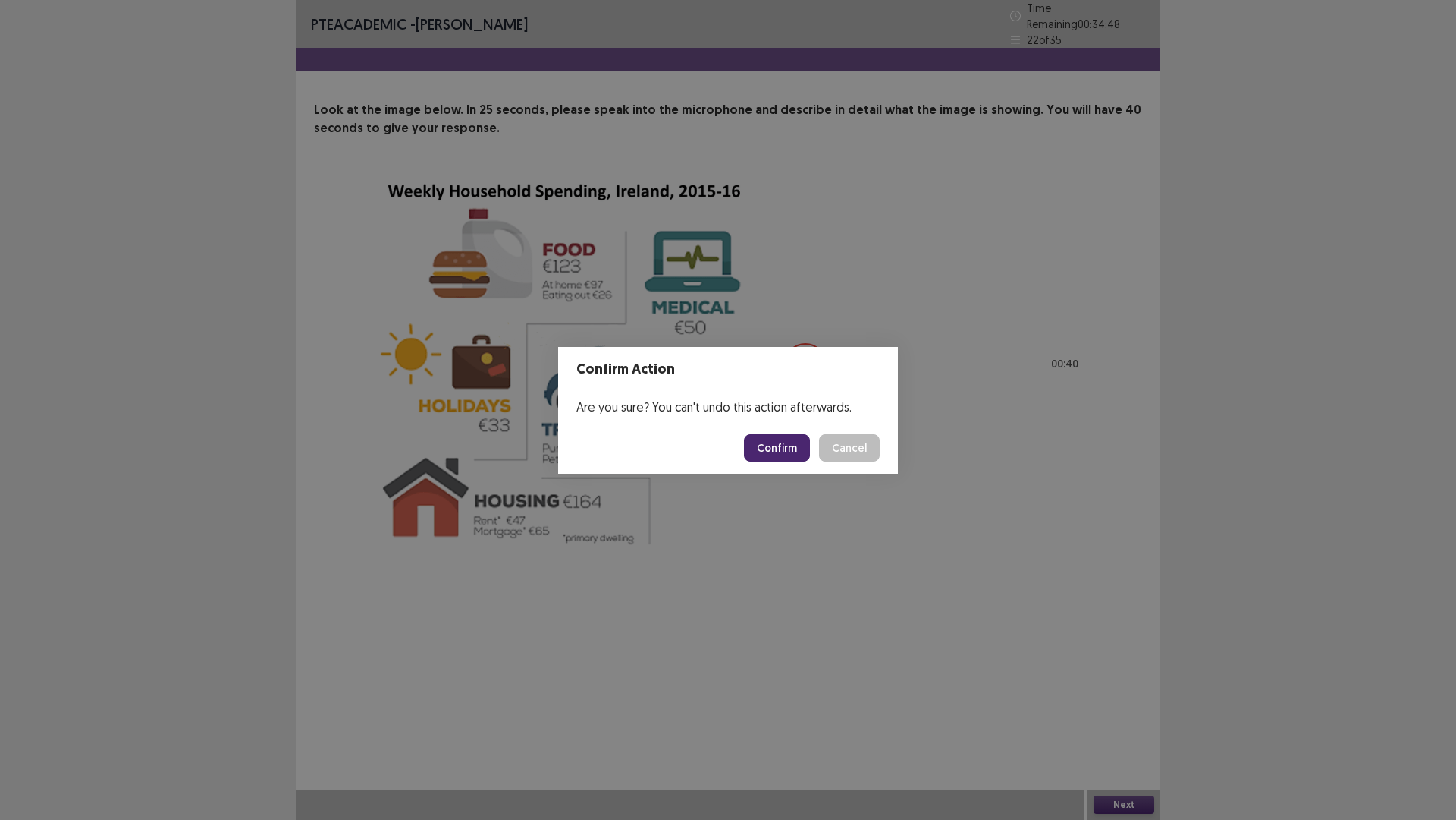
click at [770, 459] on button "Confirm" at bounding box center [777, 447] width 66 height 27
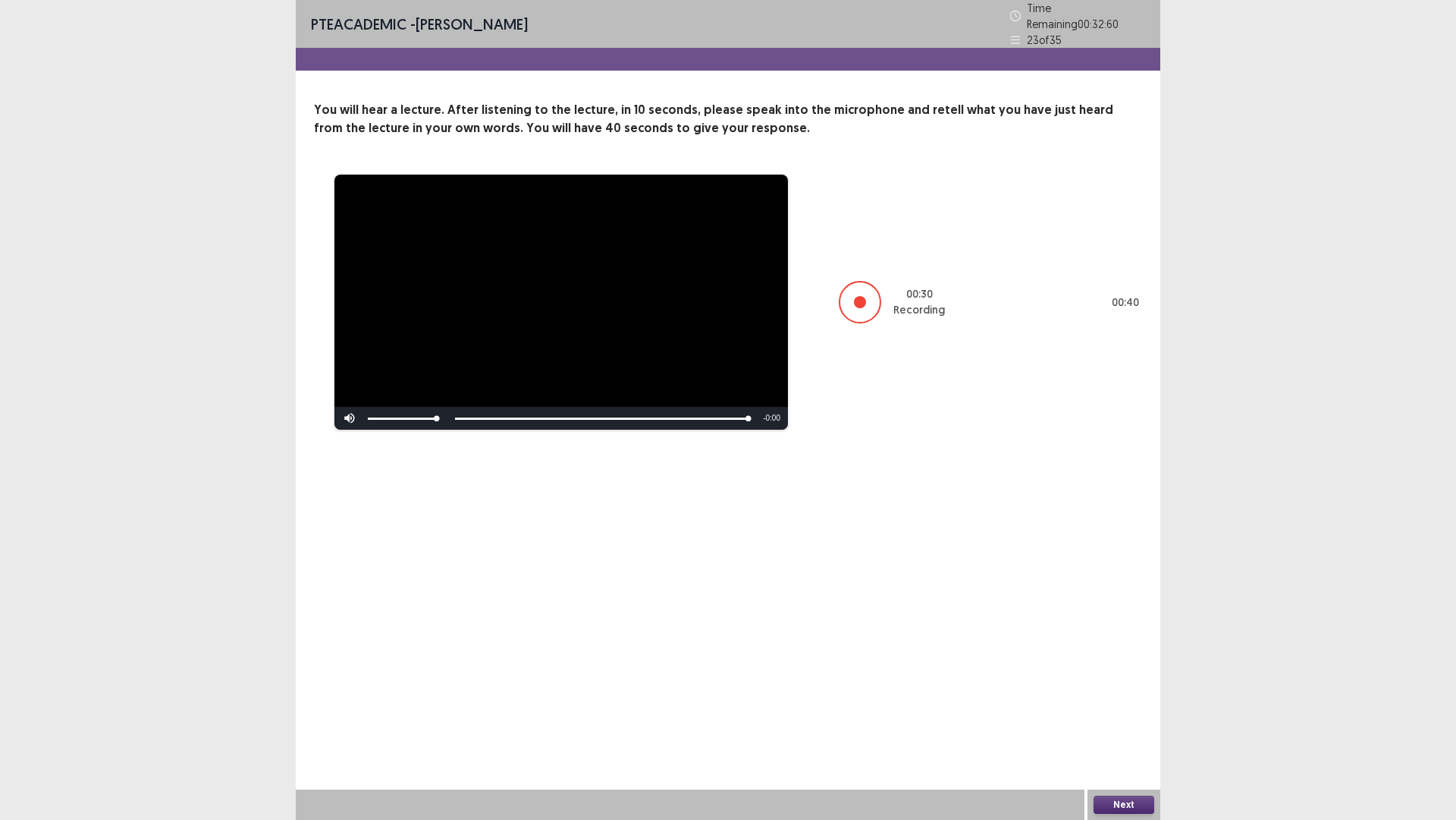
click at [1132, 801] on button "Next" at bounding box center [1125, 804] width 61 height 18
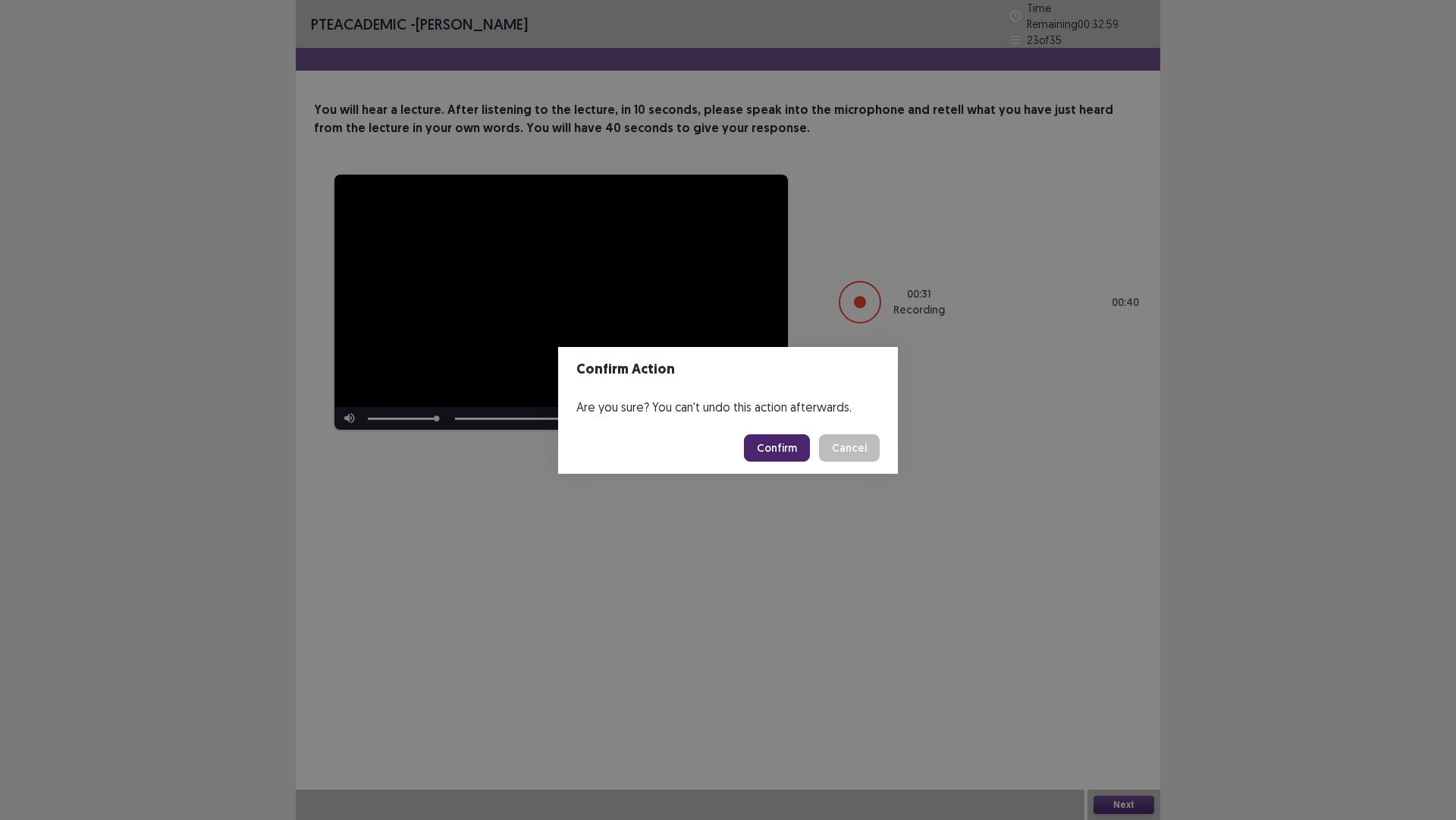
click at [789, 450] on button "Confirm" at bounding box center [777, 447] width 66 height 27
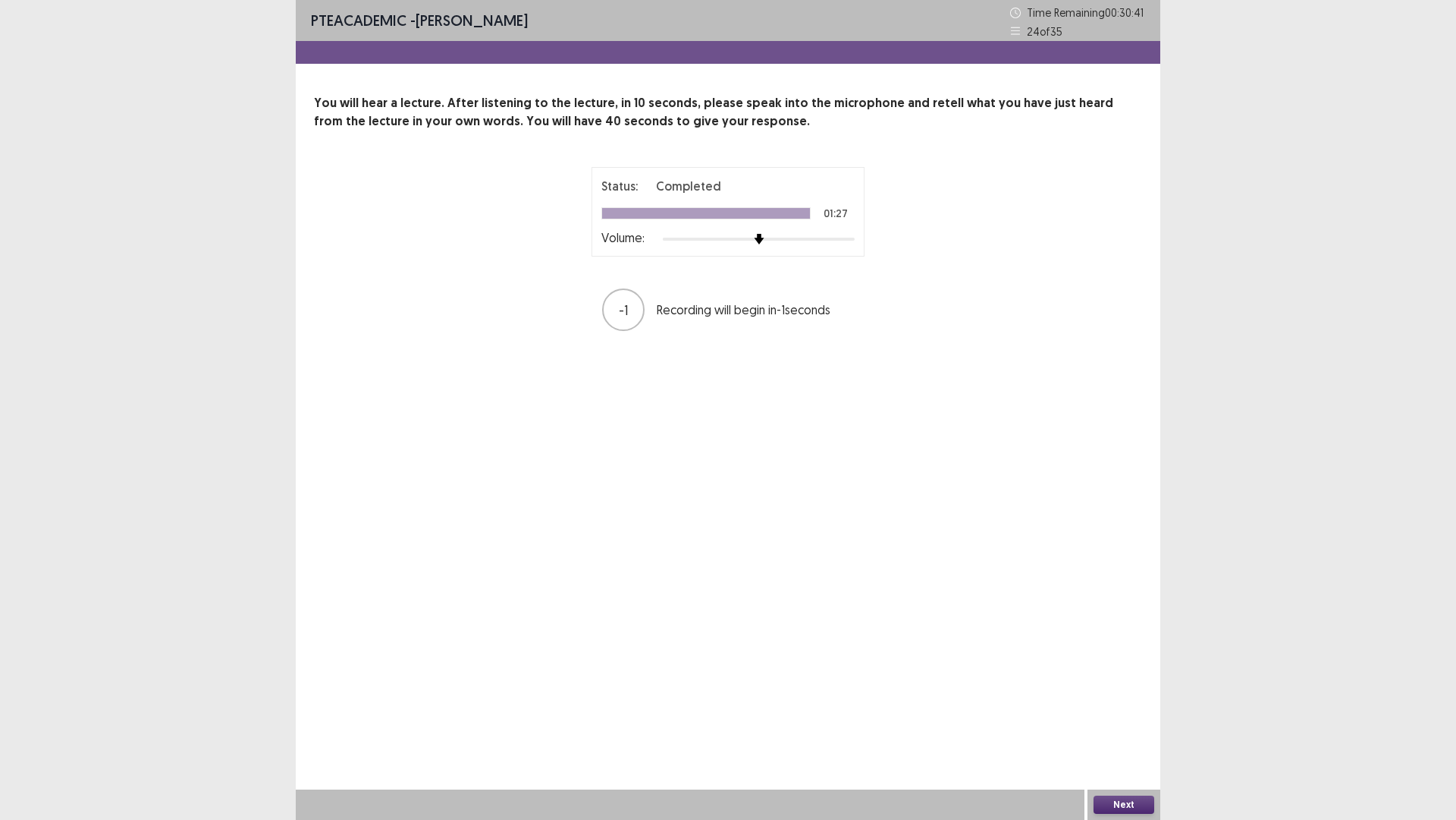
click at [1133, 801] on button "Next" at bounding box center [1125, 804] width 61 height 18
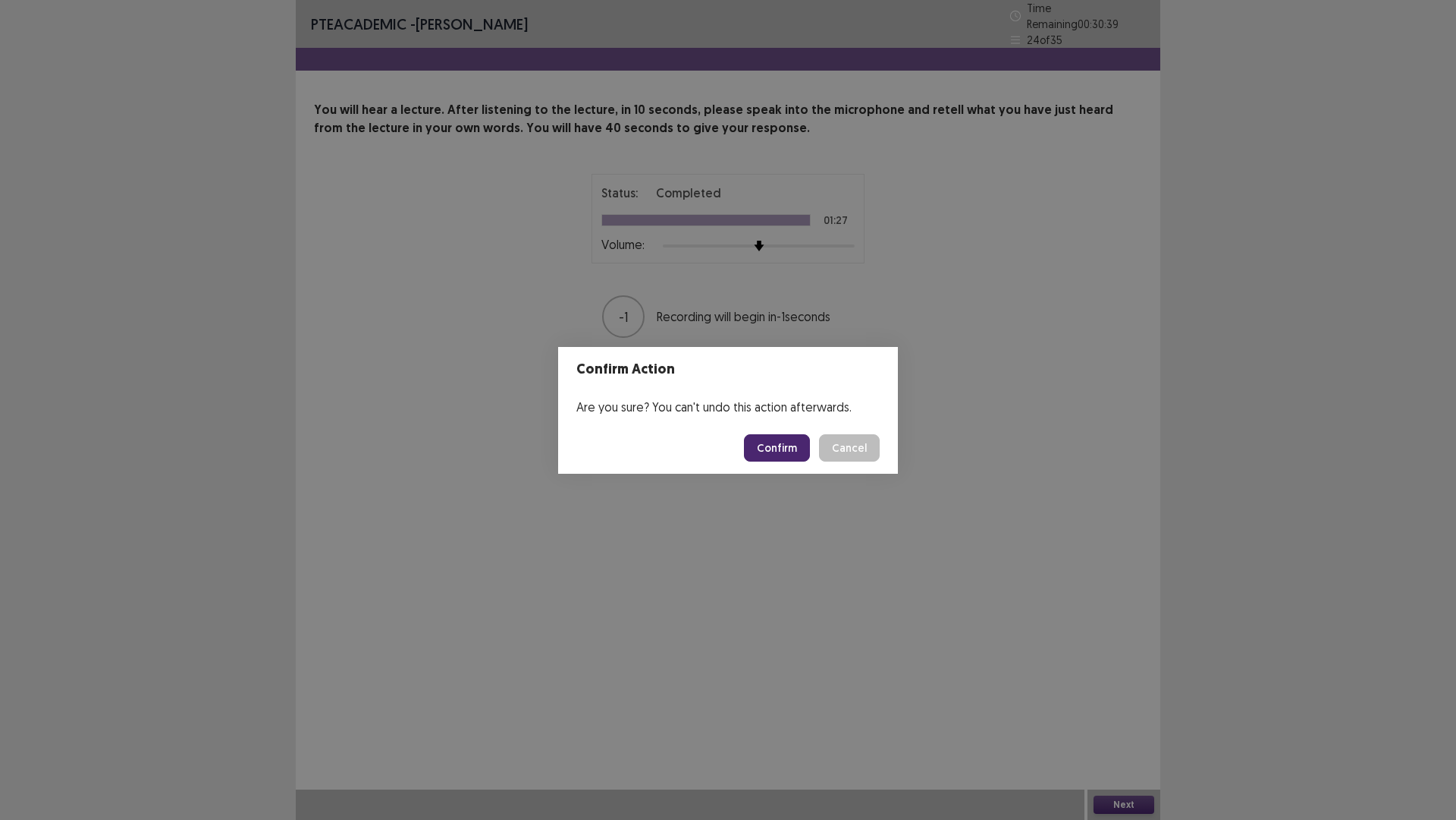
click at [760, 448] on button "Confirm" at bounding box center [777, 447] width 66 height 27
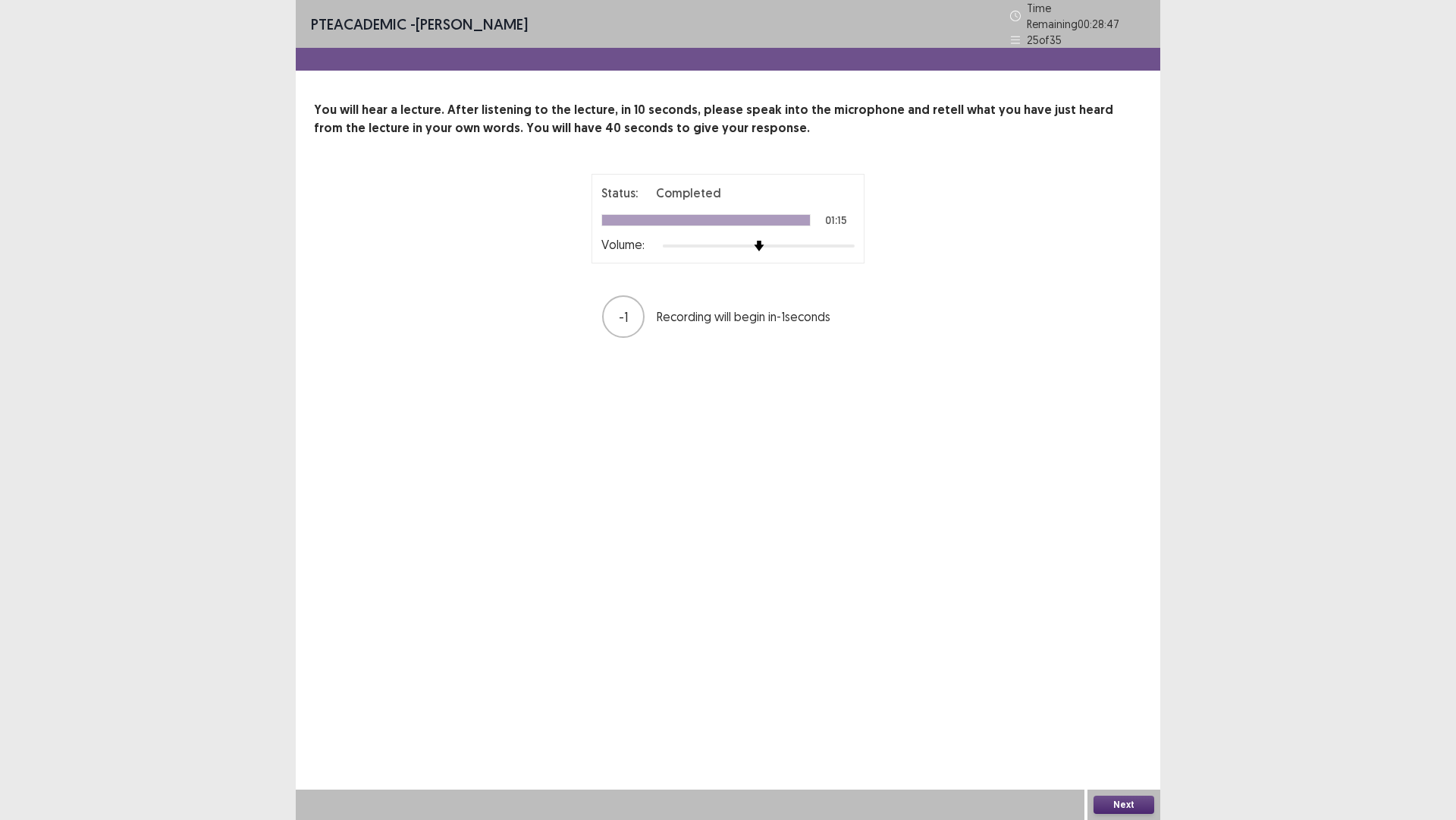
click at [1143, 810] on button "Next" at bounding box center [1125, 804] width 61 height 18
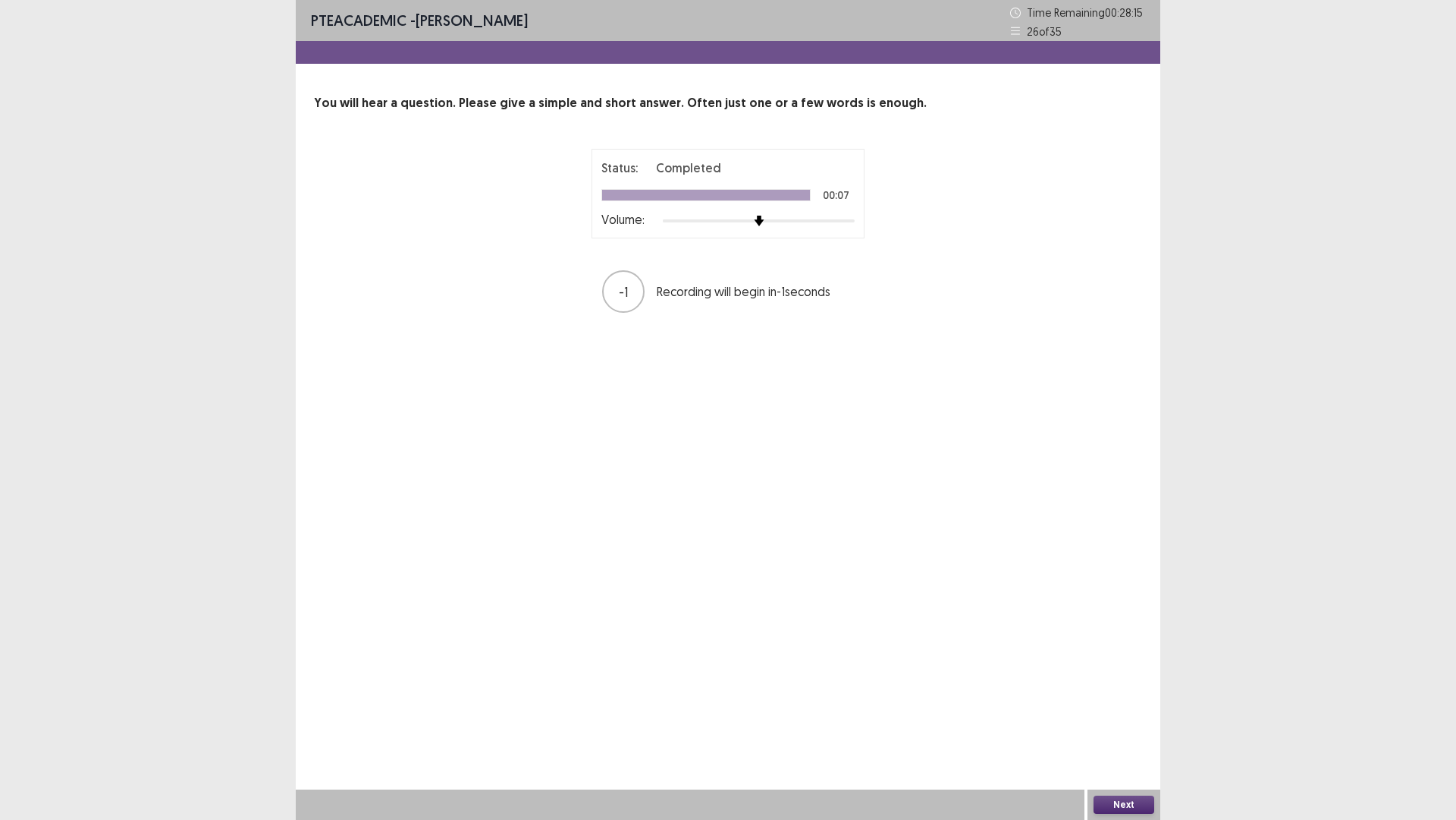
drag, startPoint x: 1125, startPoint y: 794, endPoint x: 1120, endPoint y: 807, distance: 13.9
click at [1122, 804] on div "Next" at bounding box center [1124, 804] width 73 height 31
click at [1120, 807] on button "Next" at bounding box center [1125, 804] width 61 height 18
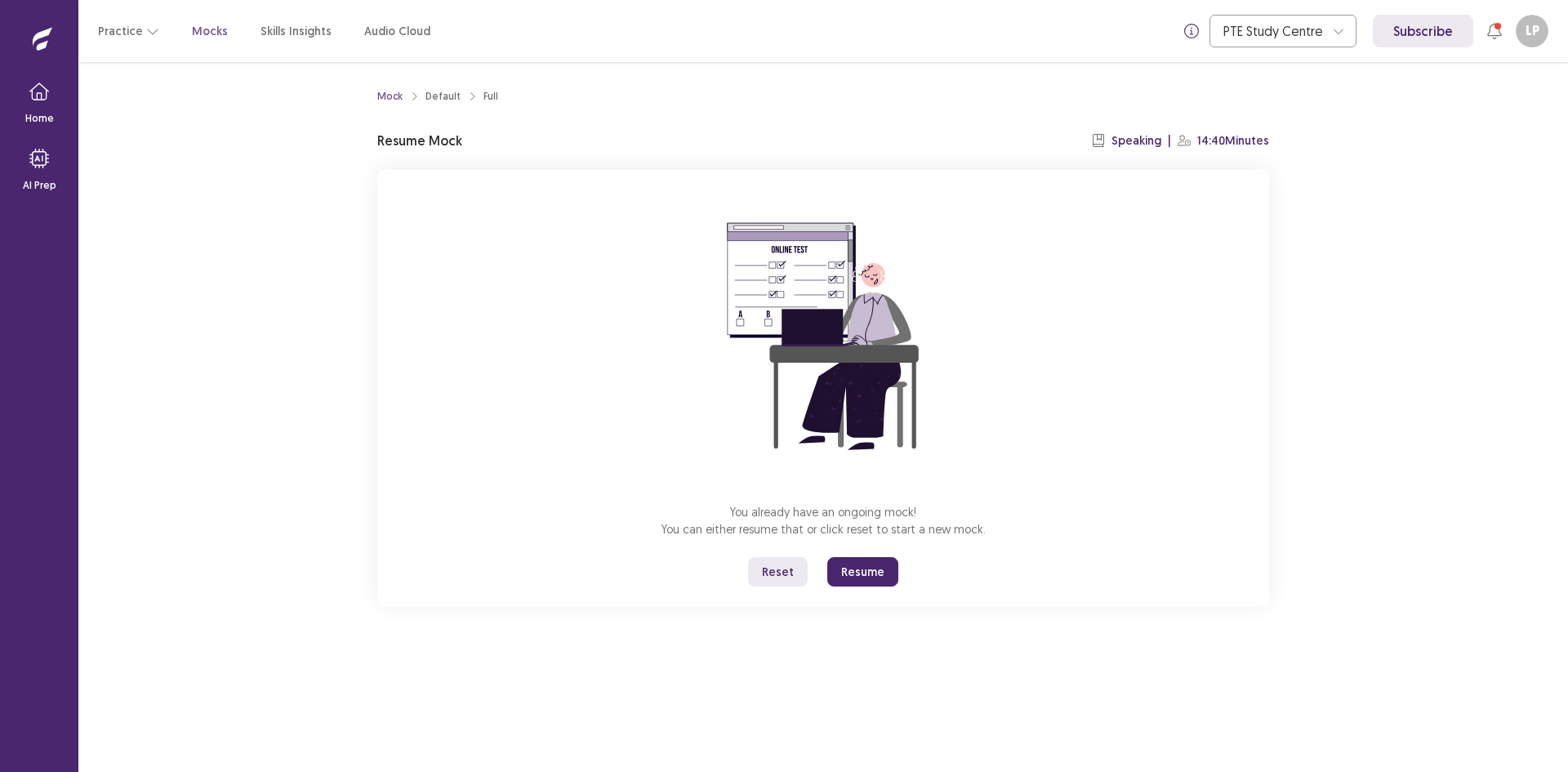
click at [844, 567] on button "Resume" at bounding box center [863, 571] width 71 height 29
click at [860, 574] on button "Resume" at bounding box center [863, 571] width 71 height 29
click at [863, 572] on button "Resume" at bounding box center [863, 571] width 71 height 29
click at [776, 584] on button "Reset" at bounding box center [778, 571] width 59 height 29
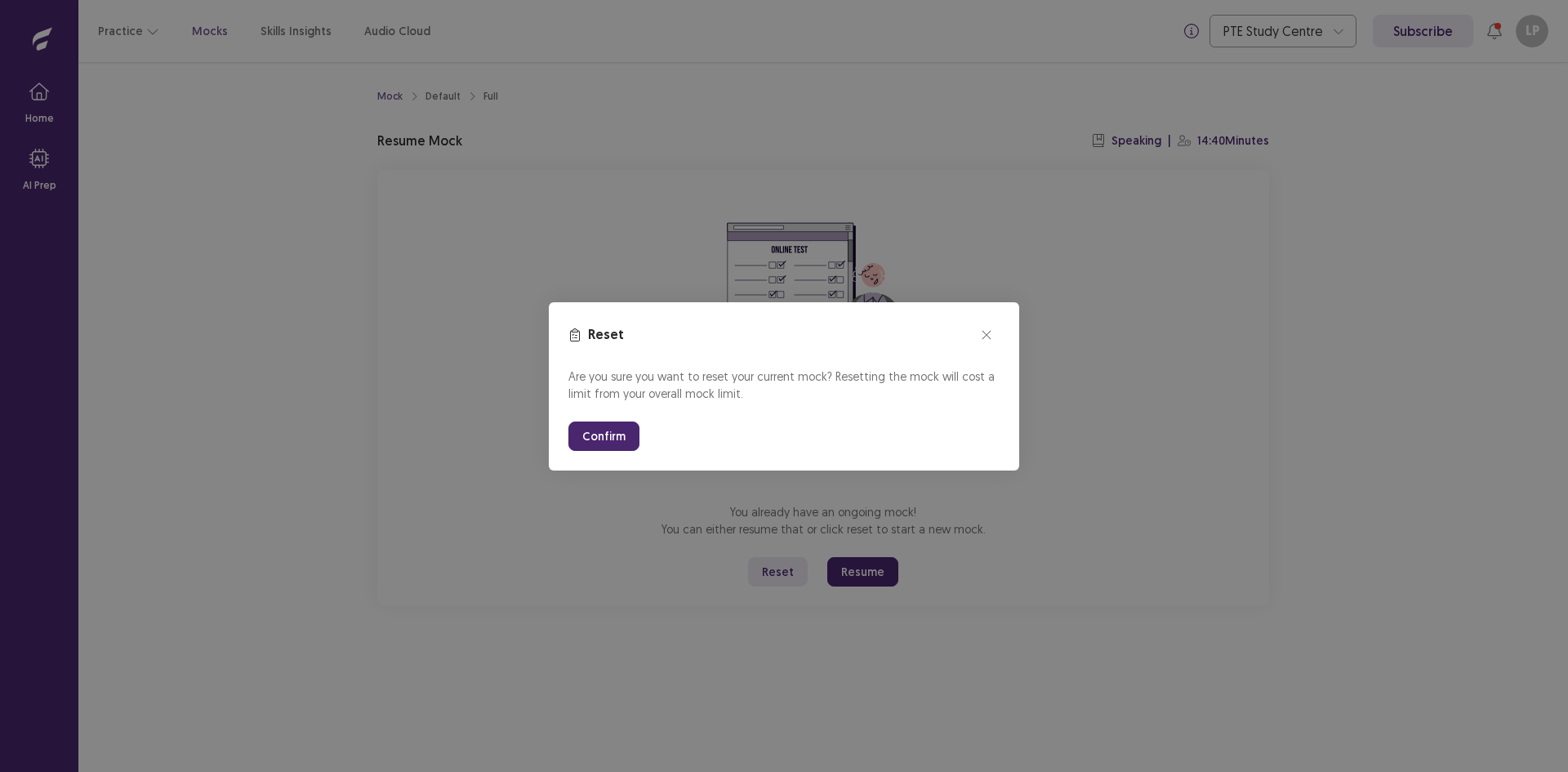
drag, startPoint x: 595, startPoint y: 444, endPoint x: 654, endPoint y: 494, distance: 77.3
click at [596, 444] on button "Confirm" at bounding box center [604, 436] width 71 height 29
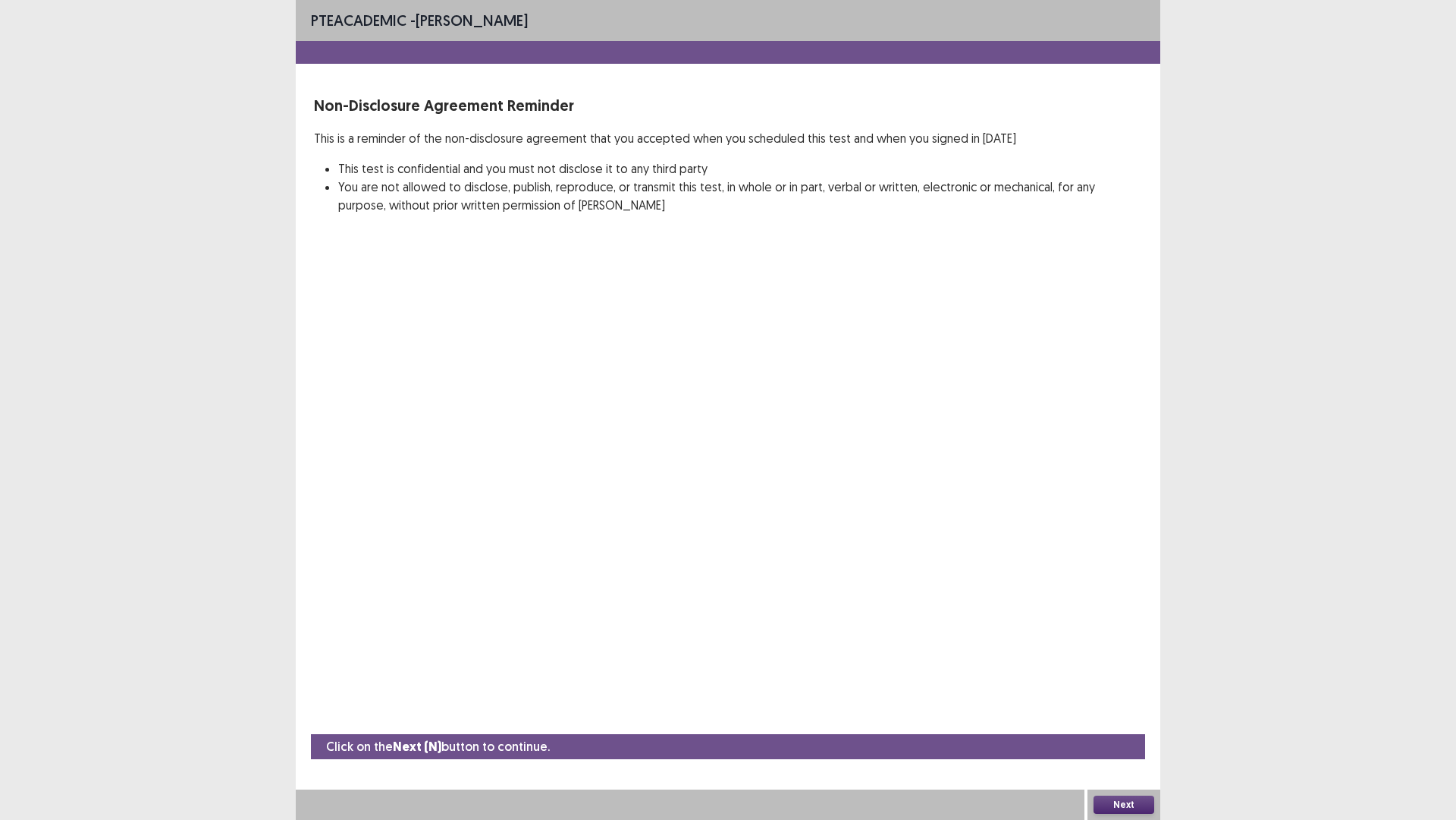
click at [1132, 716] on button "Next" at bounding box center [1125, 804] width 61 height 18
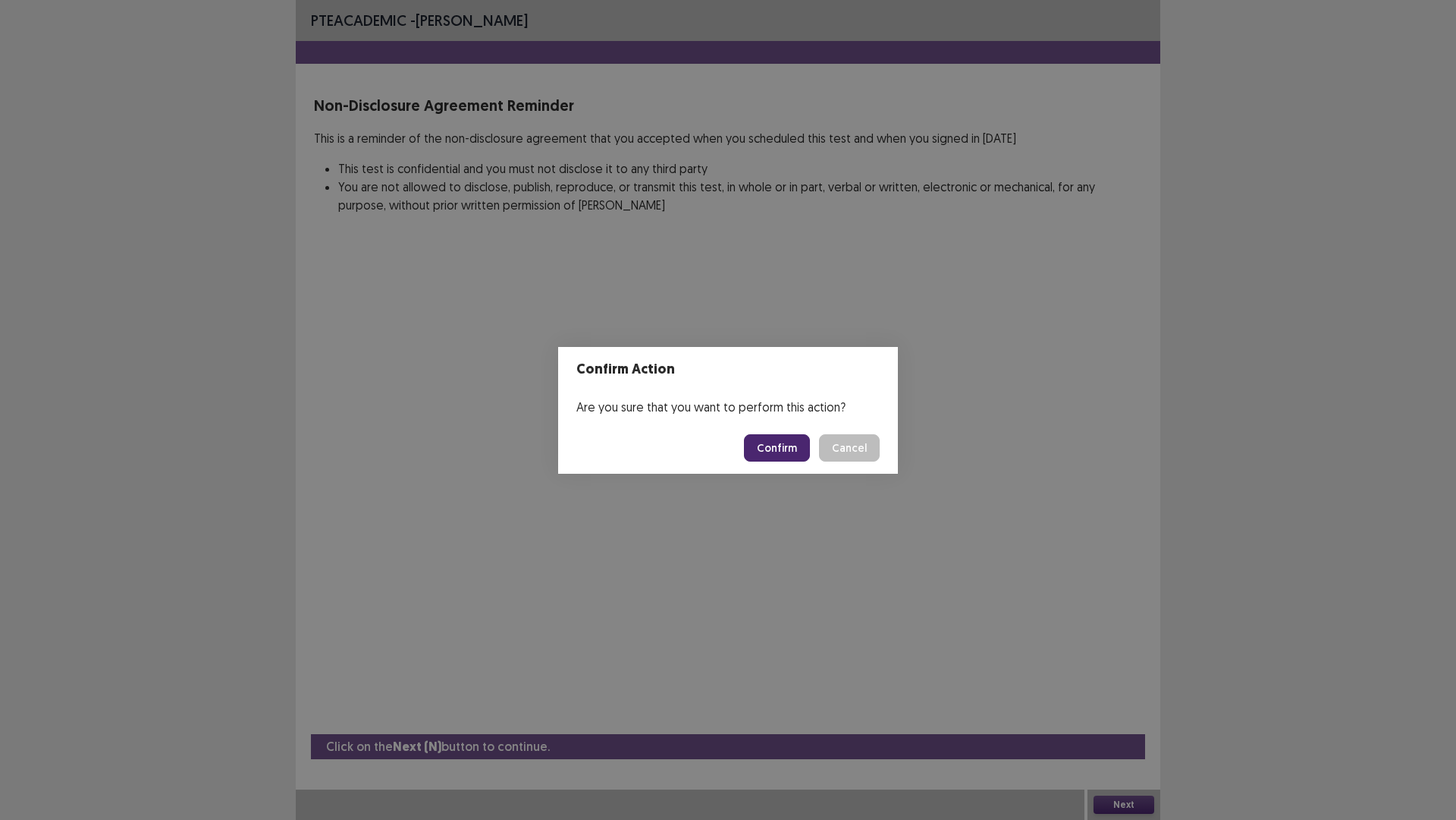
click at [786, 443] on button "Confirm" at bounding box center [777, 447] width 66 height 27
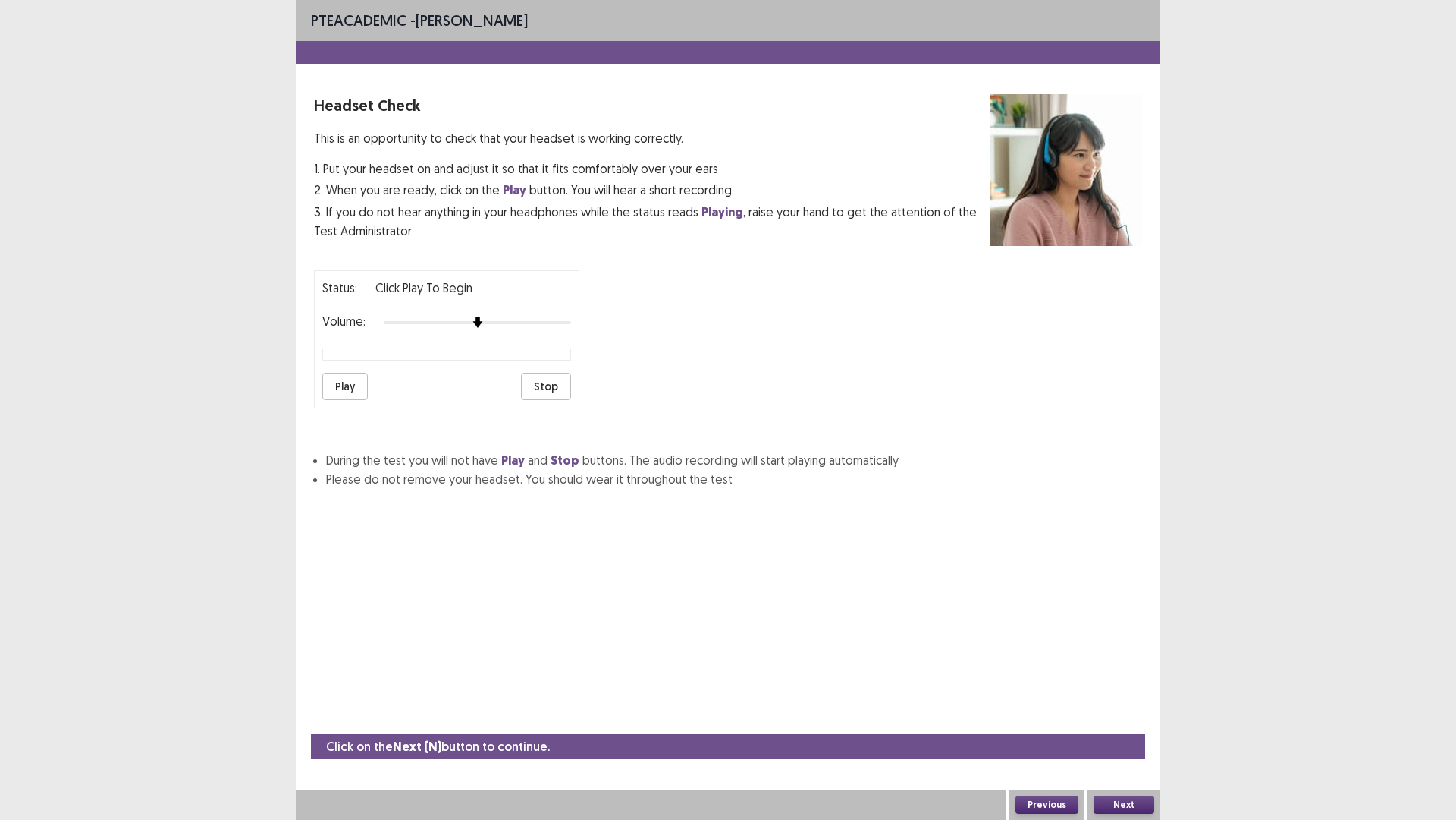
click at [1136, 716] on button "Next" at bounding box center [1125, 804] width 61 height 18
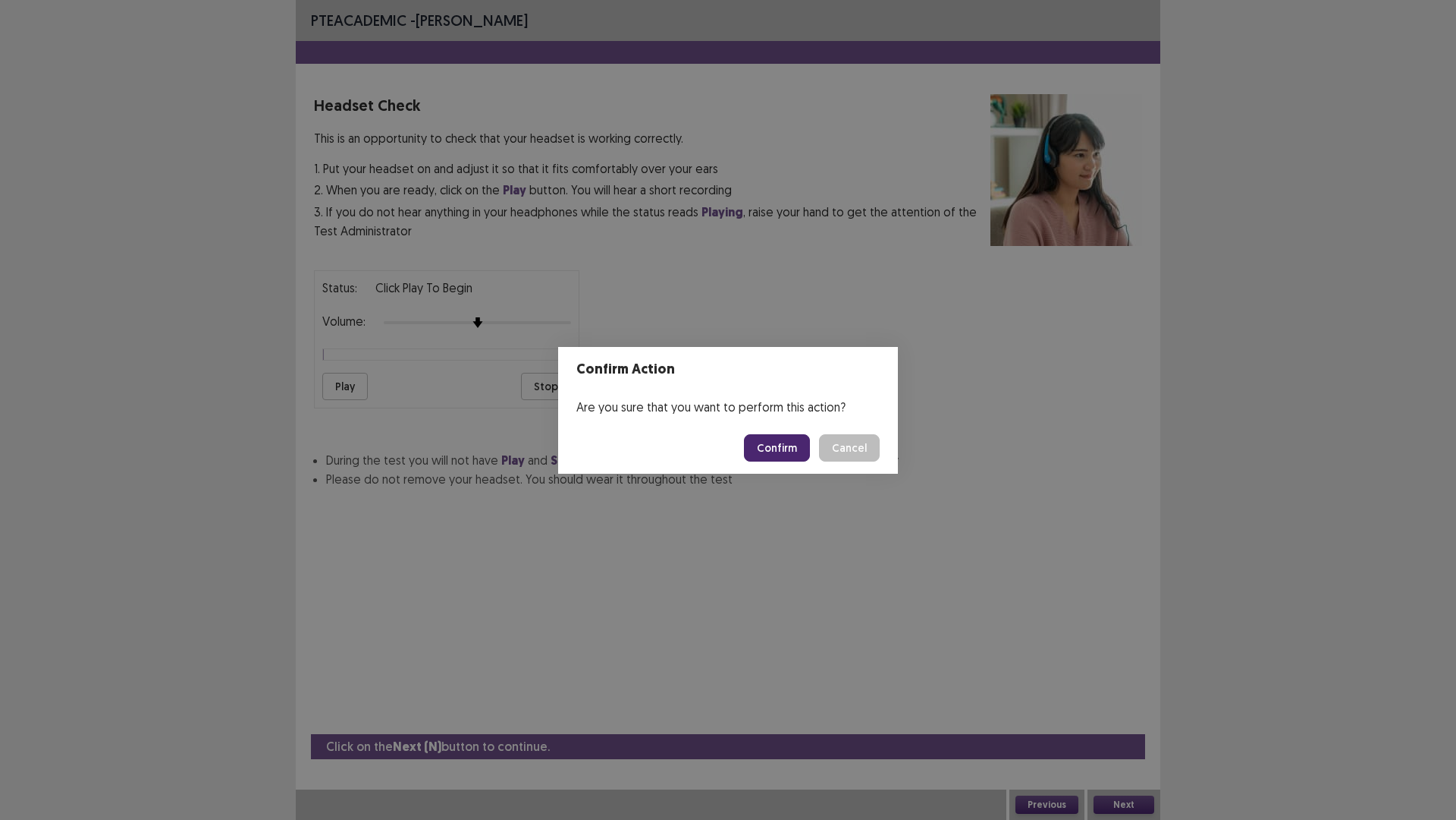
click at [792, 441] on button "Confirm" at bounding box center [777, 447] width 66 height 27
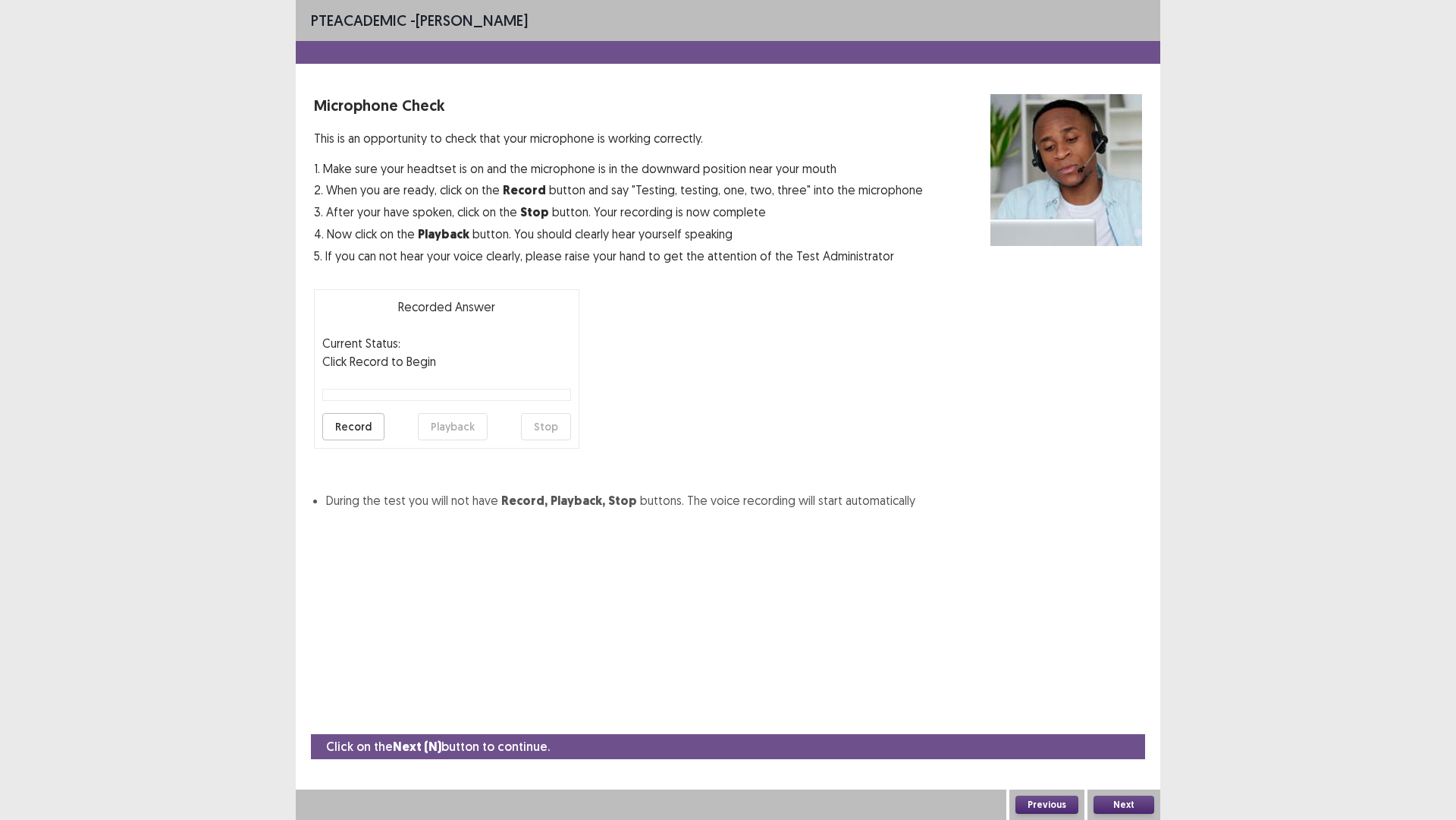
click at [1139, 716] on button "Next" at bounding box center [1125, 804] width 61 height 18
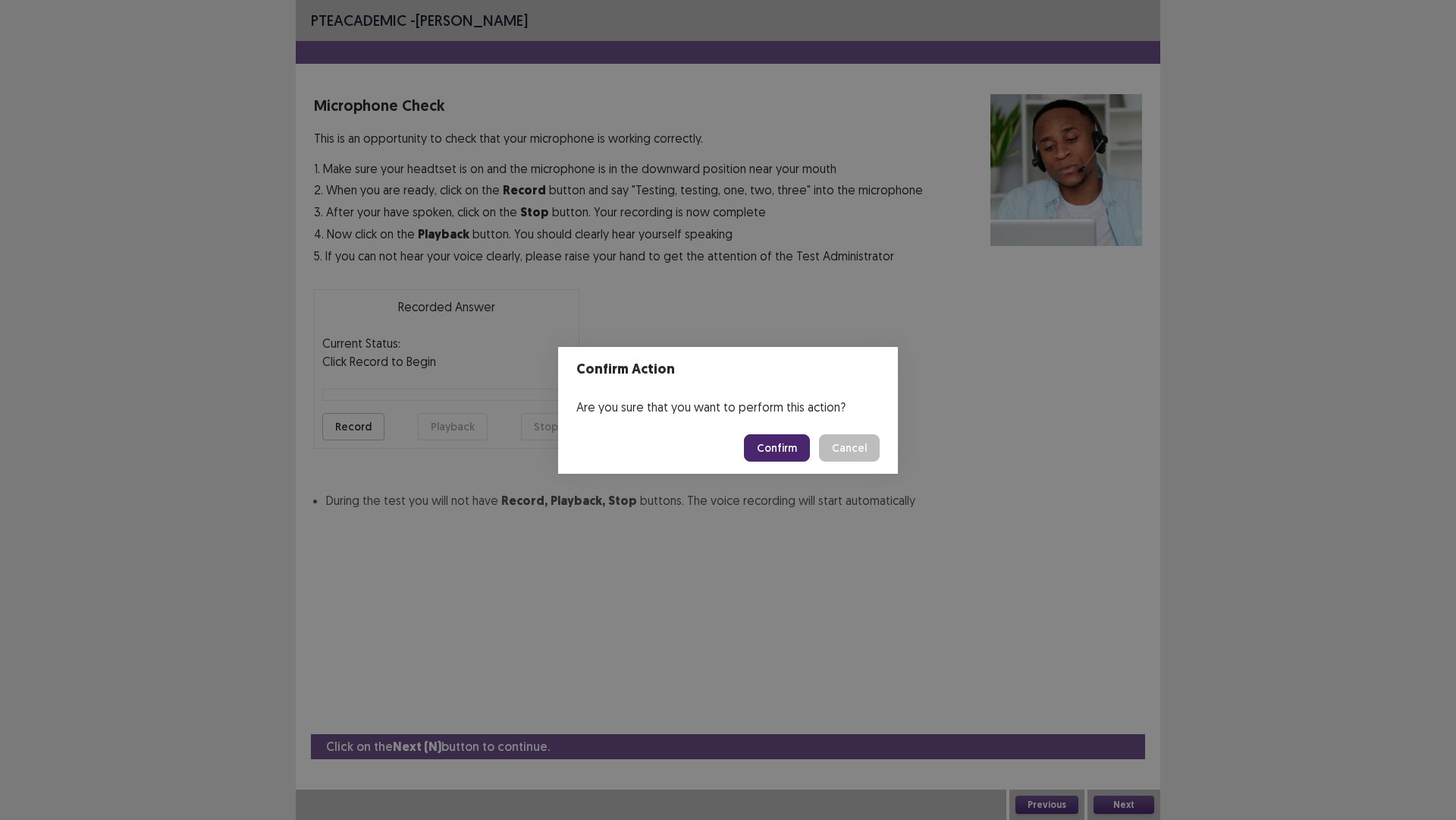
click at [764, 445] on button "Confirm" at bounding box center [777, 447] width 66 height 27
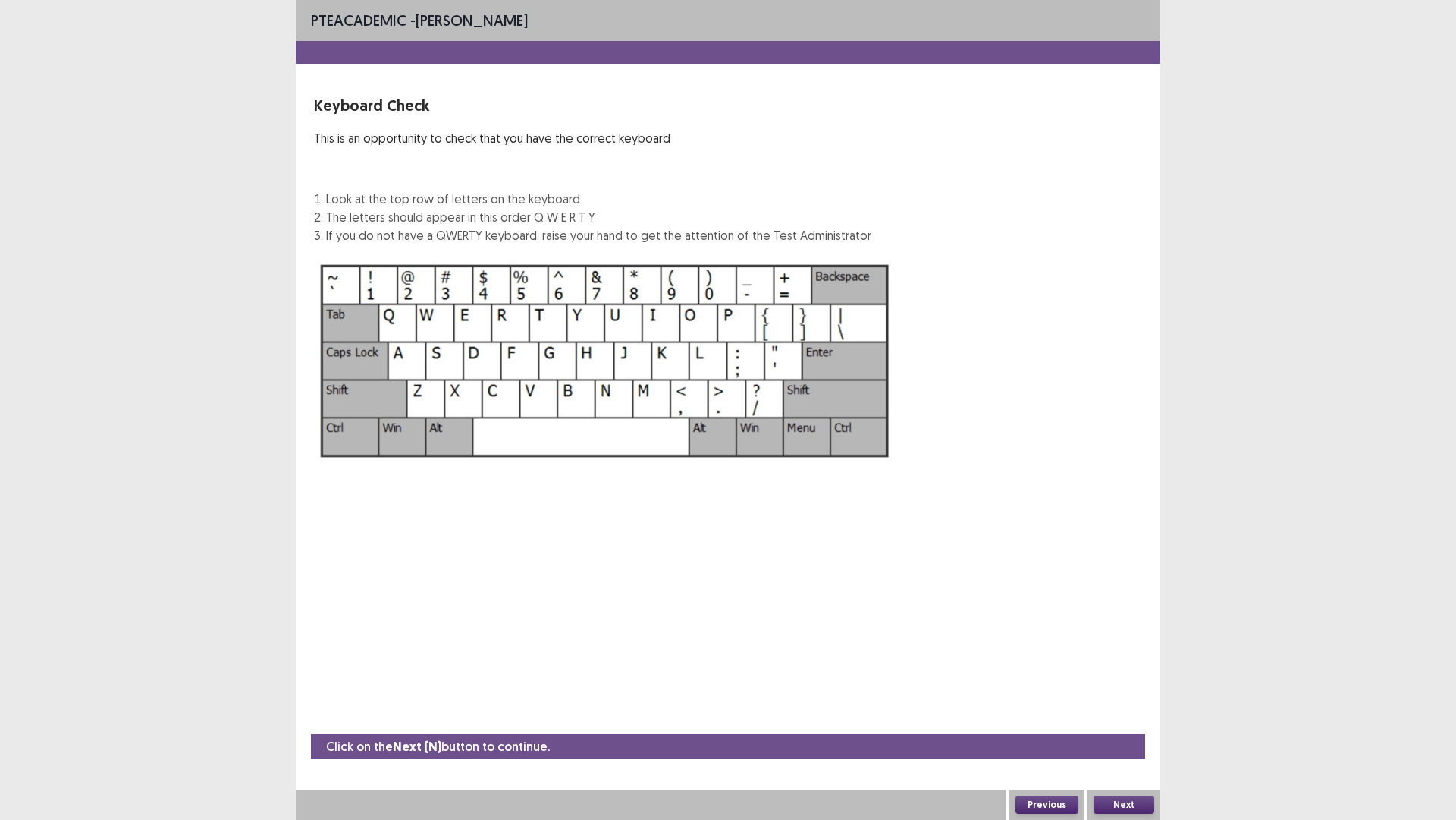
click at [1126, 716] on button "Next" at bounding box center [1125, 804] width 61 height 18
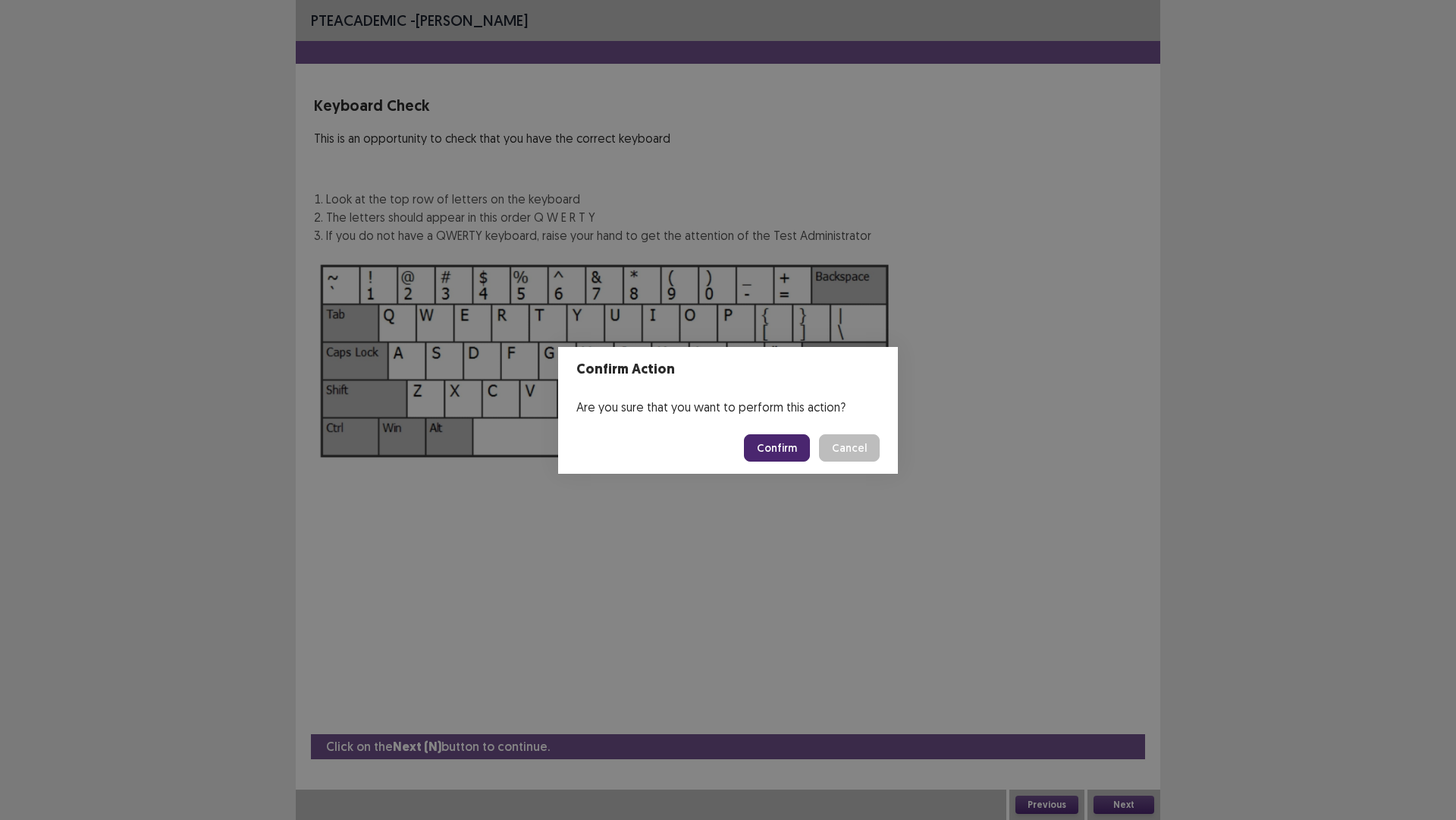
drag, startPoint x: 784, startPoint y: 453, endPoint x: 1154, endPoint y: 348, distance: 384.6
click at [785, 453] on button "Confirm" at bounding box center [777, 447] width 66 height 27
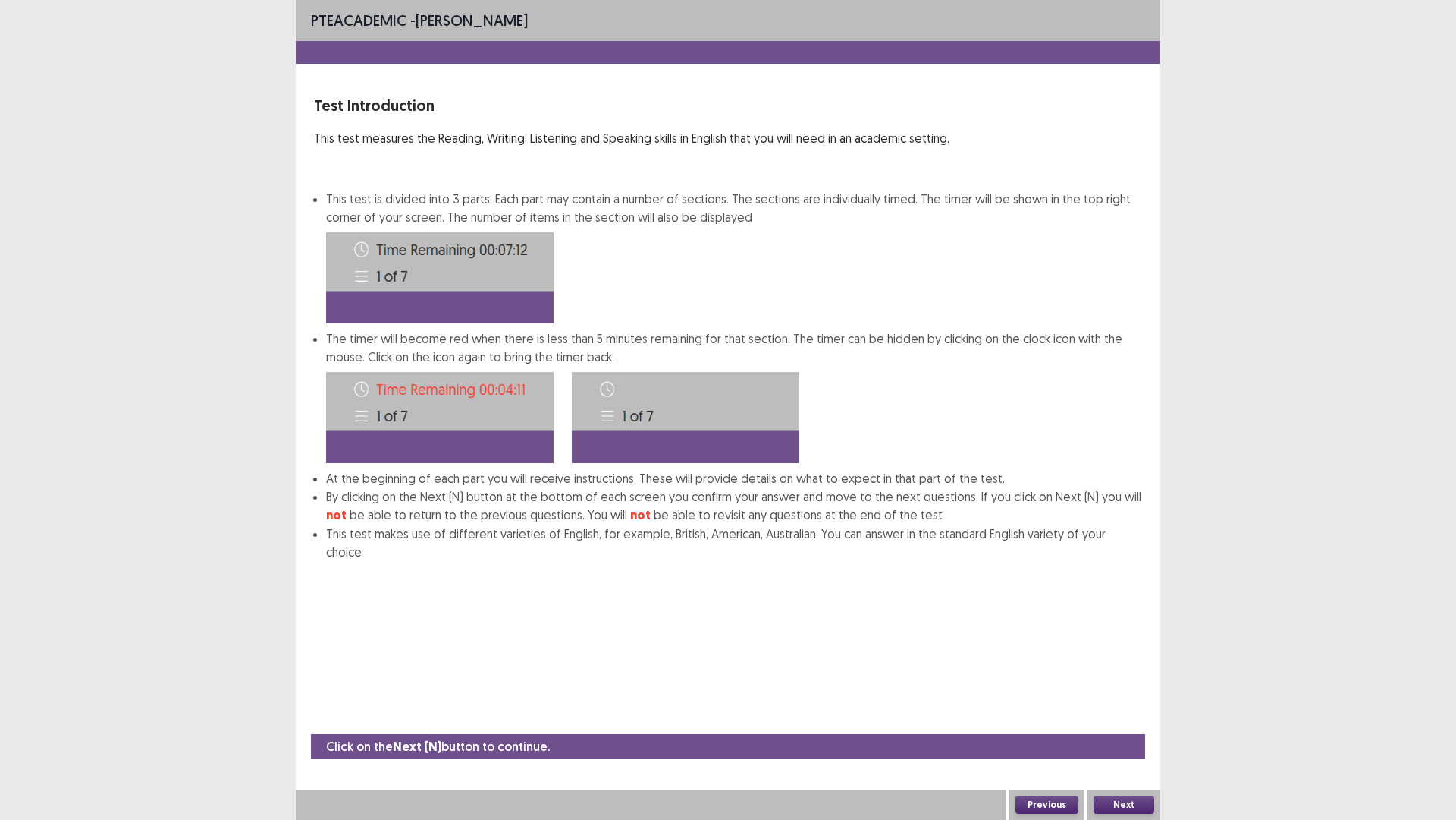
click at [1120, 716] on button "Next" at bounding box center [1125, 804] width 61 height 18
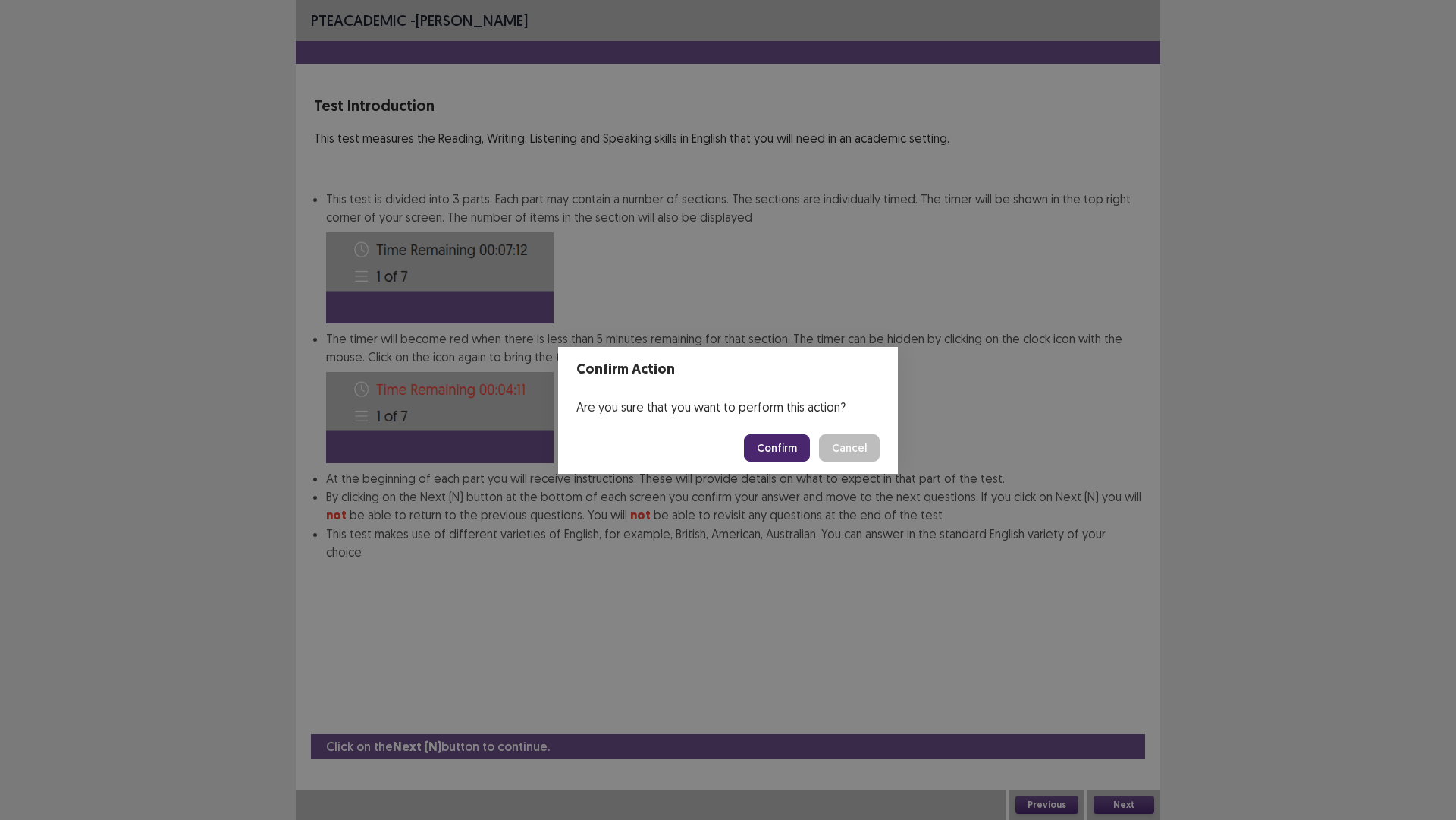
click at [775, 440] on button "Confirm" at bounding box center [777, 447] width 66 height 27
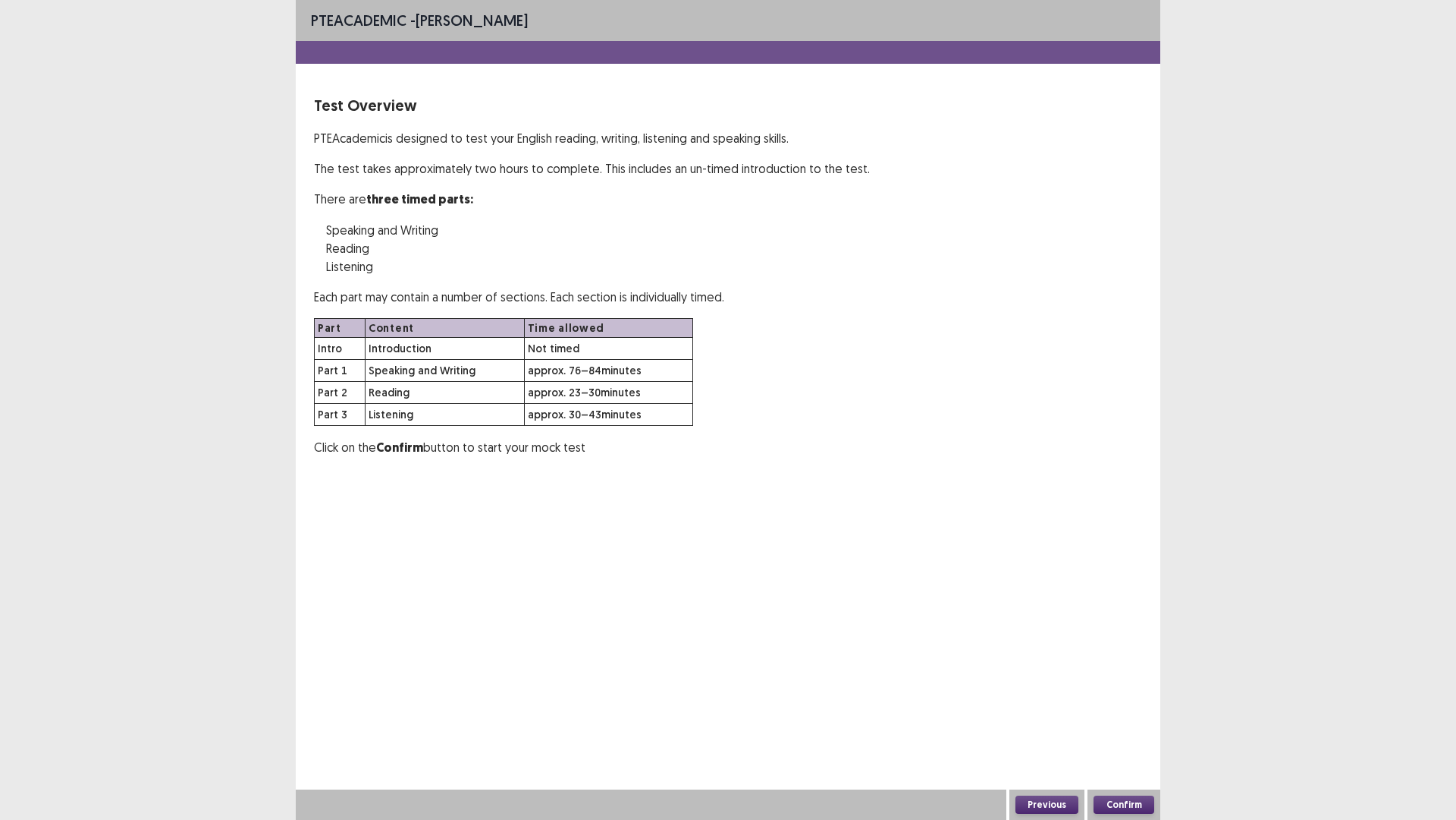
click at [1142, 716] on button "Confirm" at bounding box center [1125, 804] width 61 height 18
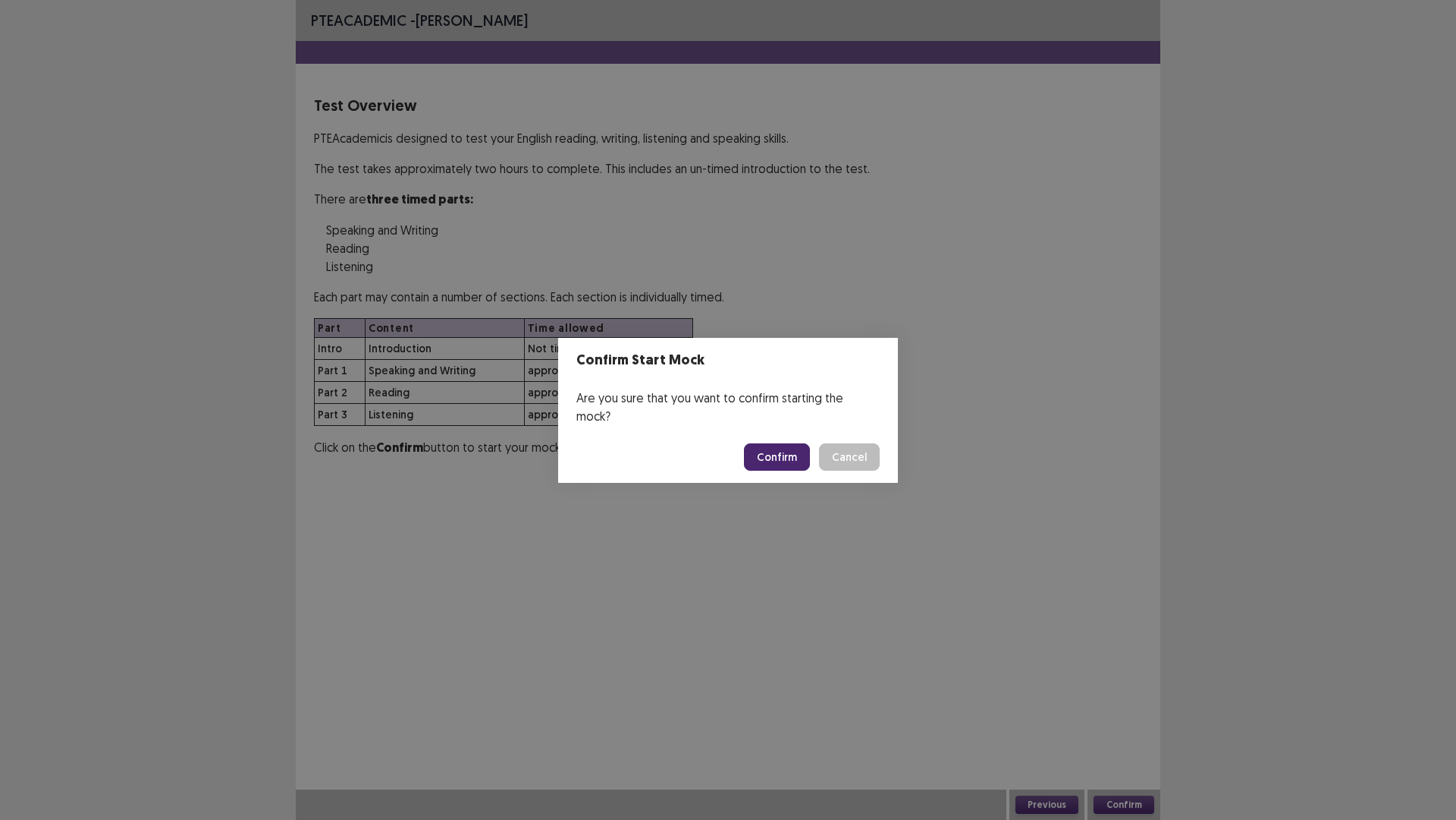
click at [777, 450] on button "Confirm" at bounding box center [777, 456] width 66 height 27
